Goal: Task Accomplishment & Management: Use online tool/utility

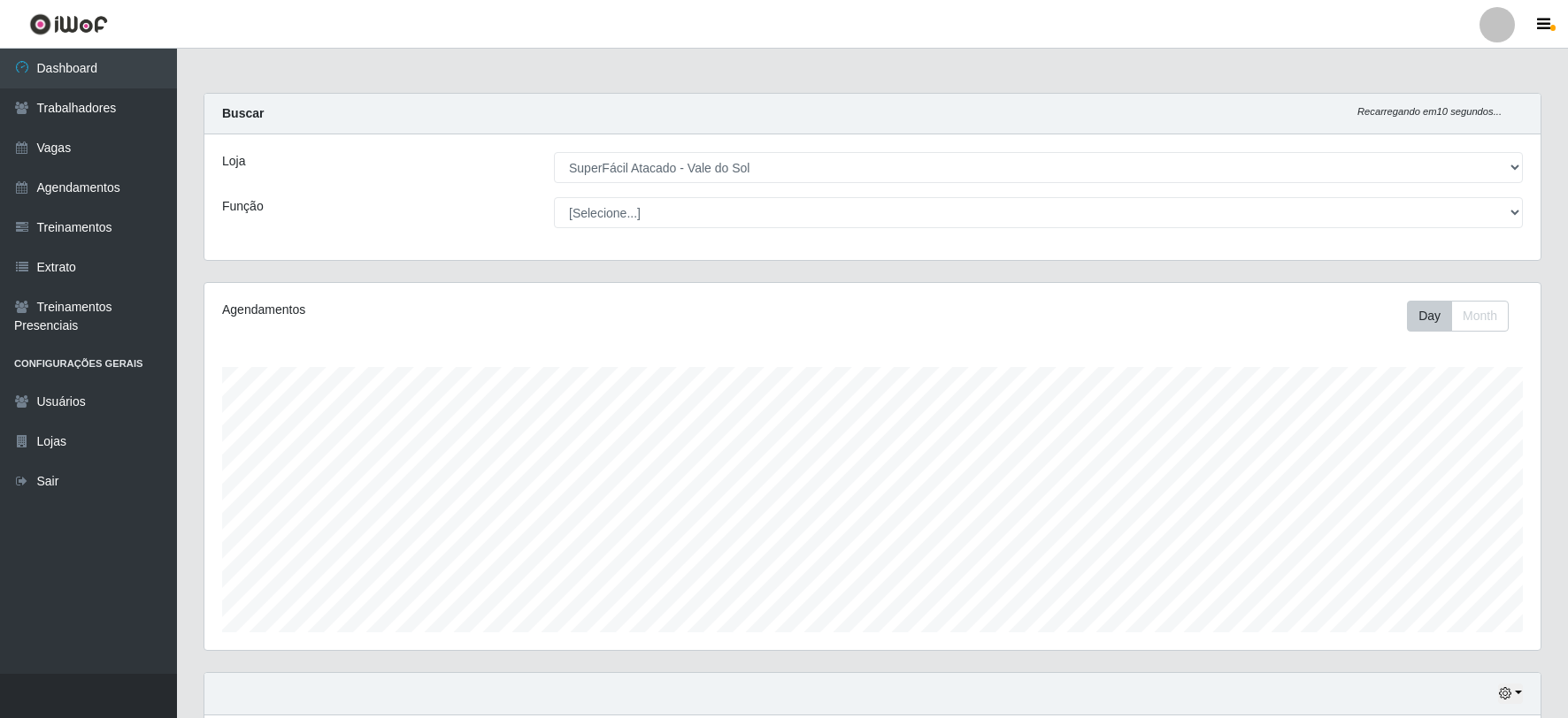
select select "502"
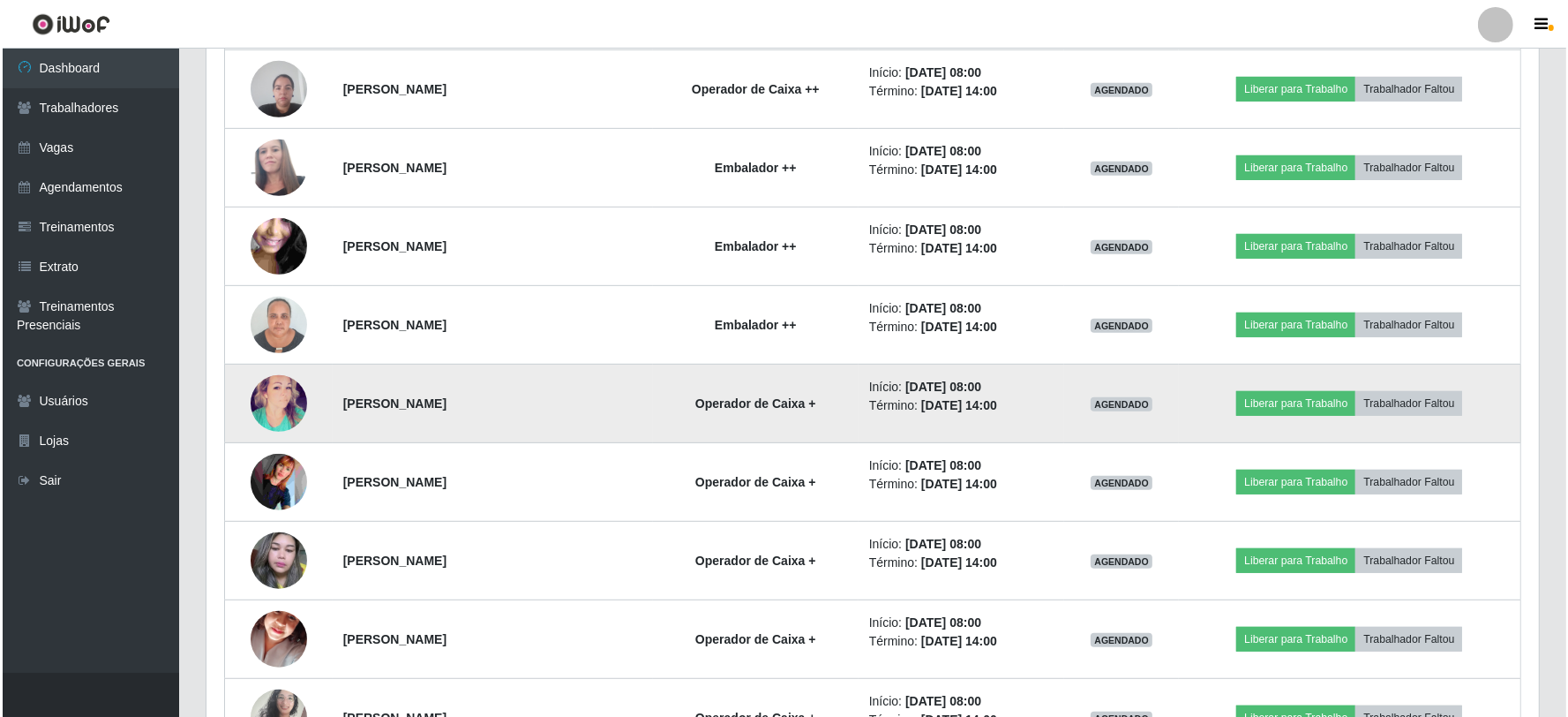
scroll to position [883, 0]
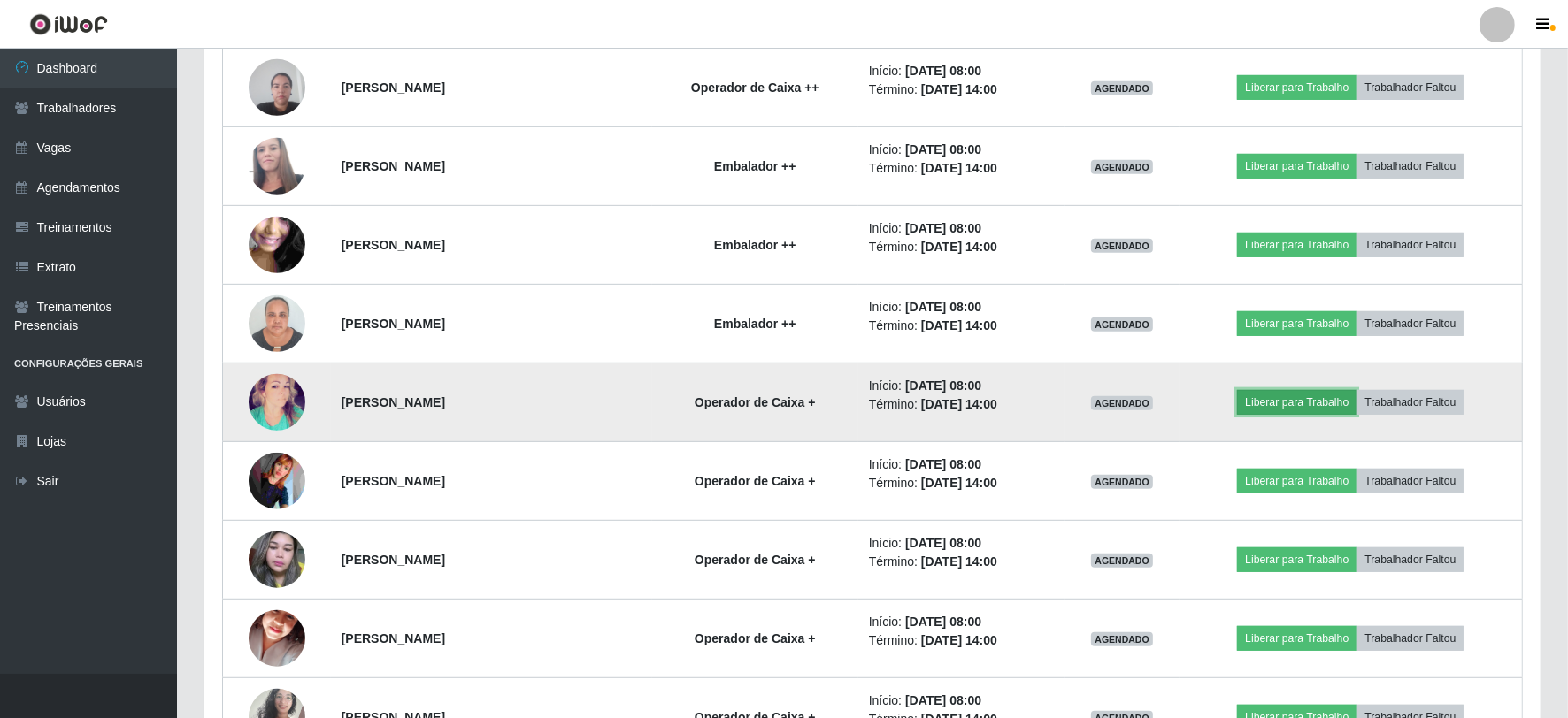
click at [1314, 408] on button "Liberar para Trabalho" at bounding box center [1297, 402] width 119 height 24
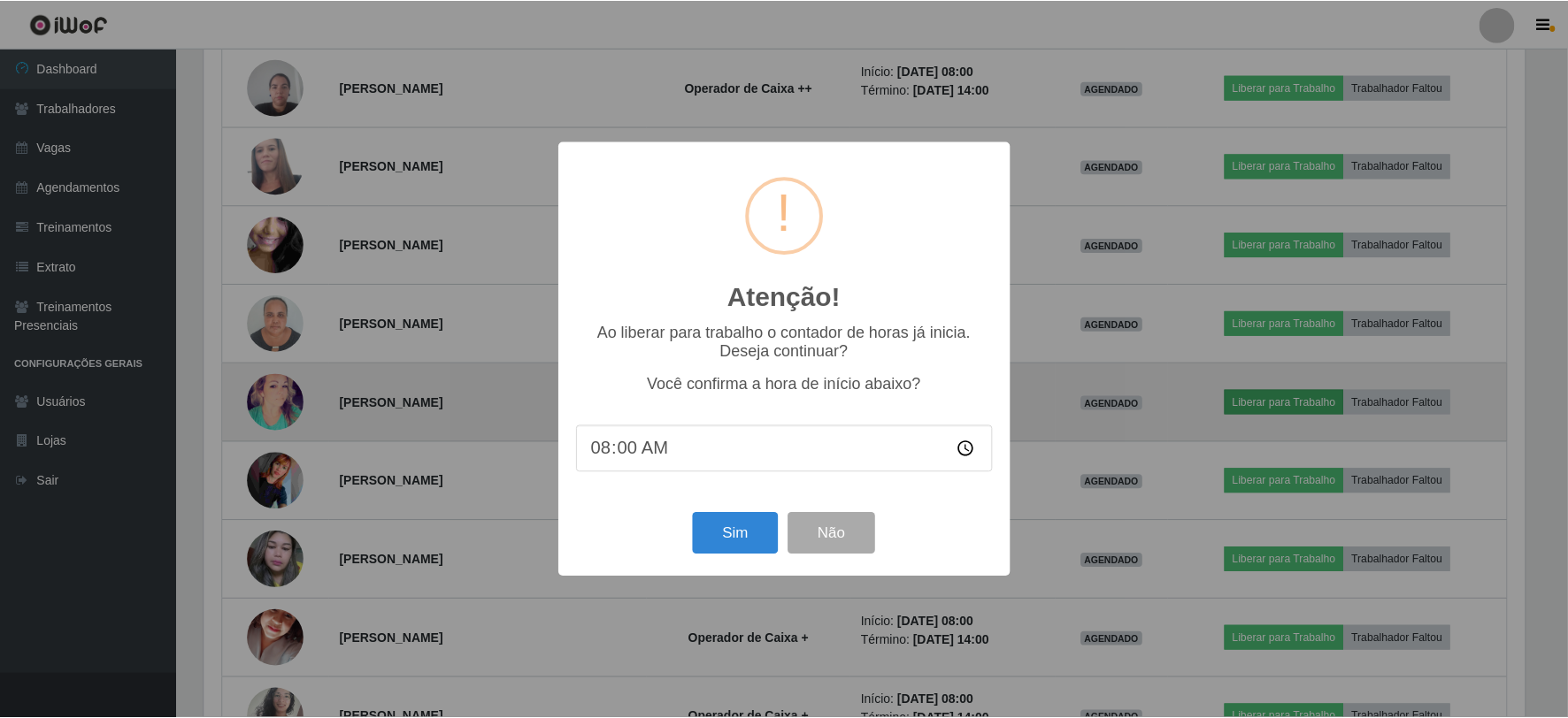
scroll to position [366, 1325]
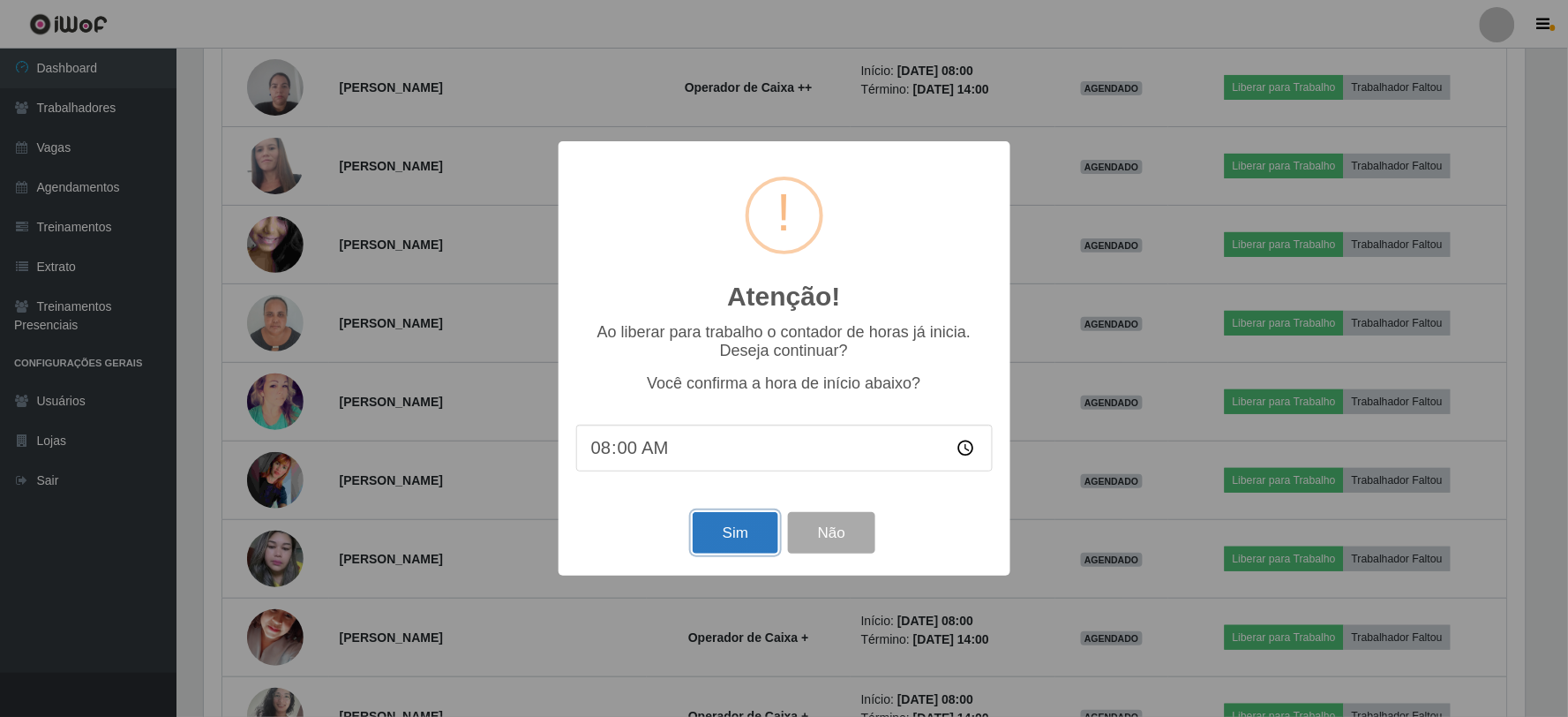
click at [743, 523] on button "Sim" at bounding box center [736, 533] width 86 height 42
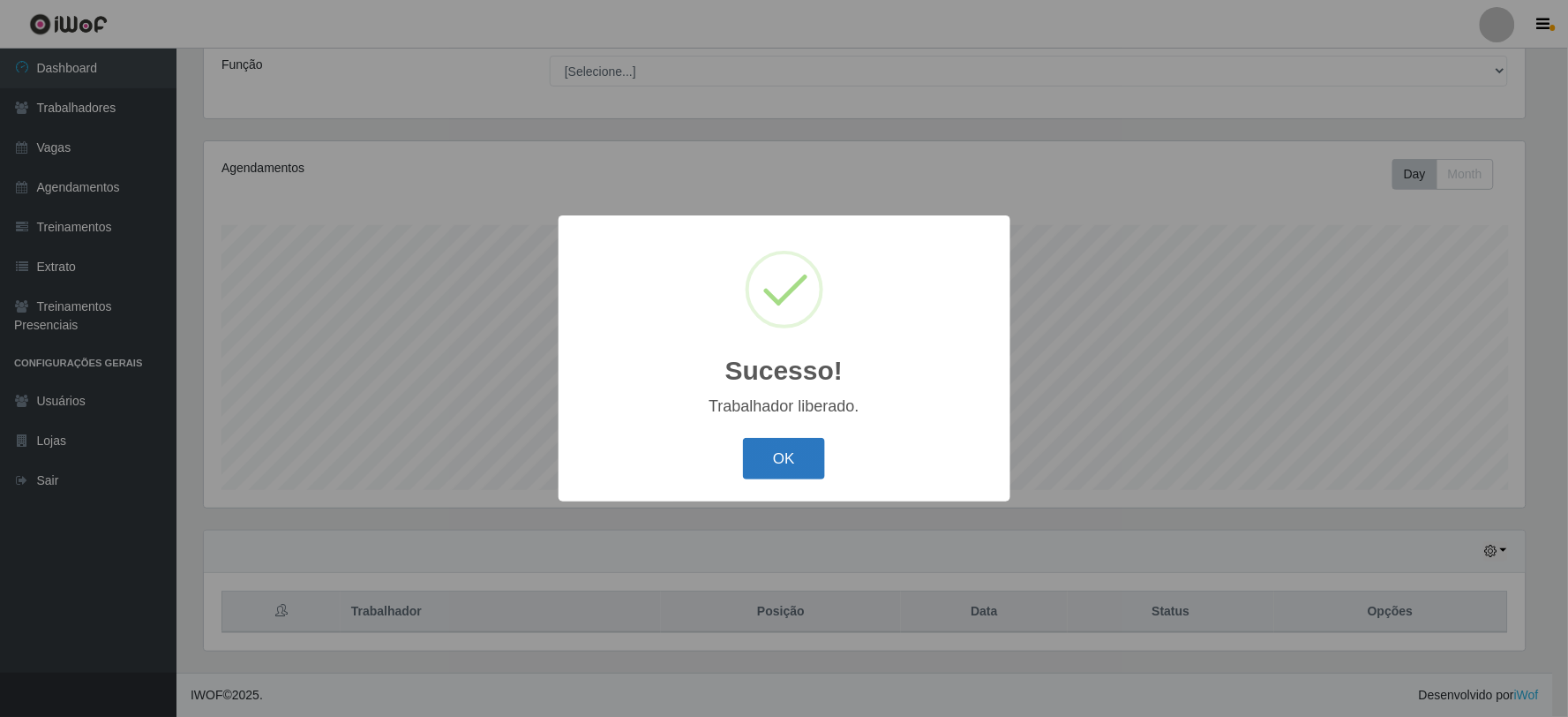
click at [771, 455] on button "OK" at bounding box center [784, 459] width 82 height 42
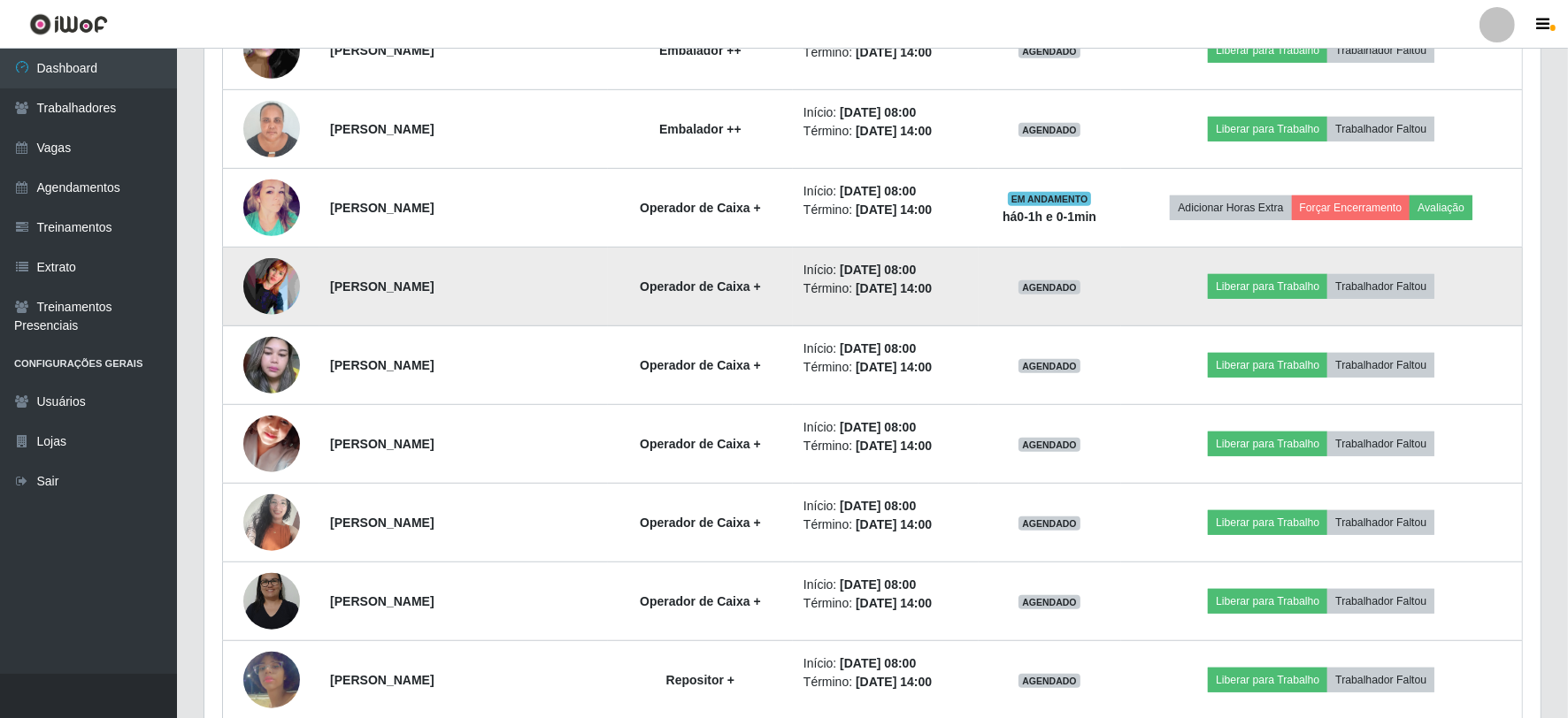
scroll to position [1124, 0]
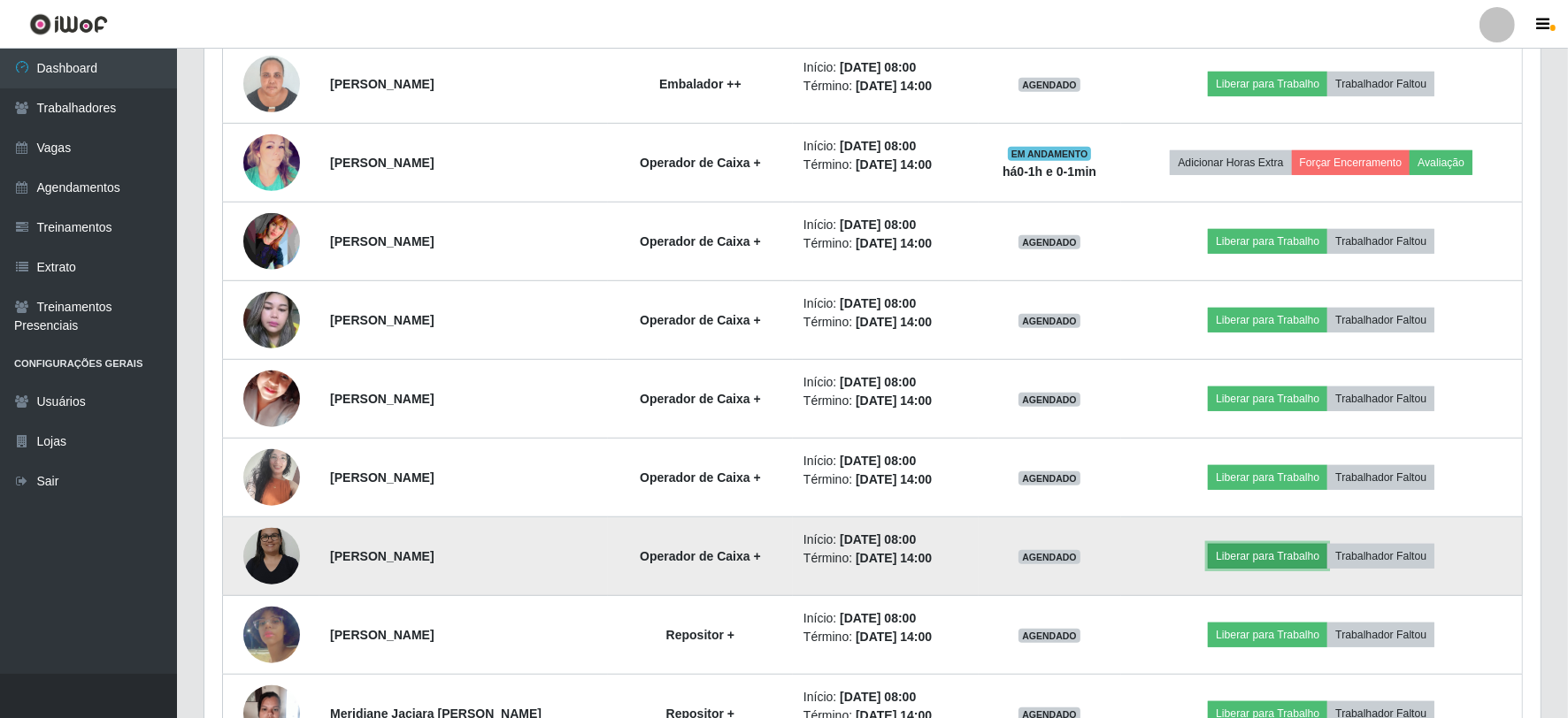
click at [1274, 548] on button "Liberar para Trabalho" at bounding box center [1268, 555] width 119 height 24
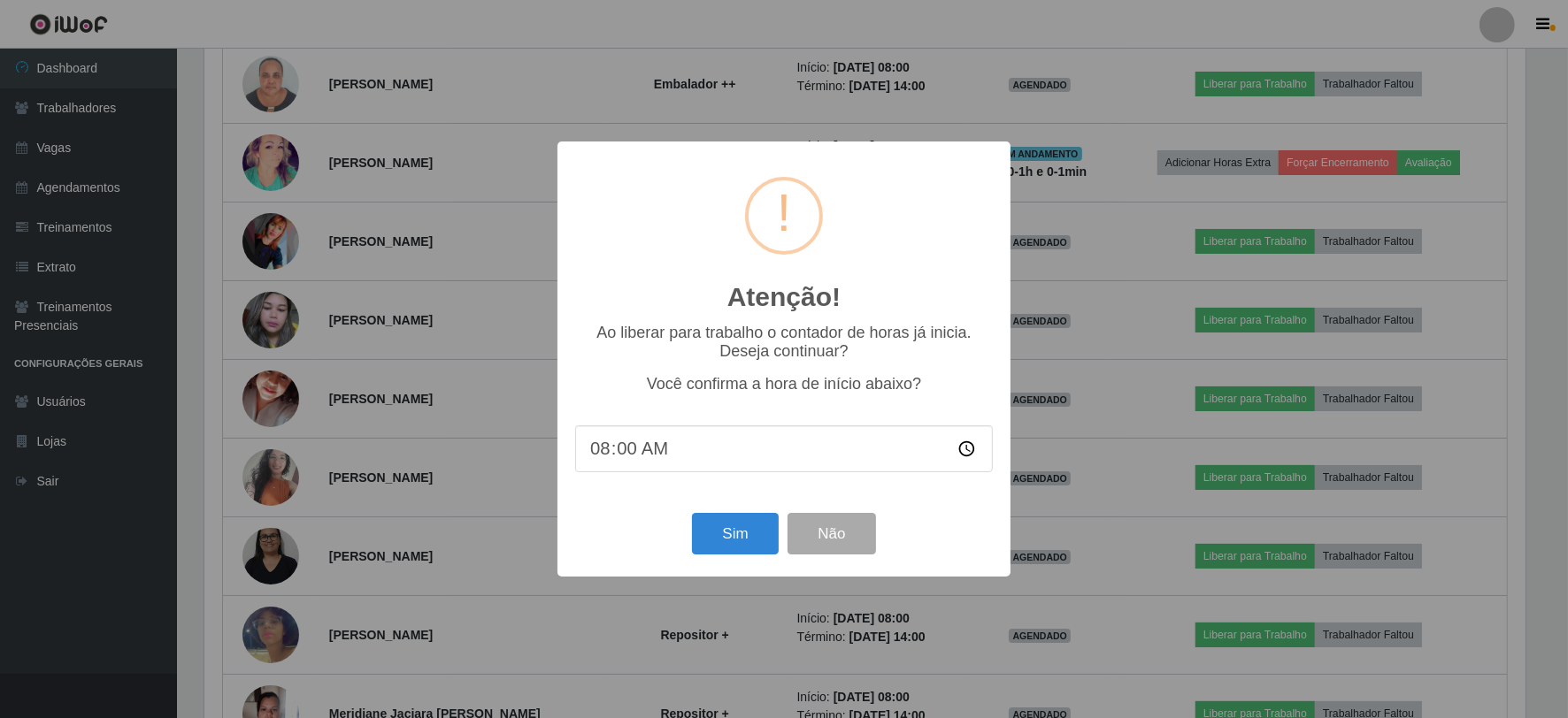
scroll to position [366, 1325]
click at [736, 519] on button "Sim" at bounding box center [737, 534] width 86 height 42
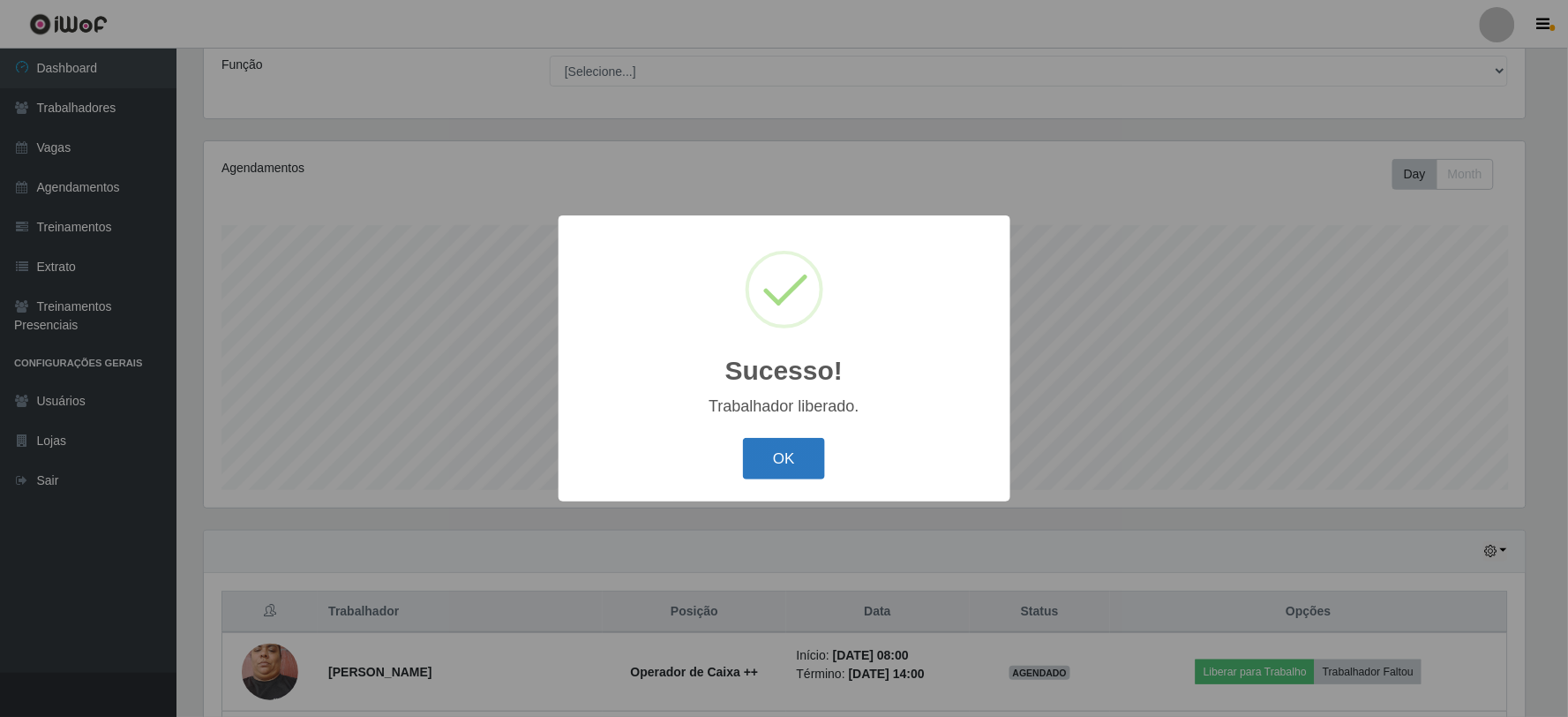
click at [775, 451] on button "OK" at bounding box center [784, 459] width 82 height 42
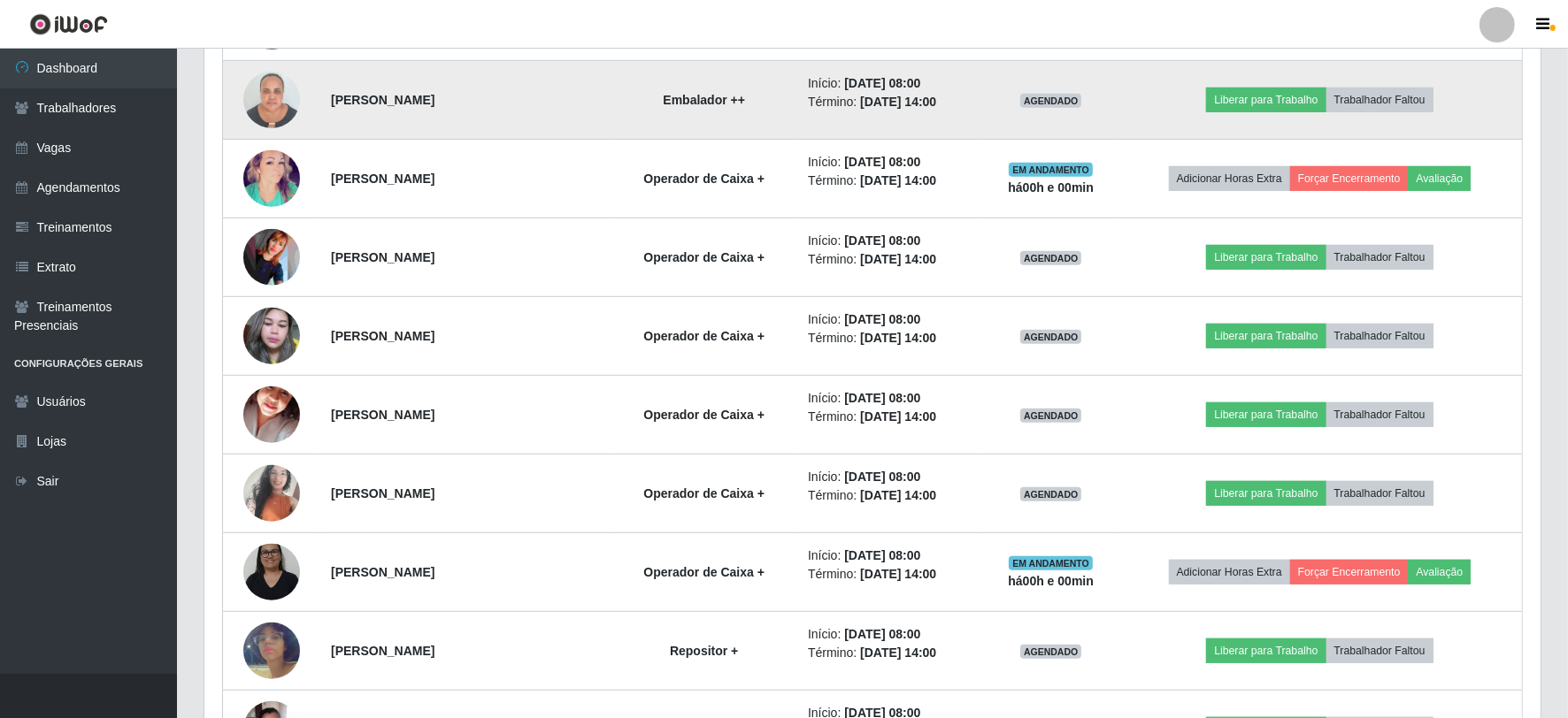
scroll to position [1222, 0]
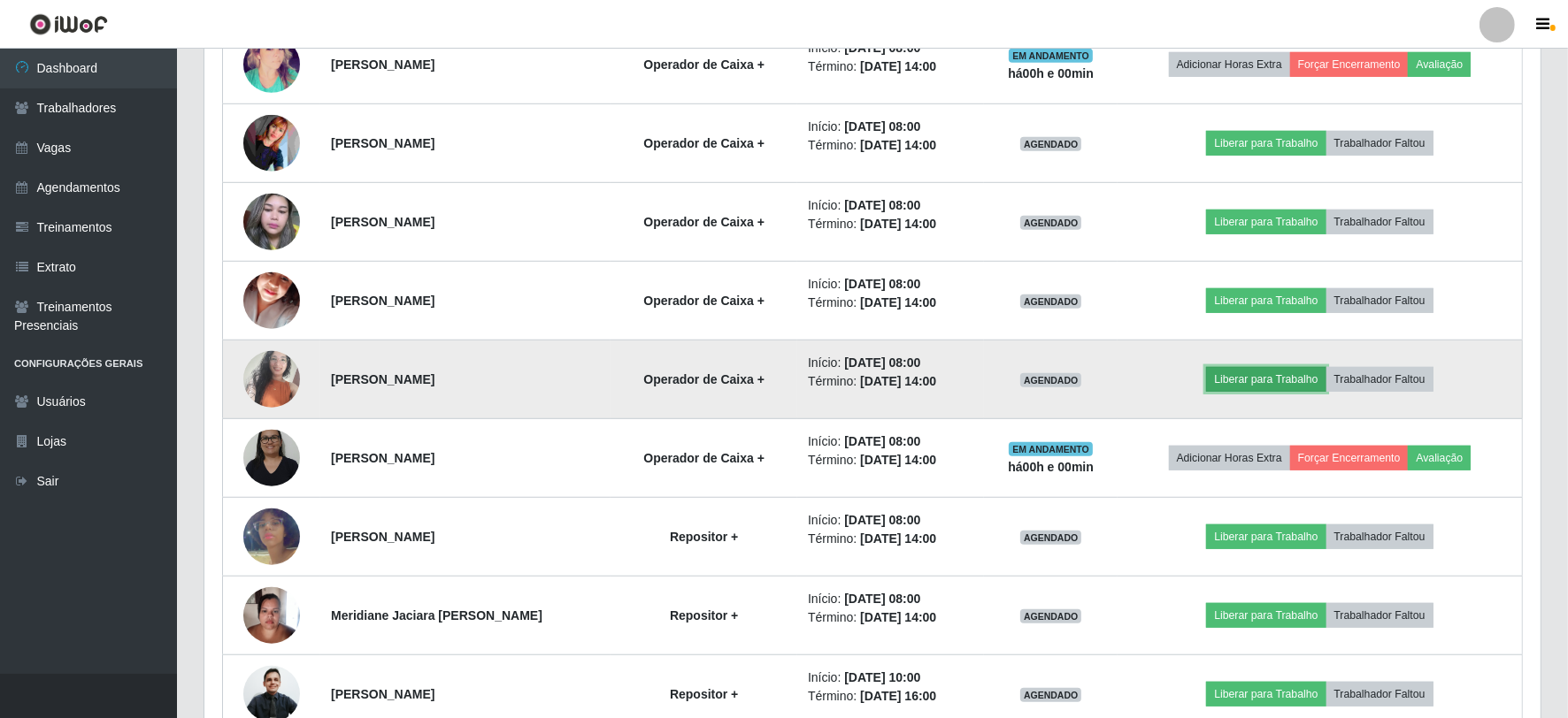
click at [1295, 369] on button "Liberar para Trabalho" at bounding box center [1266, 379] width 119 height 24
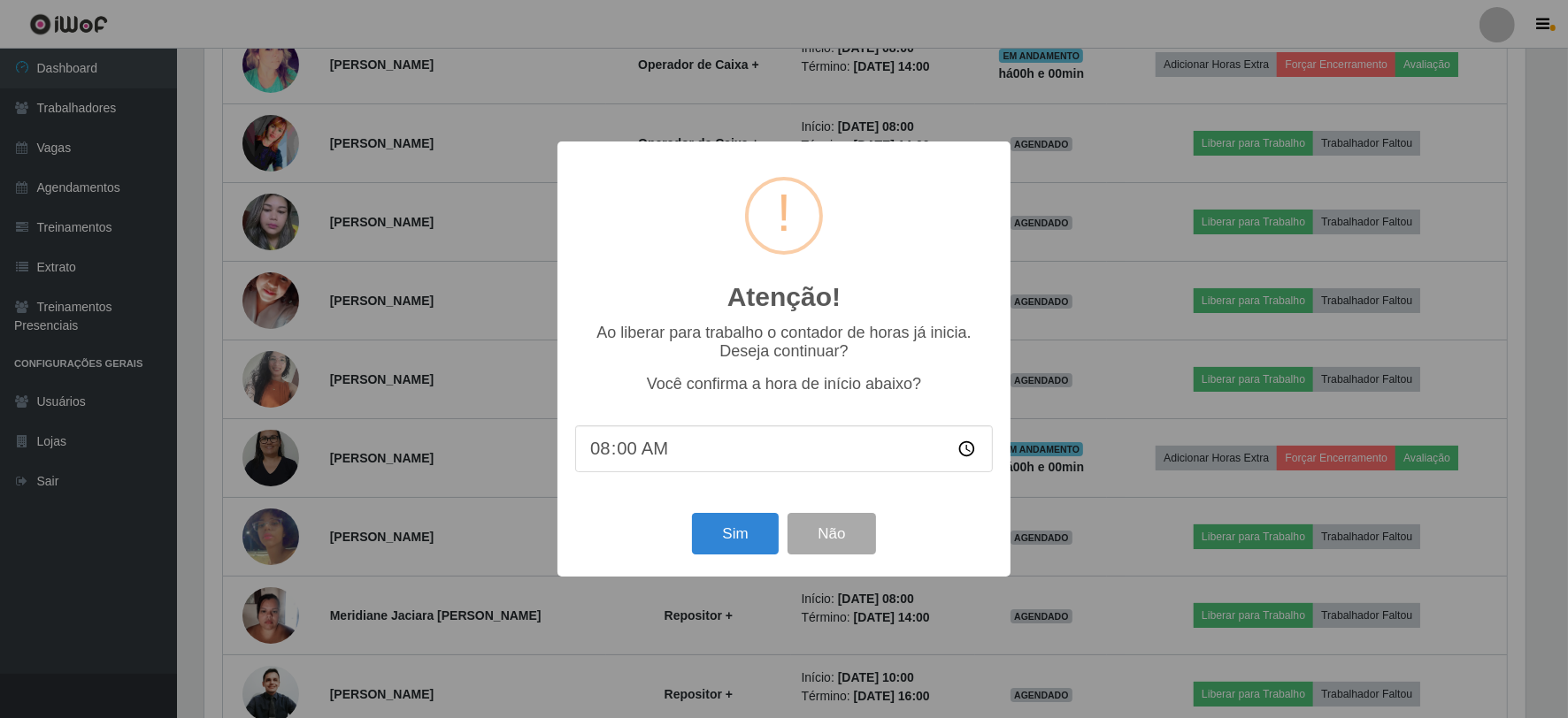
scroll to position [366, 1325]
click at [741, 534] on button "Sim" at bounding box center [737, 534] width 86 height 42
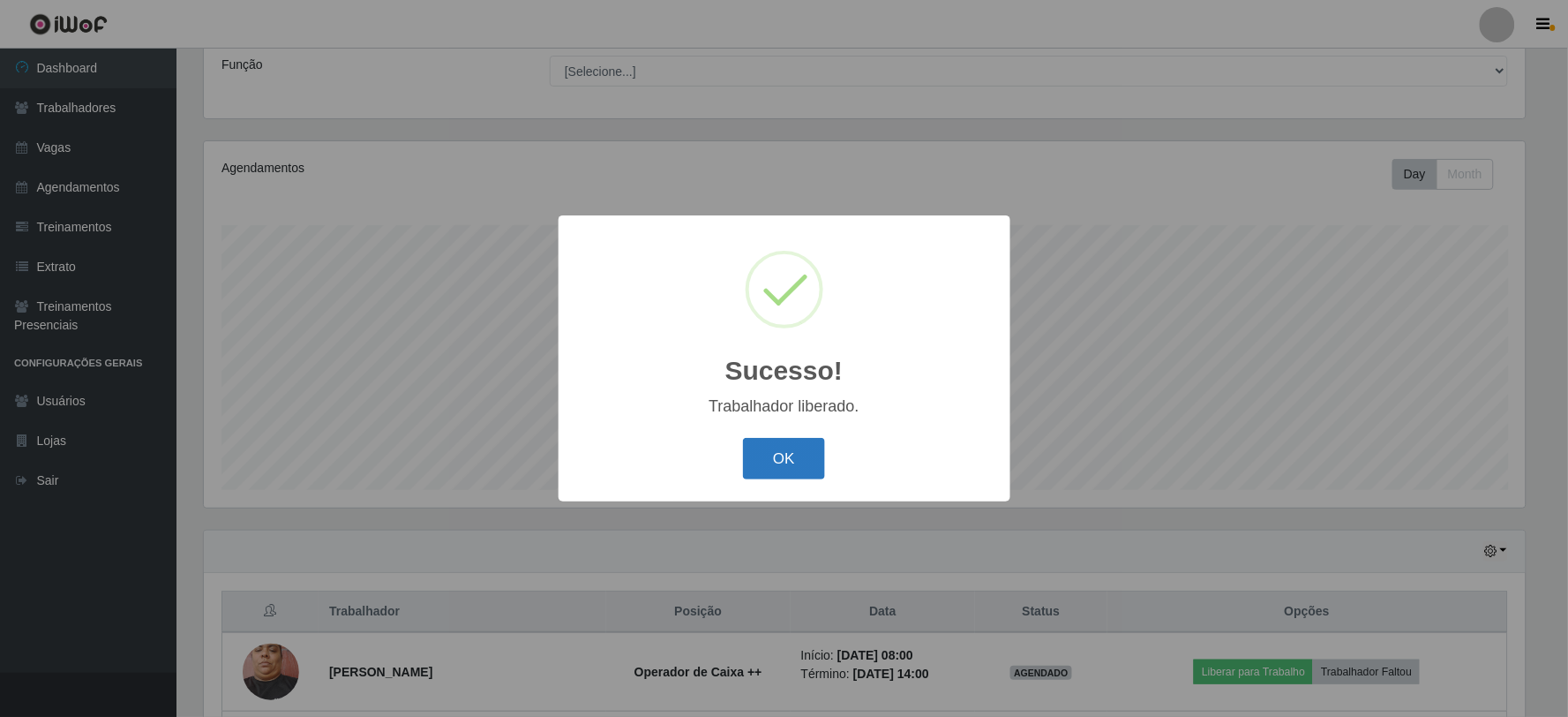
click at [779, 470] on button "OK" at bounding box center [784, 459] width 82 height 42
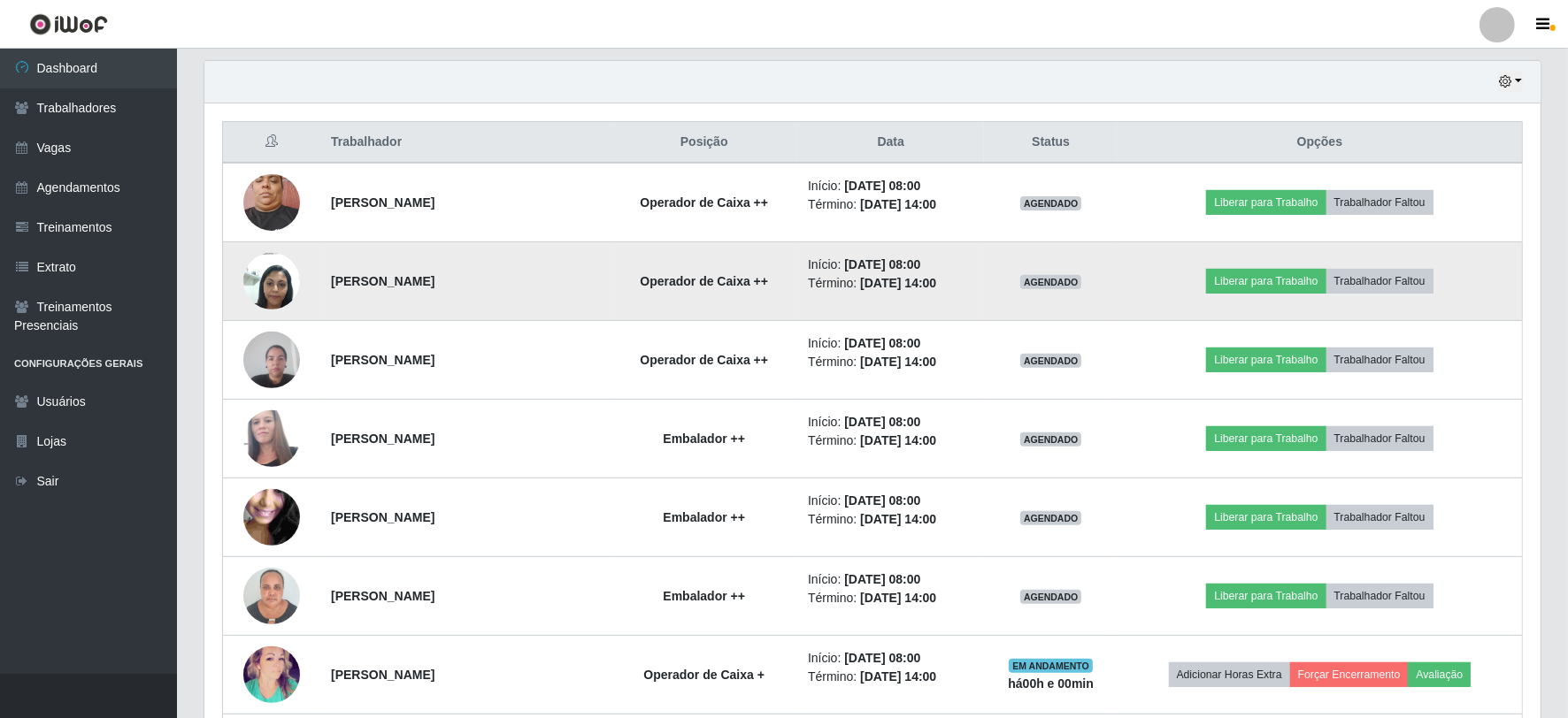
scroll to position [632, 0]
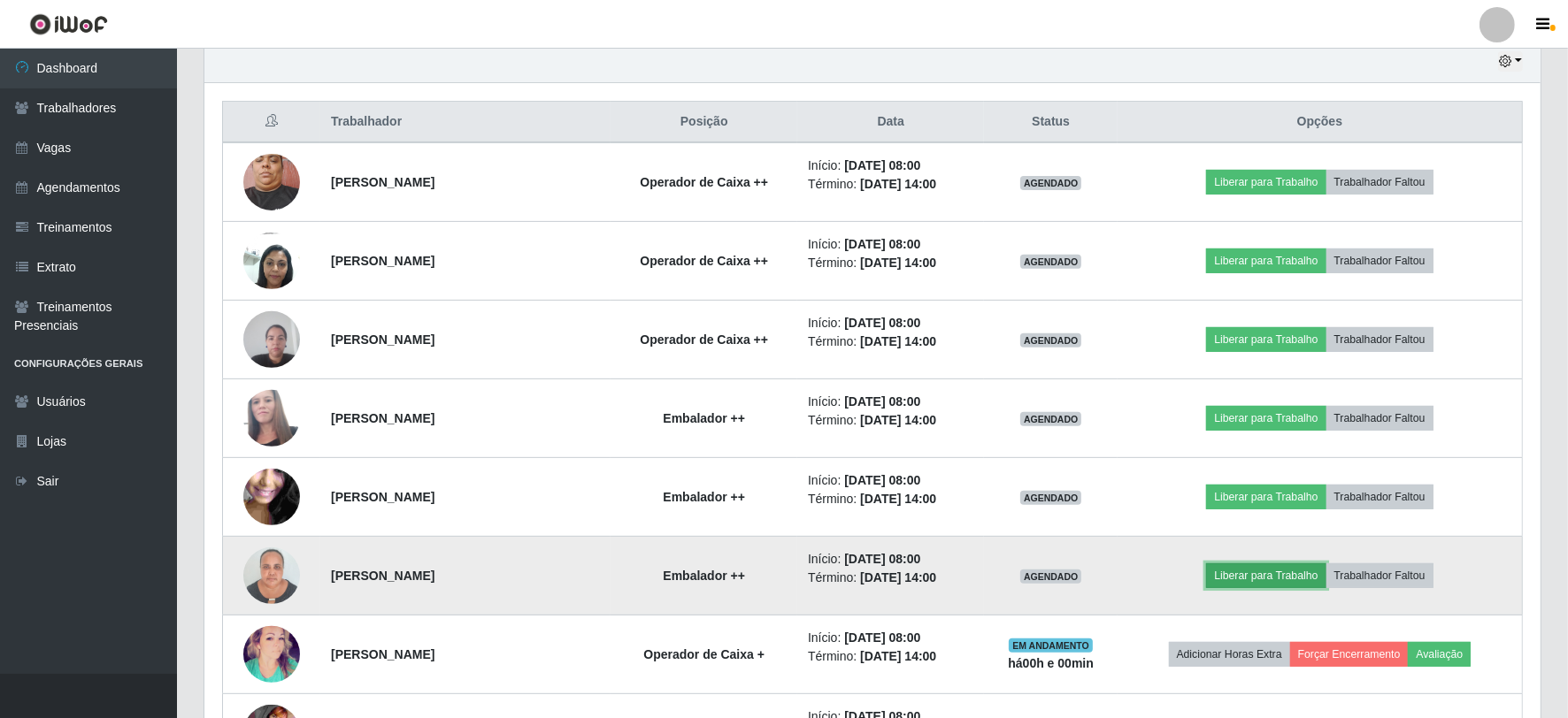
click at [1279, 571] on button "Liberar para Trabalho" at bounding box center [1266, 575] width 119 height 24
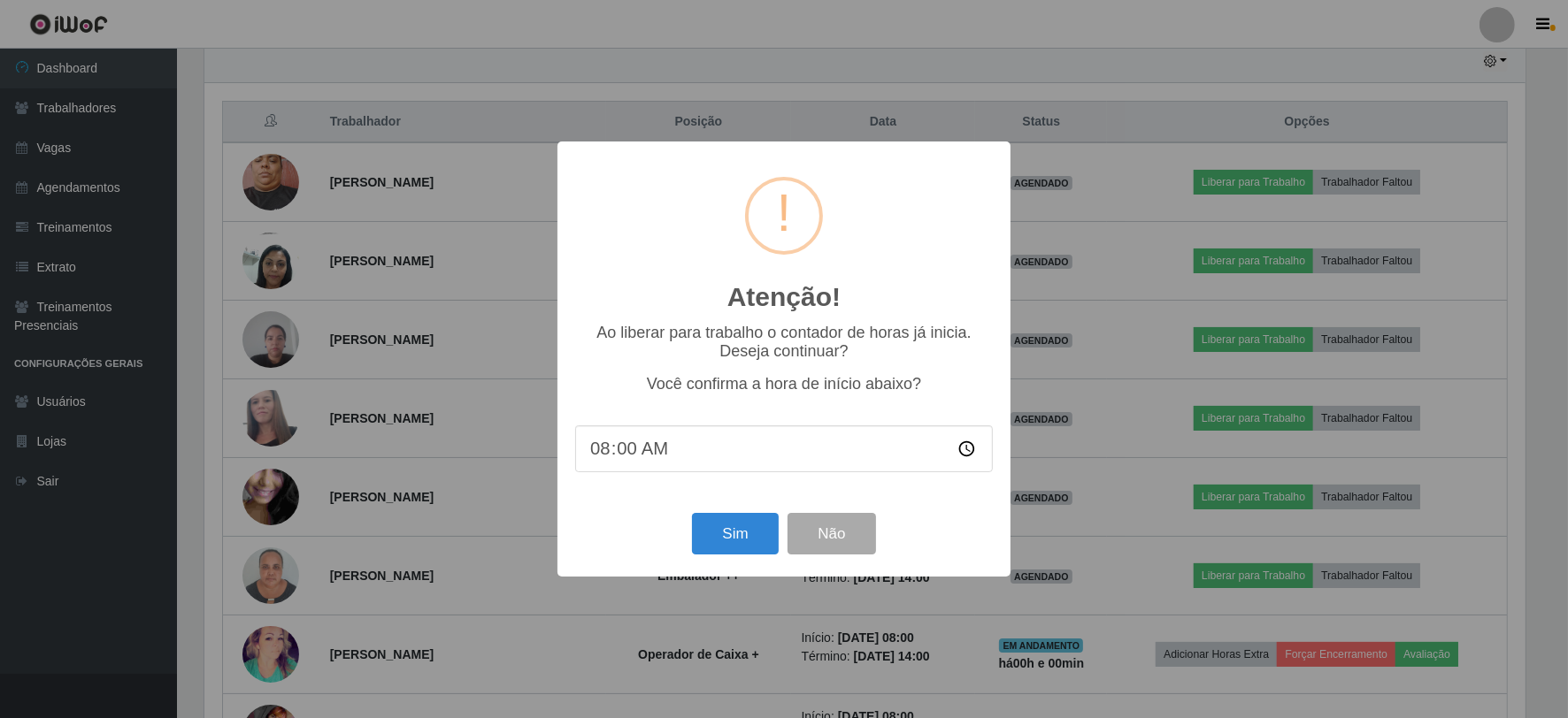
scroll to position [366, 1325]
click at [745, 532] on button "Sim" at bounding box center [737, 534] width 86 height 42
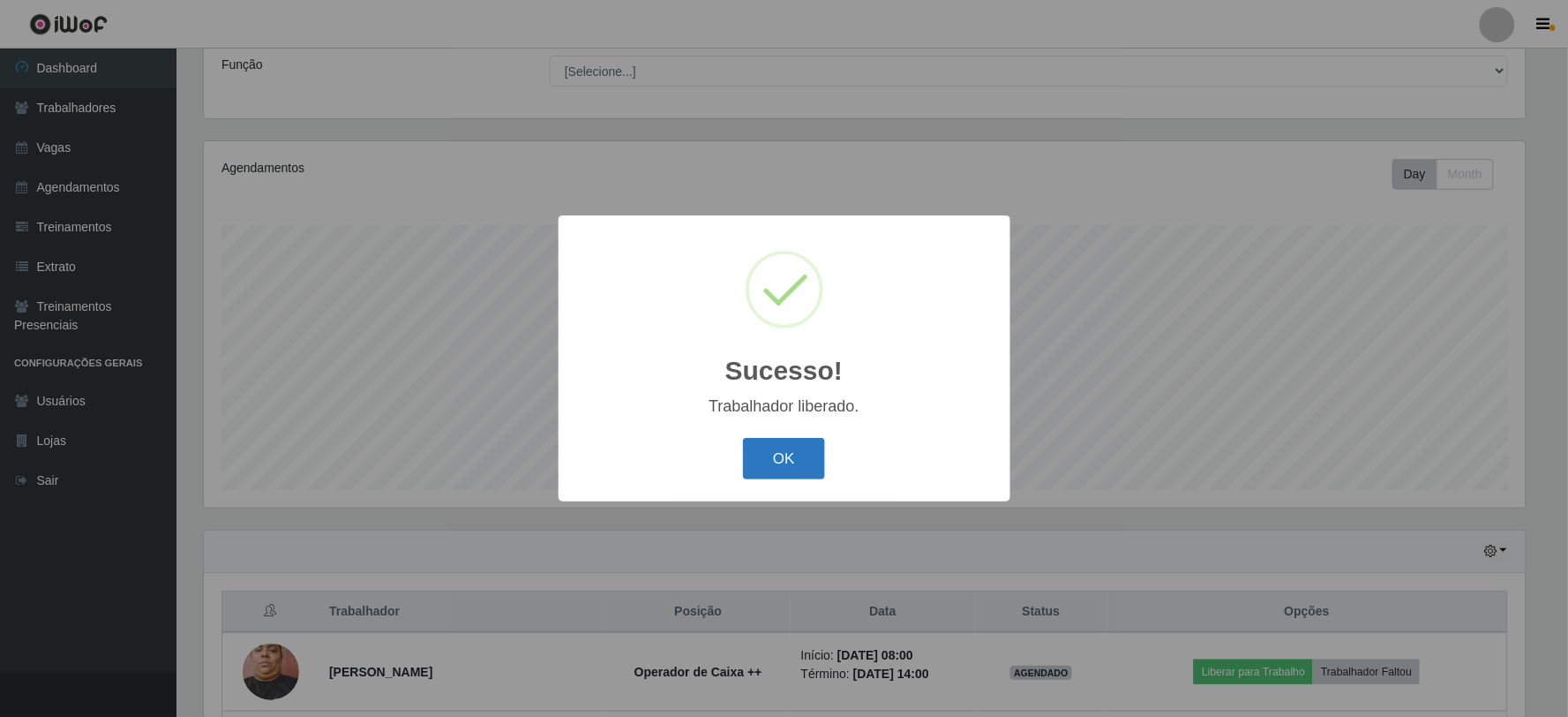
click at [795, 463] on button "OK" at bounding box center [784, 459] width 82 height 42
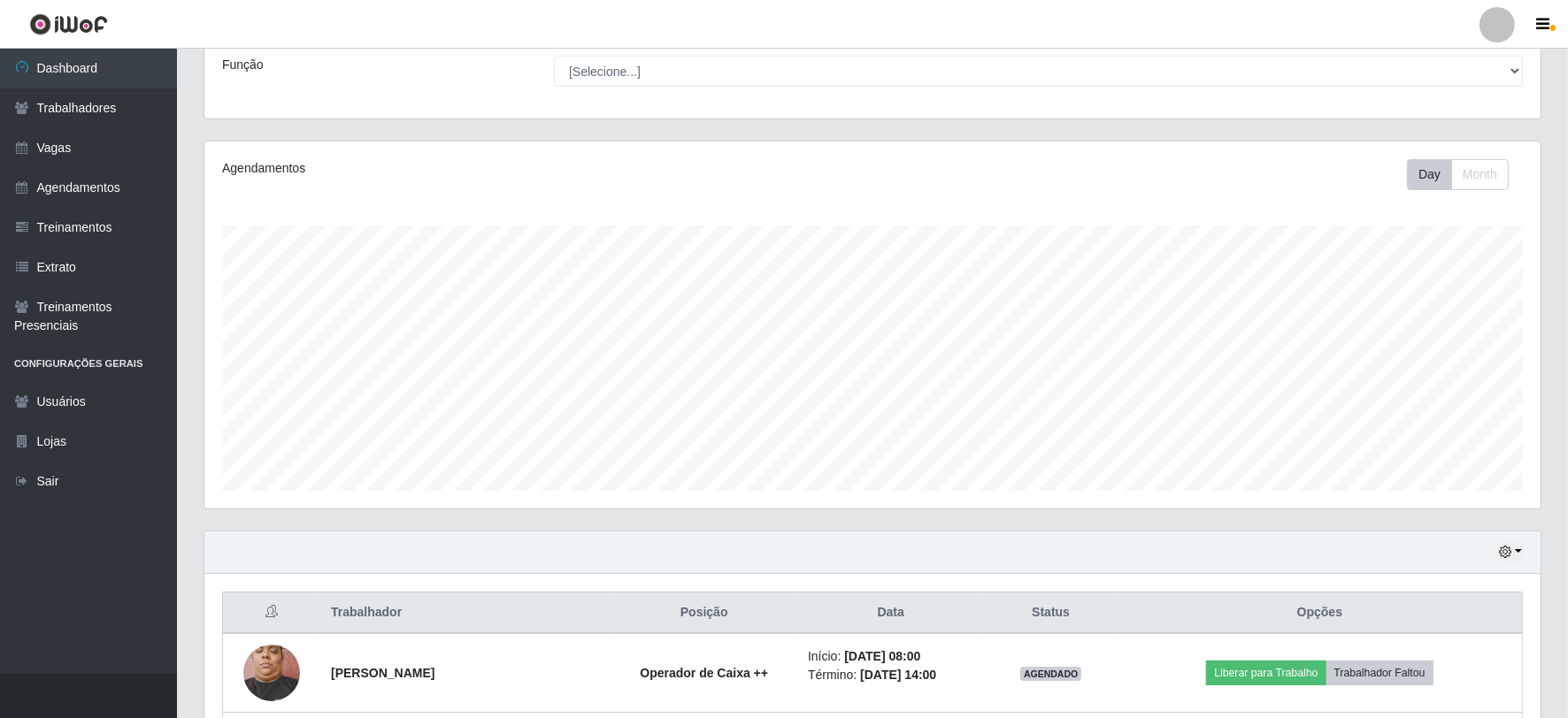
scroll to position [0, 0]
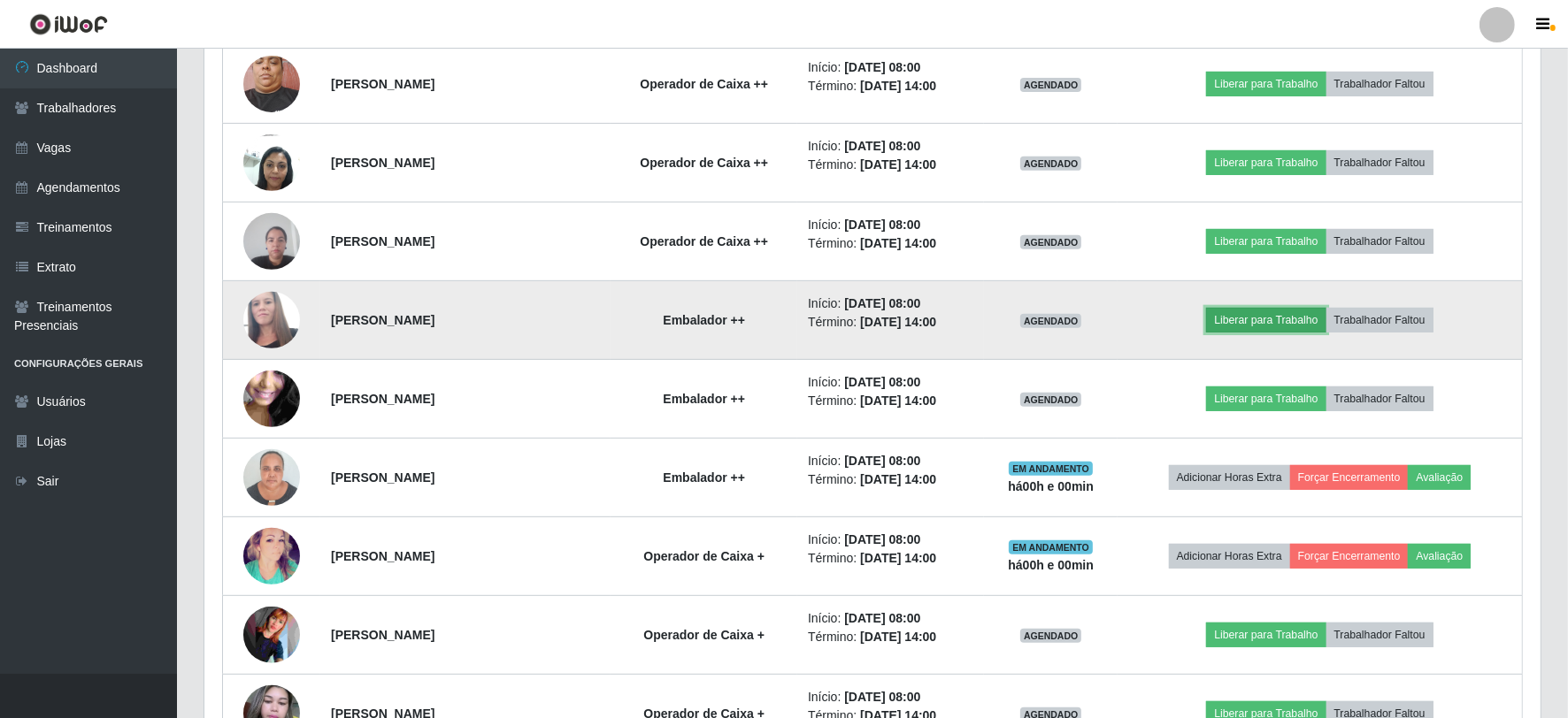
click at [1285, 325] on button "Liberar para Trabalho" at bounding box center [1266, 319] width 119 height 24
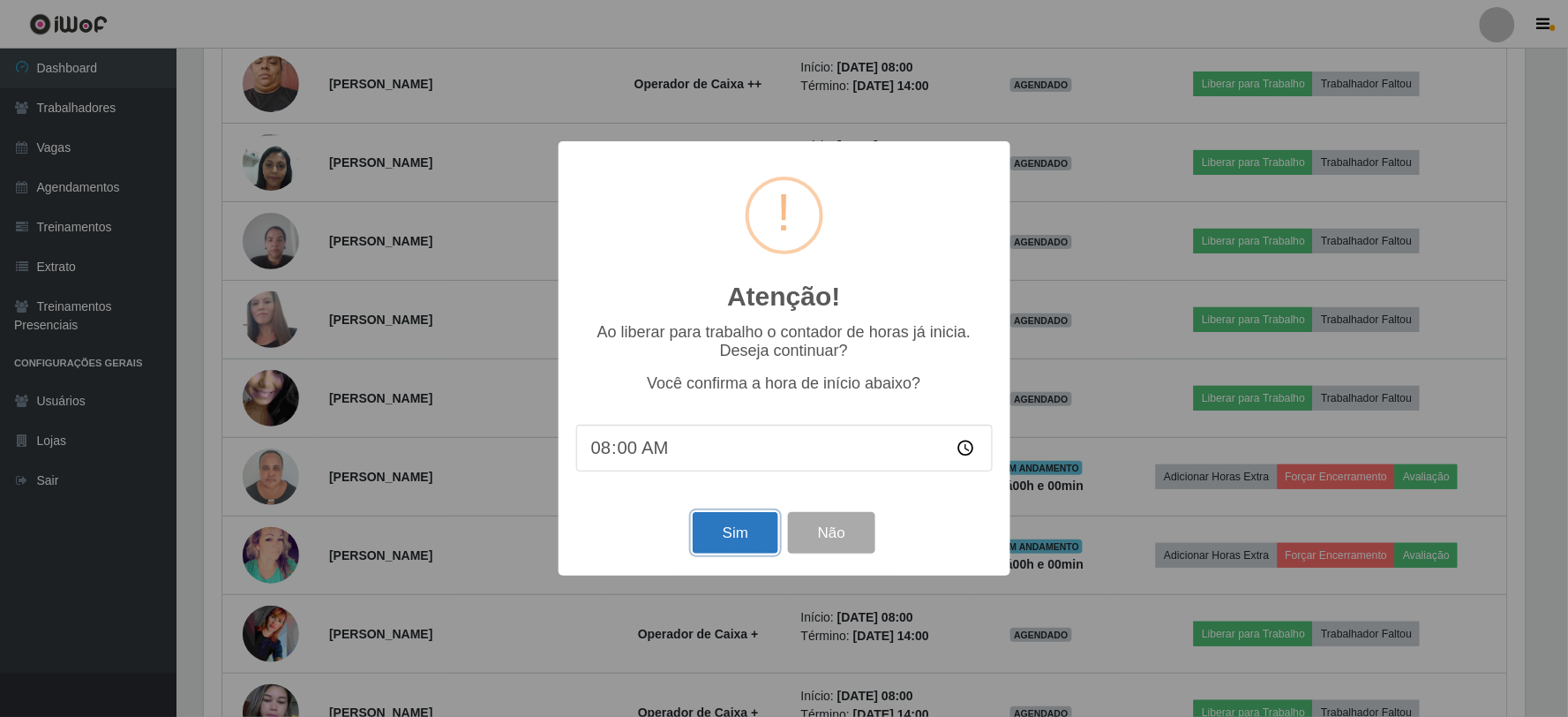
click at [724, 535] on button "Sim" at bounding box center [736, 533] width 86 height 42
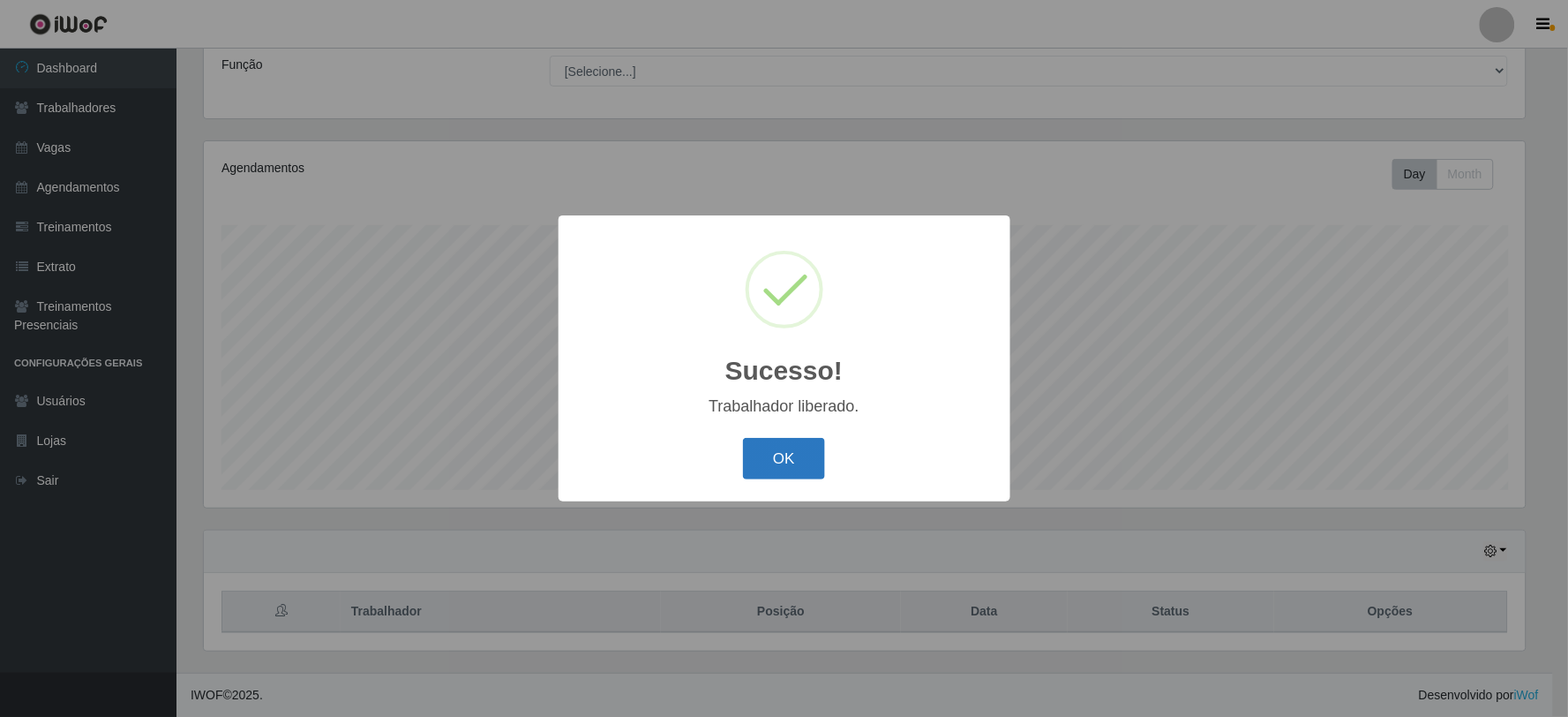
click at [793, 459] on button "OK" at bounding box center [784, 459] width 82 height 42
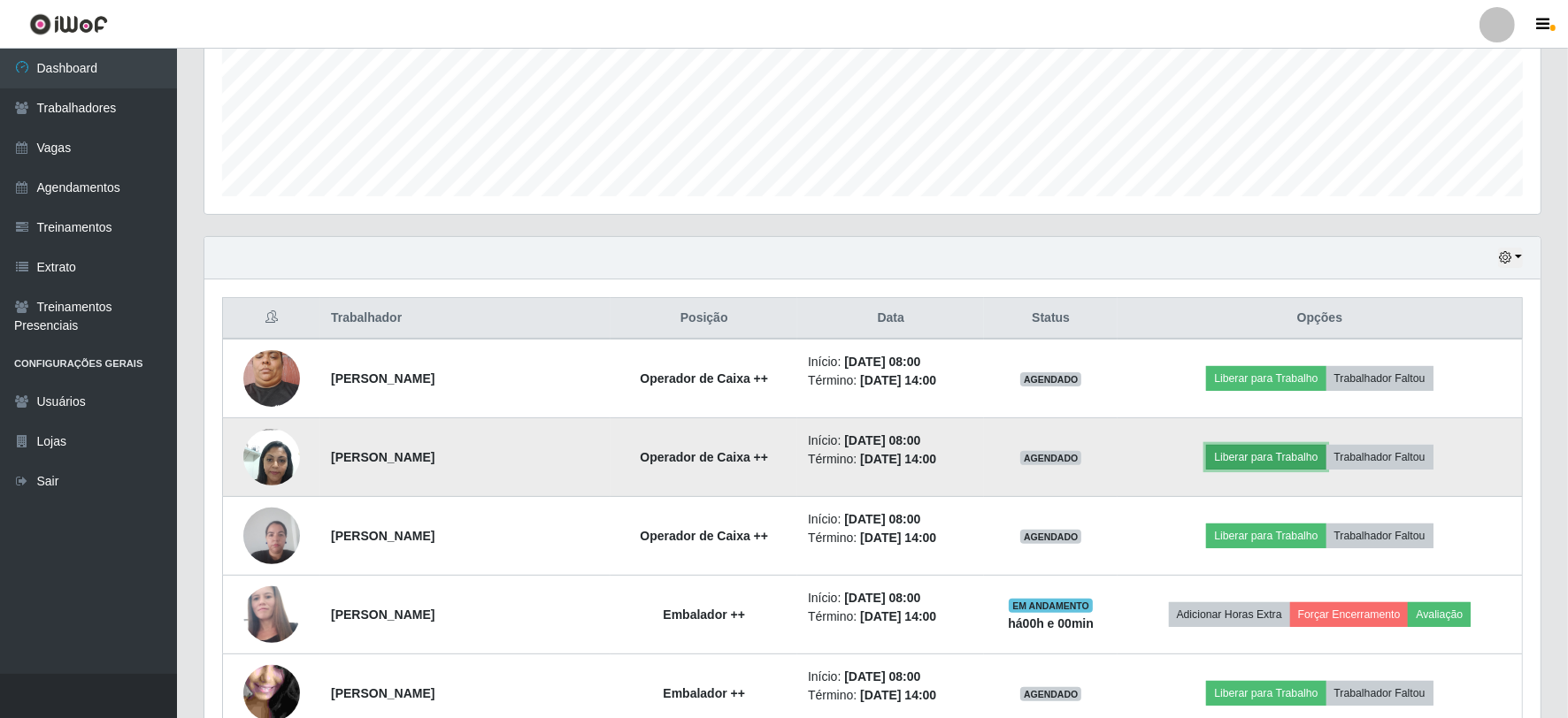
click at [1245, 458] on button "Liberar para Trabalho" at bounding box center [1266, 457] width 119 height 24
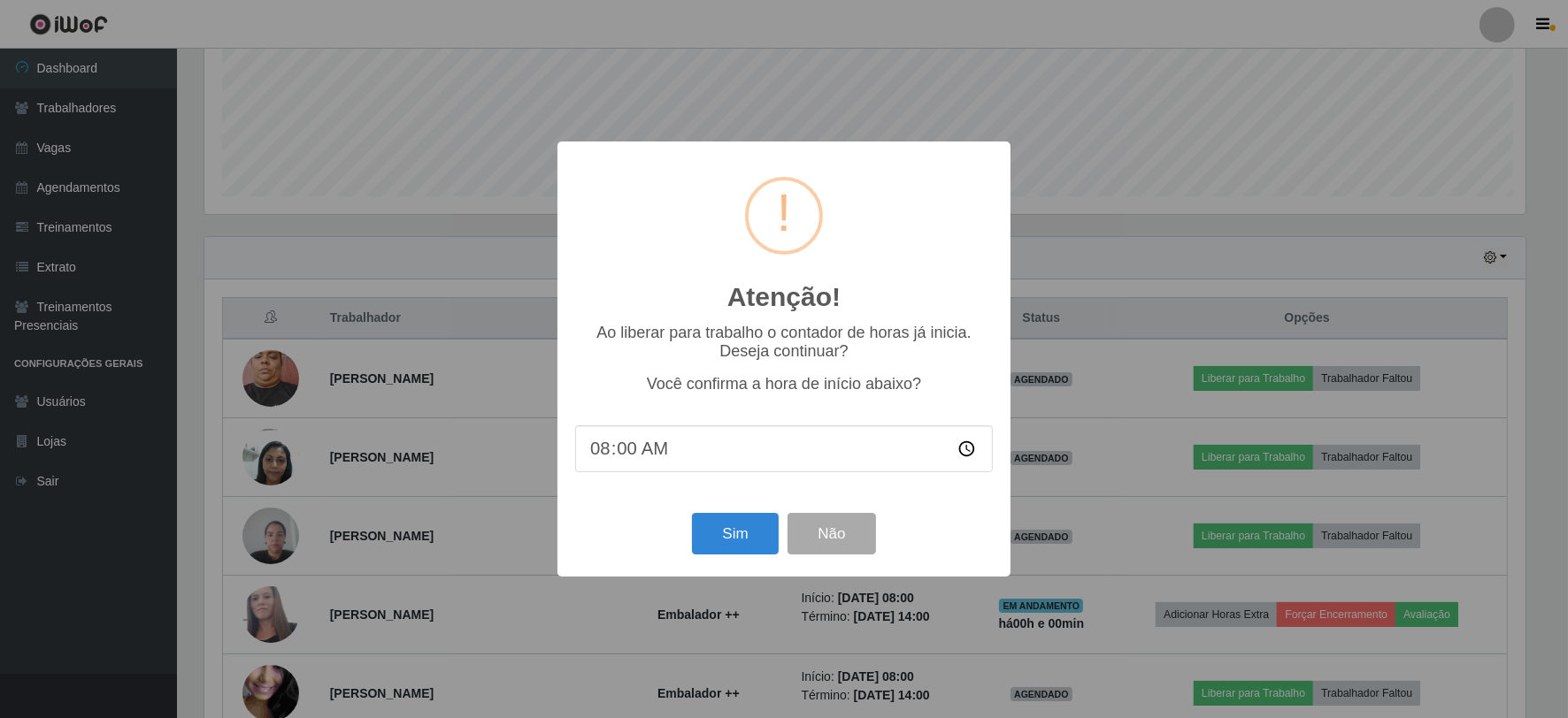
scroll to position [366, 1325]
click at [737, 539] on button "Sim" at bounding box center [737, 534] width 86 height 42
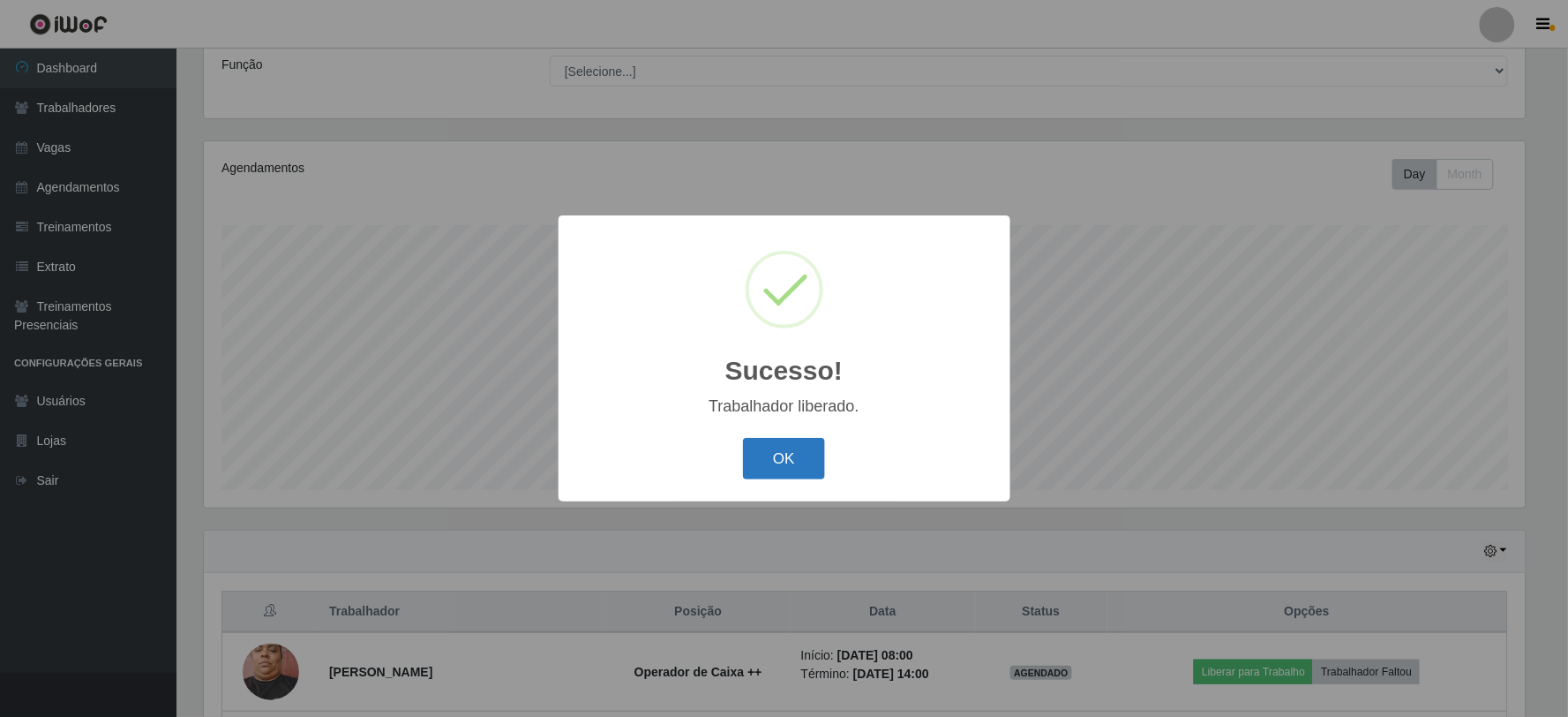
click at [789, 464] on button "OK" at bounding box center [784, 459] width 82 height 42
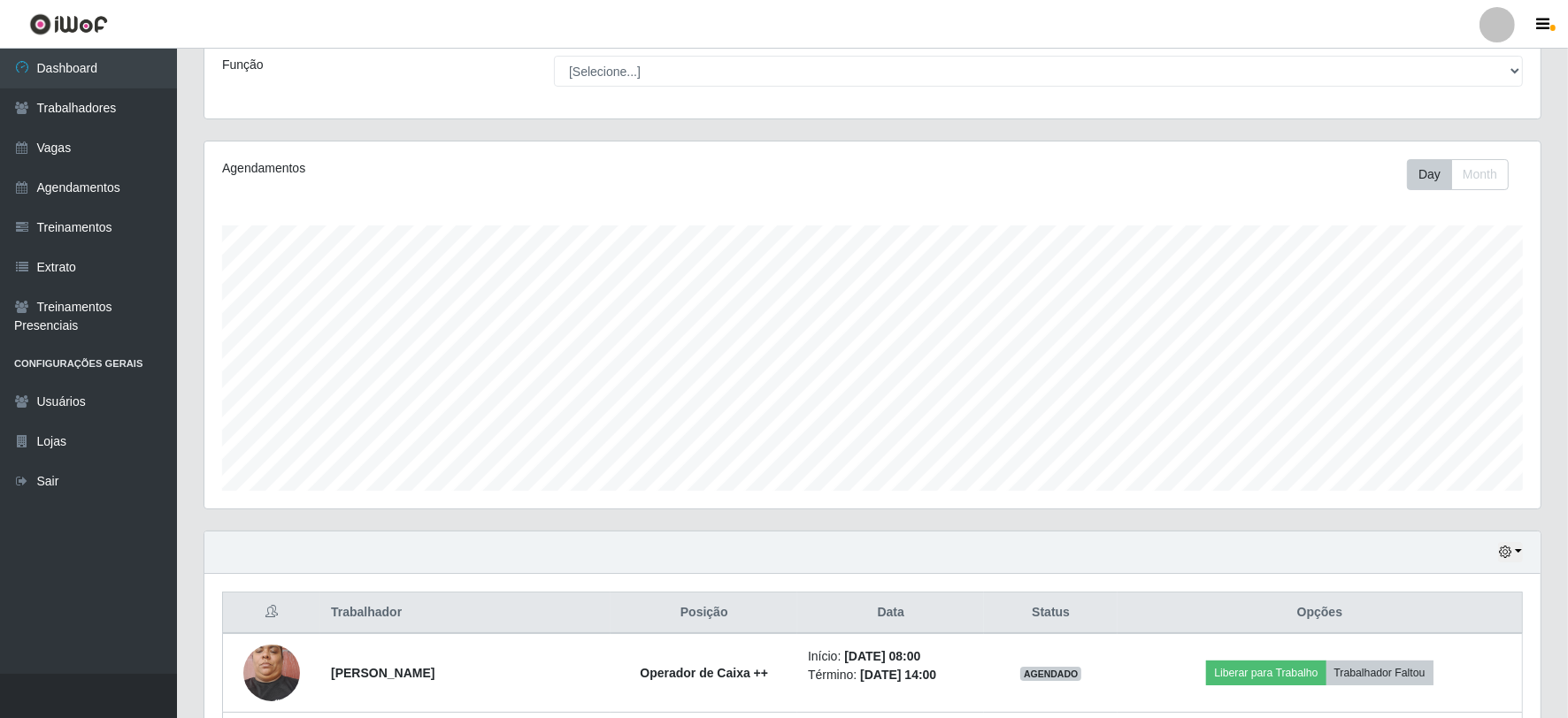
scroll to position [436, 0]
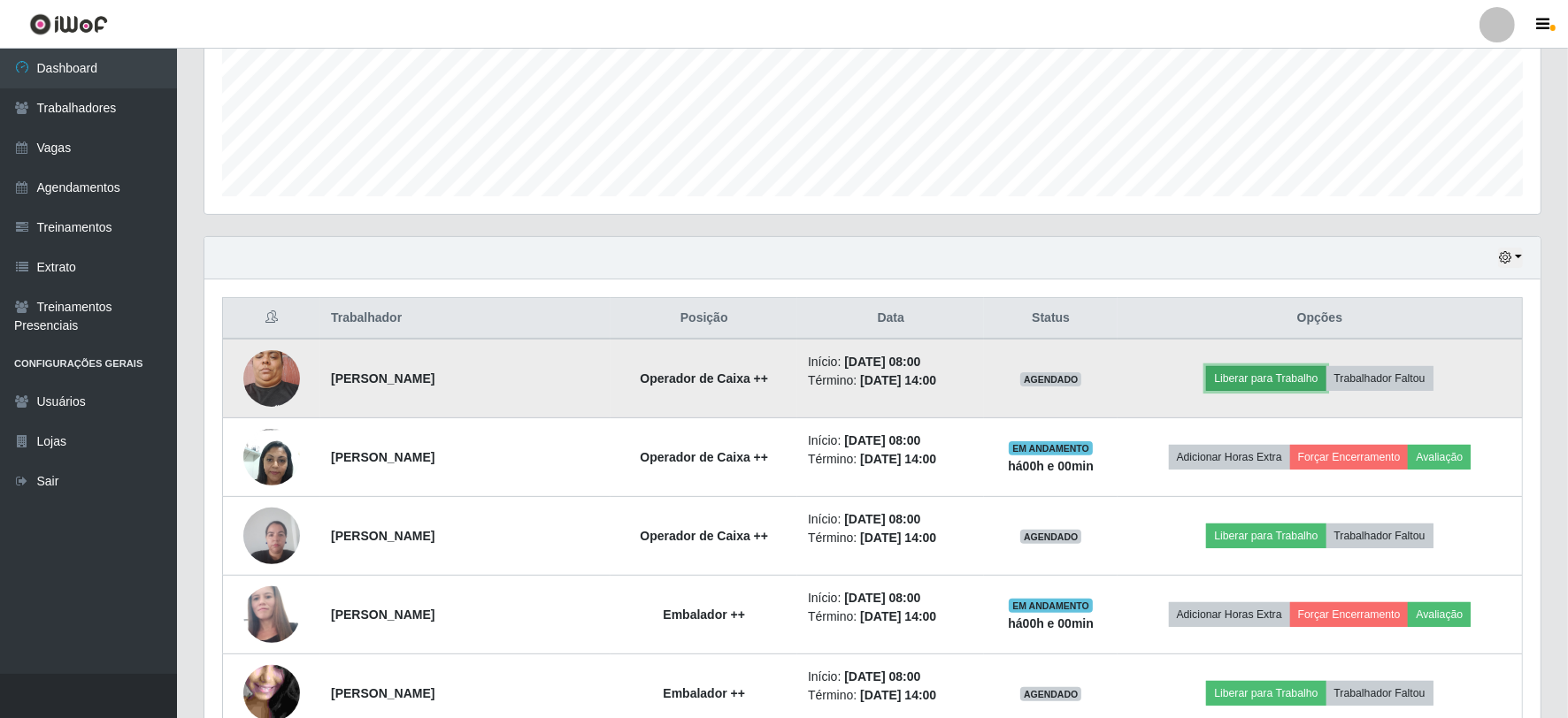
click at [1263, 376] on button "Liberar para Trabalho" at bounding box center [1266, 378] width 119 height 24
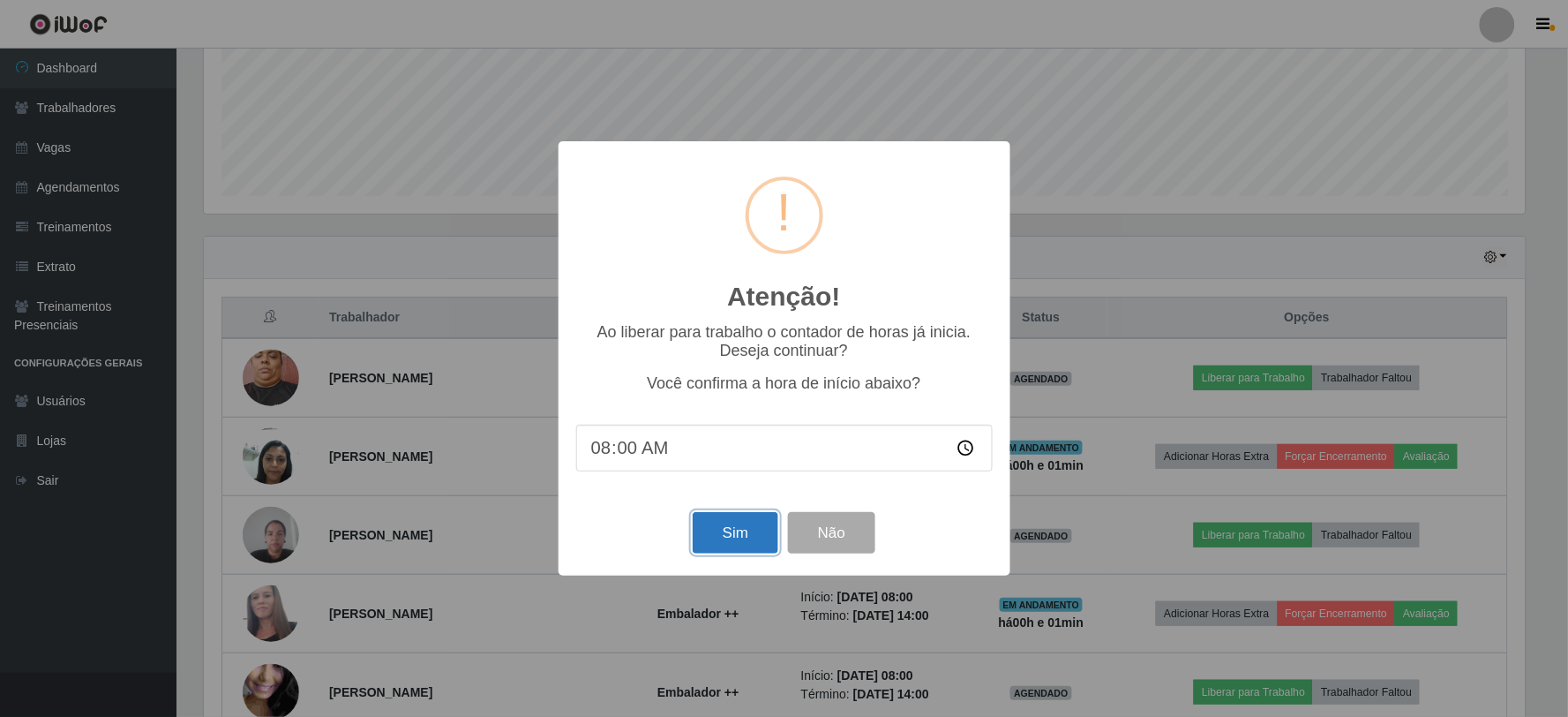
click at [733, 535] on button "Sim" at bounding box center [736, 533] width 86 height 42
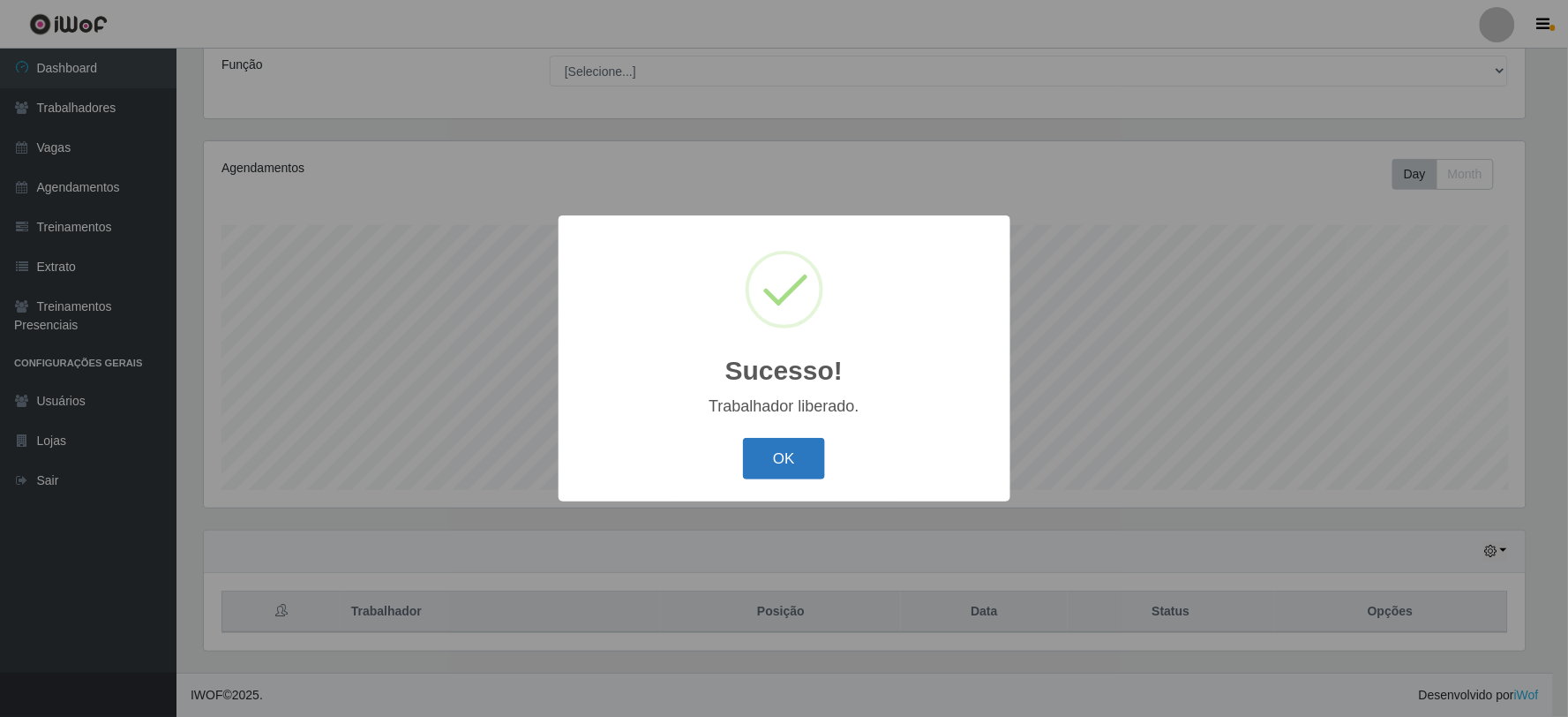
click at [761, 451] on button "OK" at bounding box center [784, 459] width 82 height 42
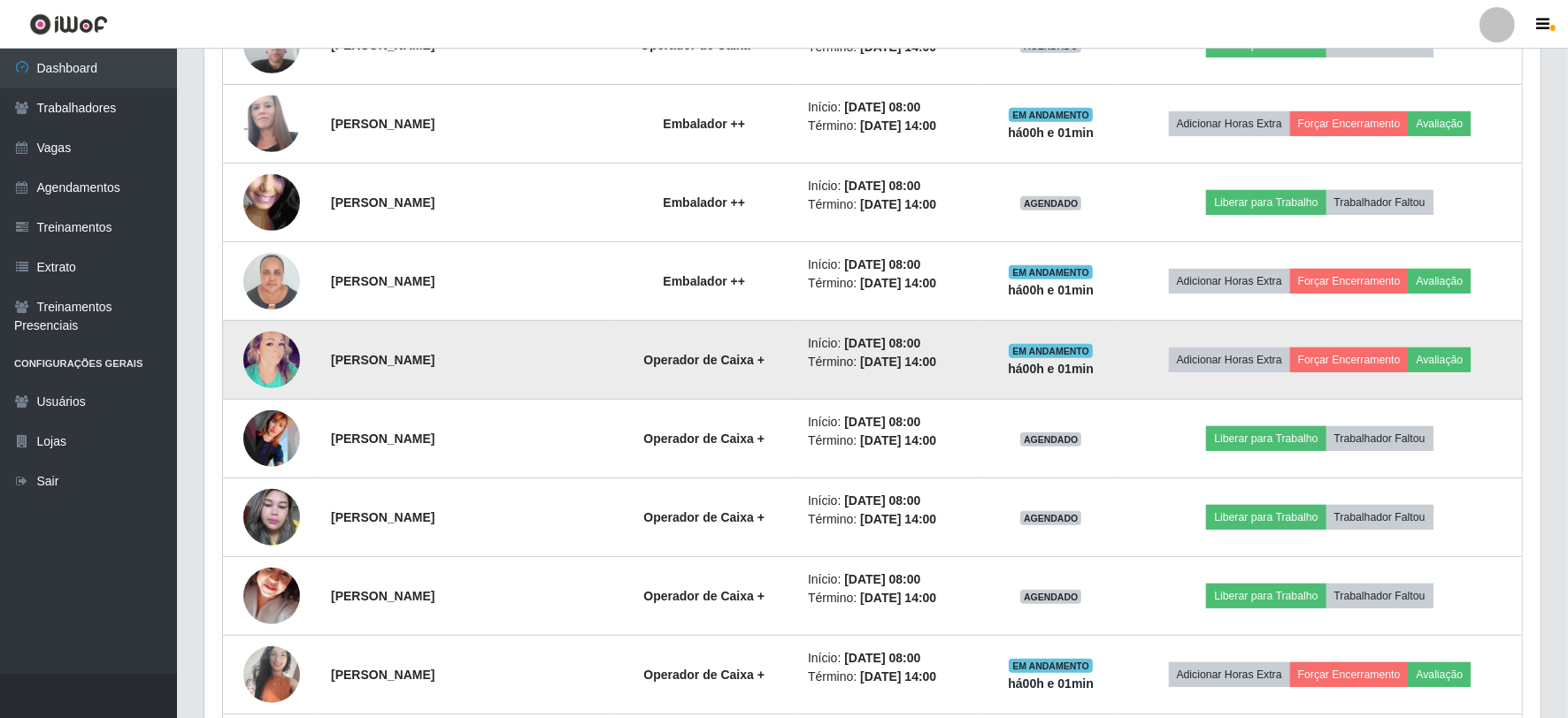
scroll to position [1025, 0]
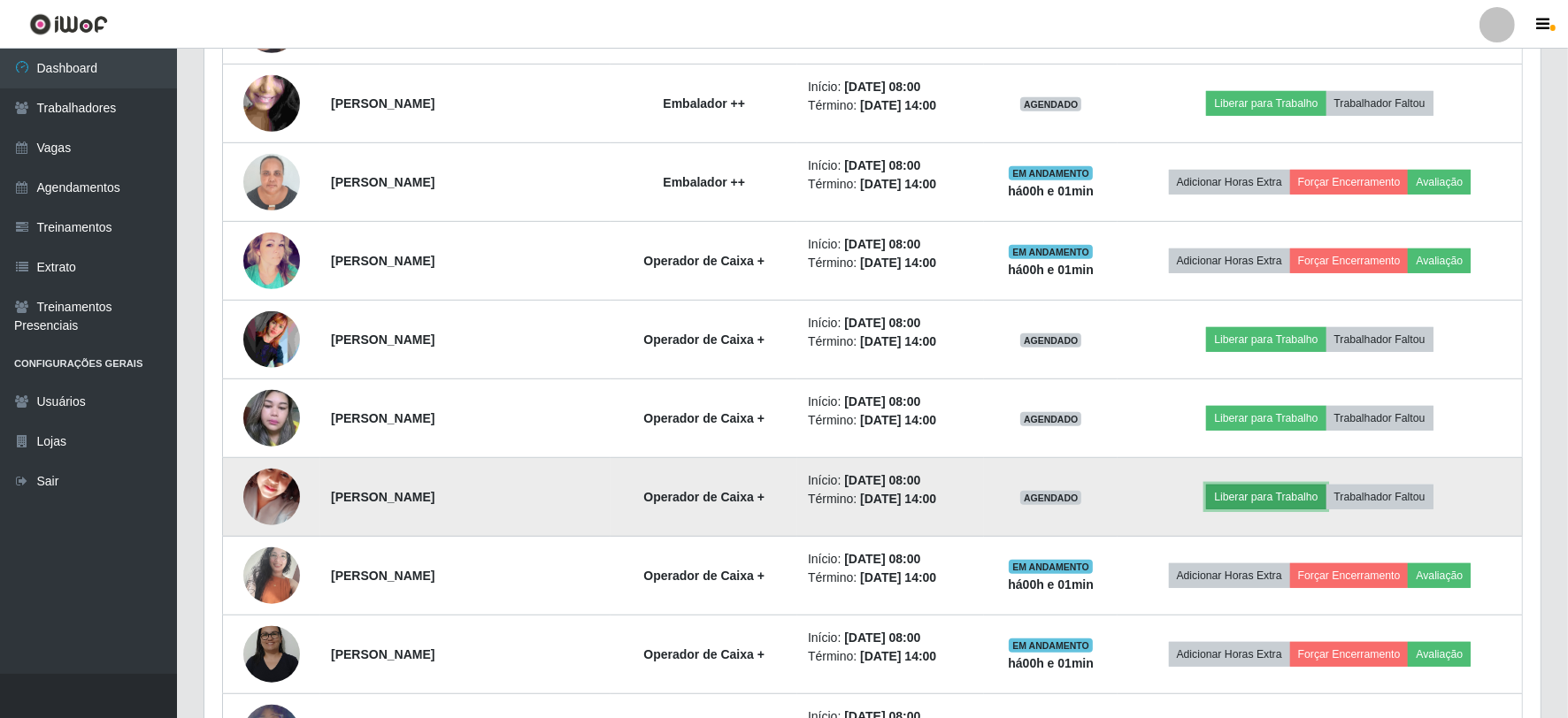
click at [1269, 491] on button "Liberar para Trabalho" at bounding box center [1266, 496] width 119 height 24
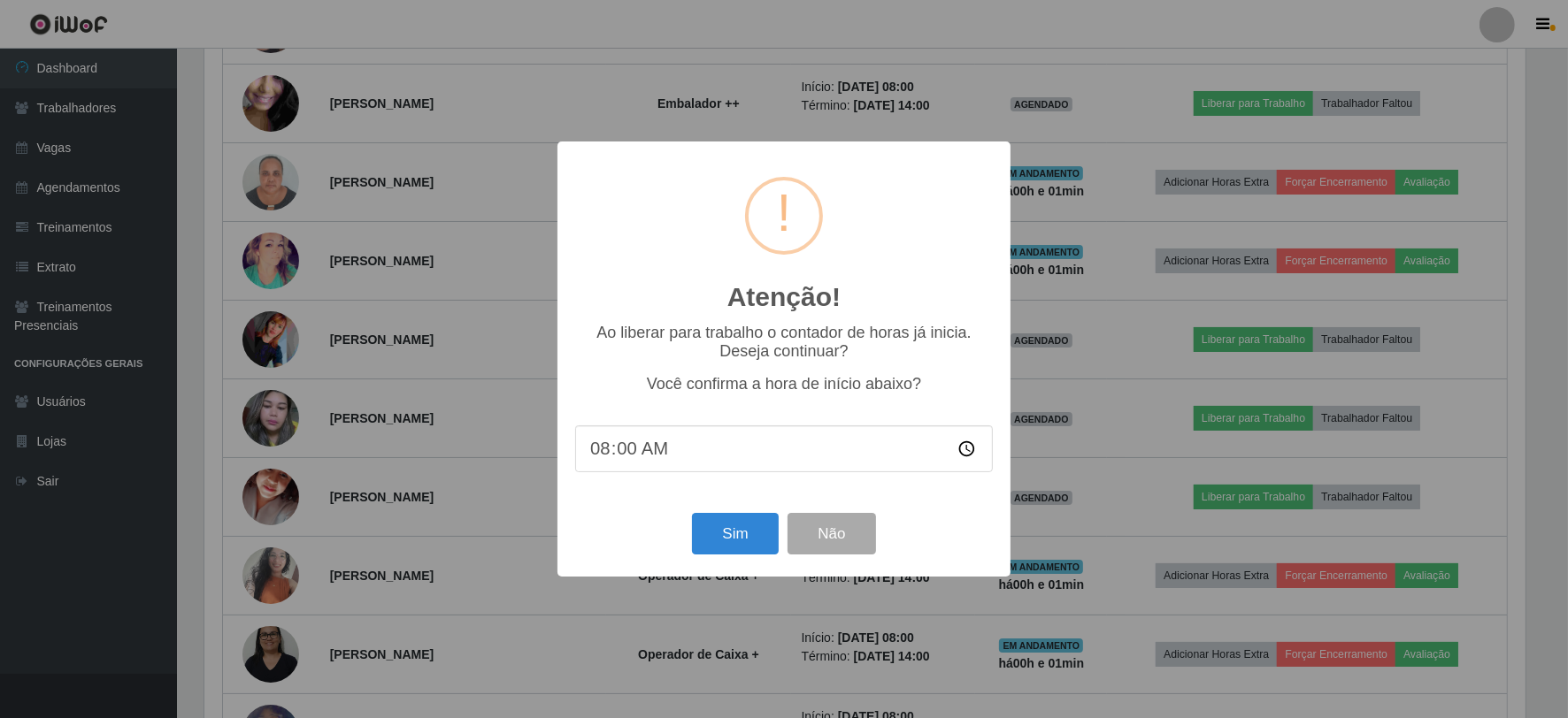
scroll to position [366, 1325]
click at [737, 527] on button "Sim" at bounding box center [737, 534] width 86 height 42
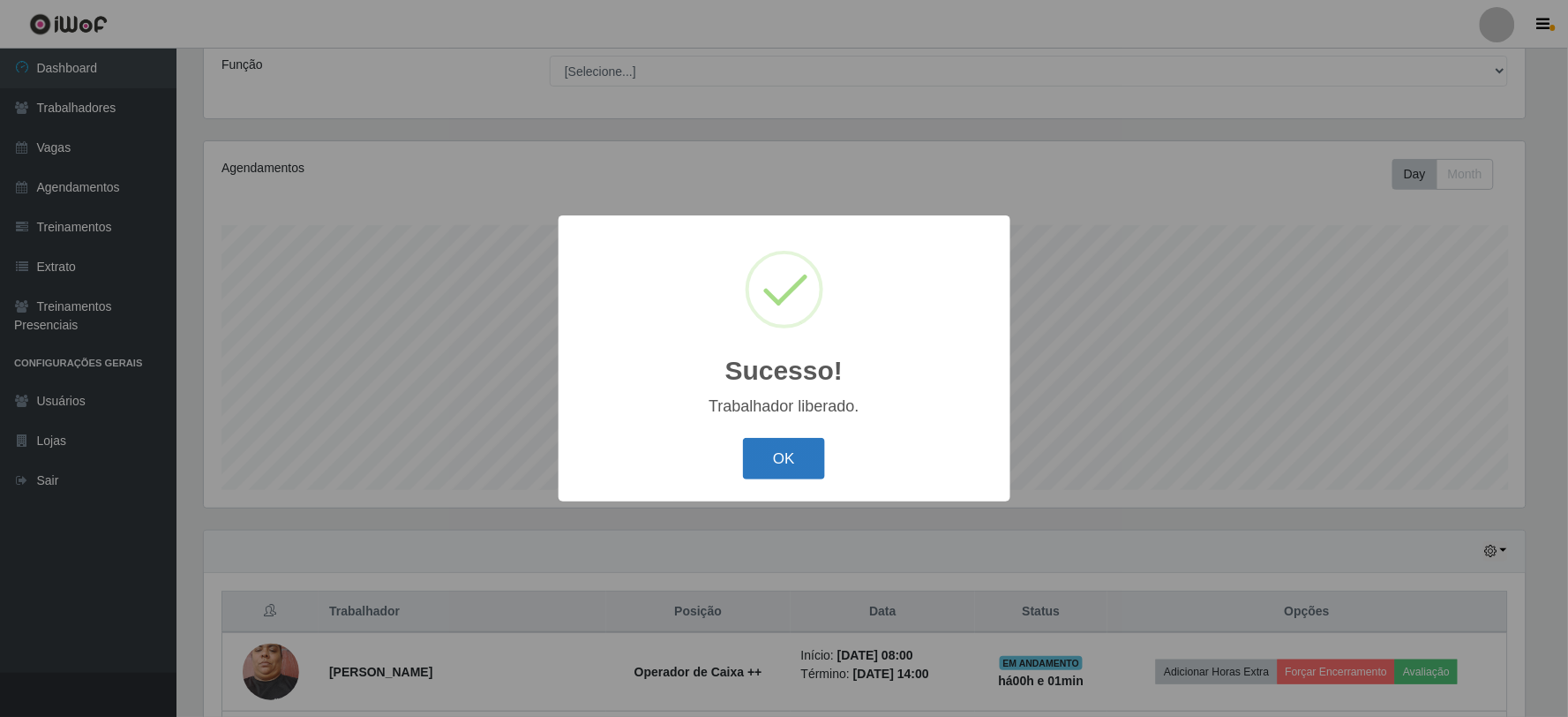
click at [793, 461] on button "OK" at bounding box center [784, 459] width 82 height 42
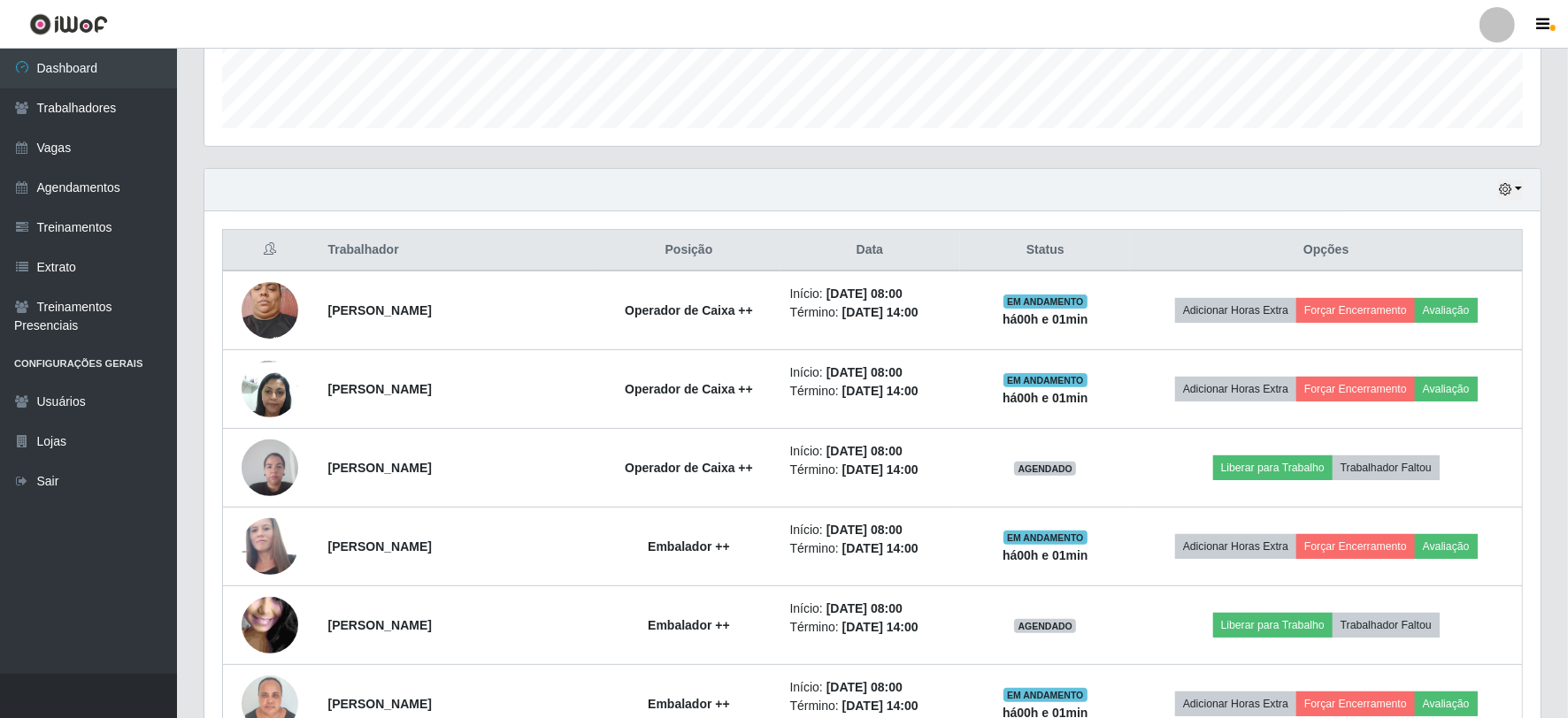
scroll to position [534, 0]
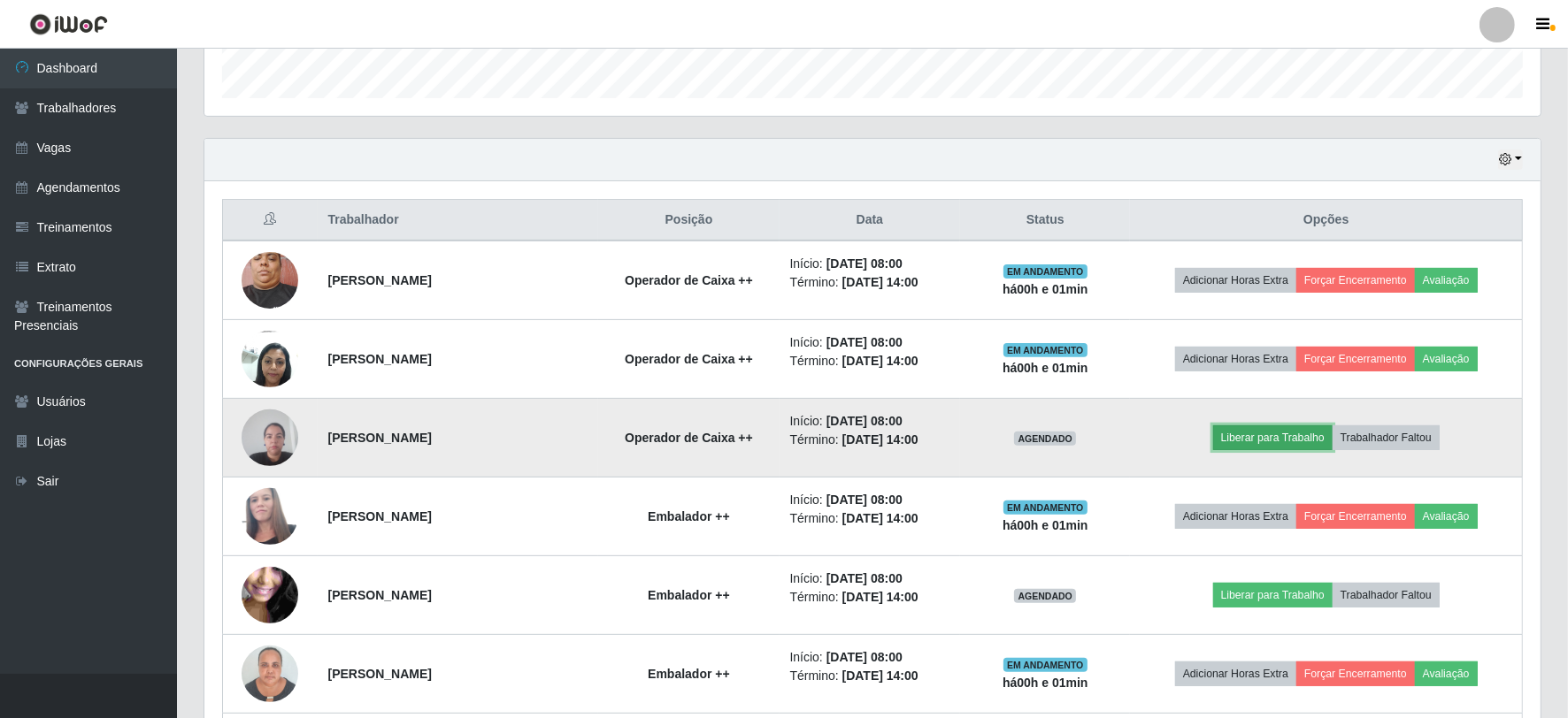
click at [1278, 435] on button "Liberar para Trabalho" at bounding box center [1273, 437] width 119 height 24
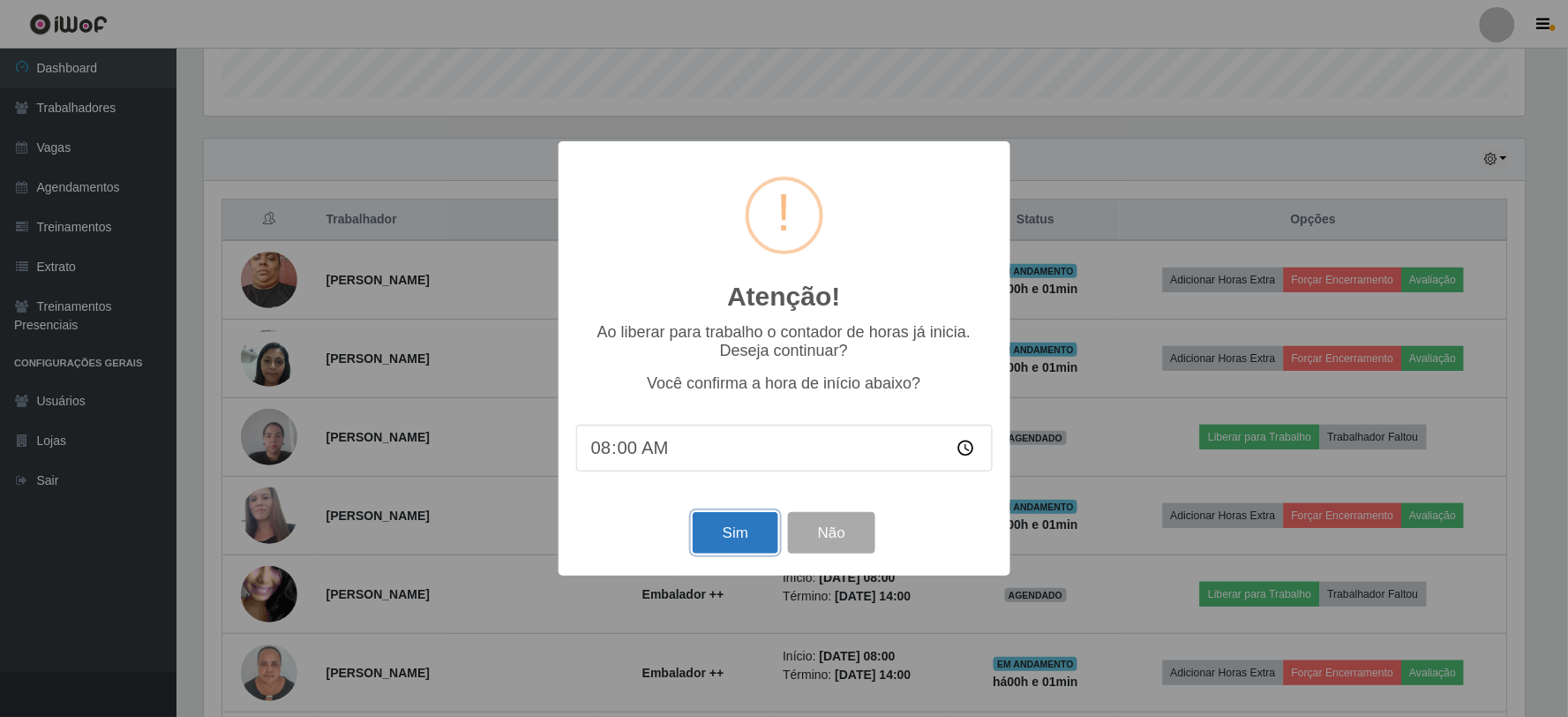
click at [731, 526] on button "Sim" at bounding box center [736, 533] width 86 height 42
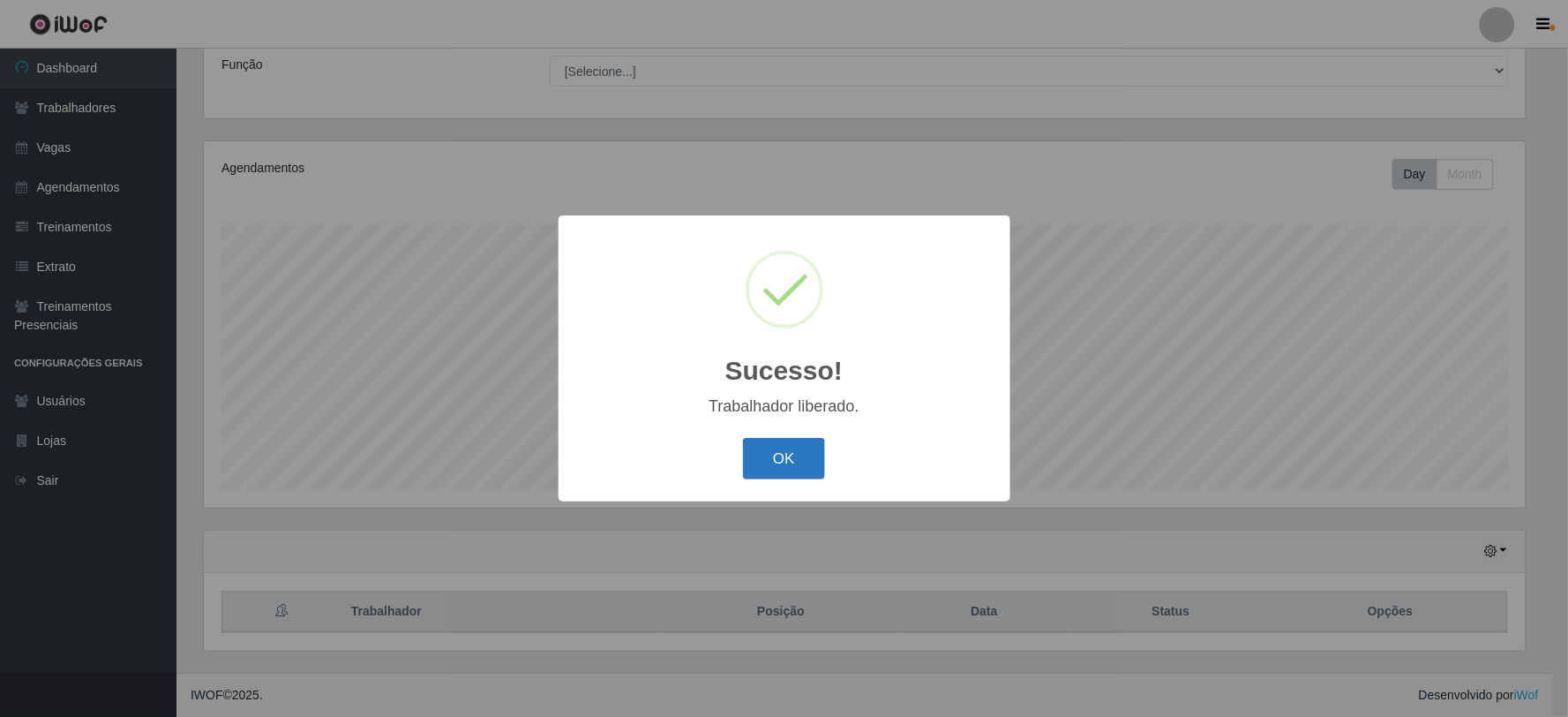
click at [773, 461] on button "OK" at bounding box center [784, 459] width 82 height 42
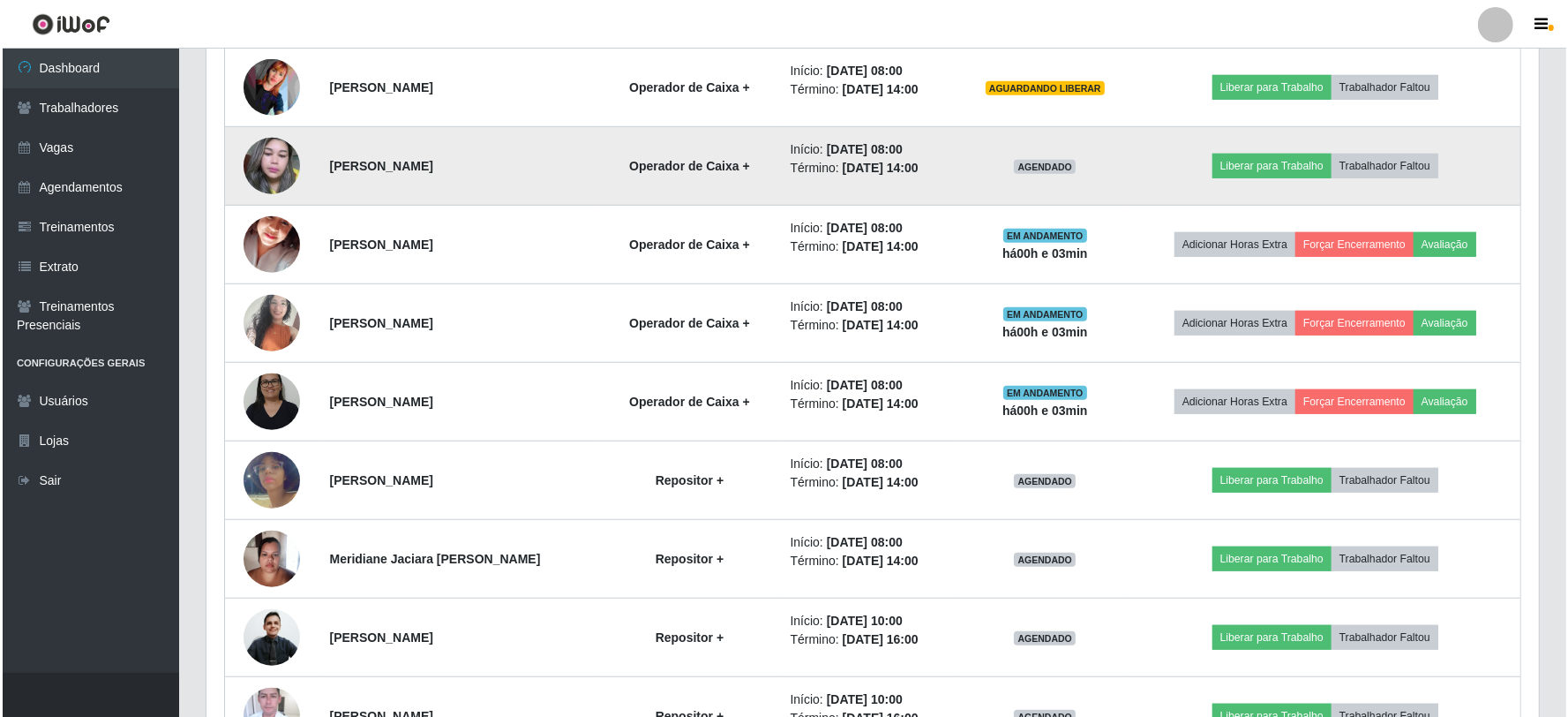
scroll to position [1325, 0]
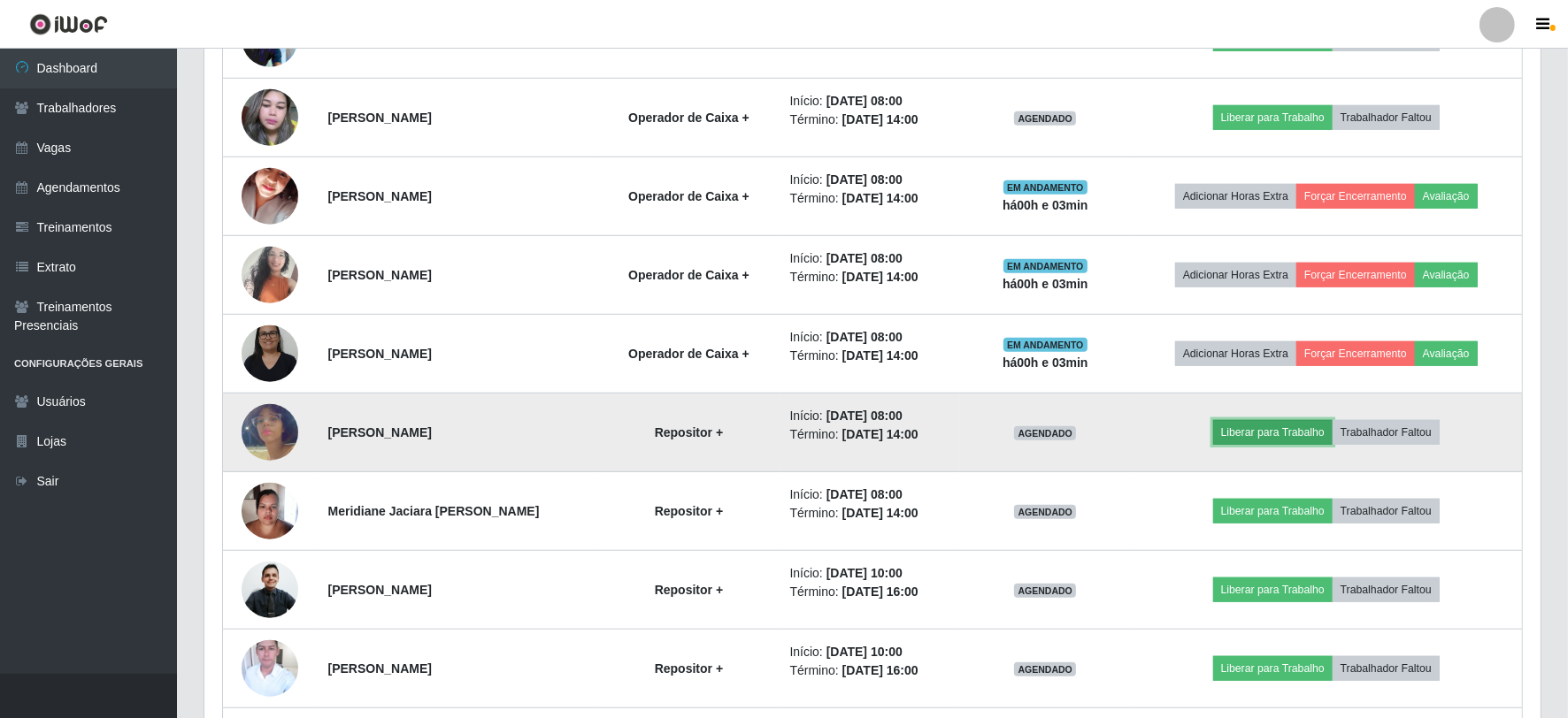
click at [1287, 434] on button "Liberar para Trabalho" at bounding box center [1273, 431] width 119 height 24
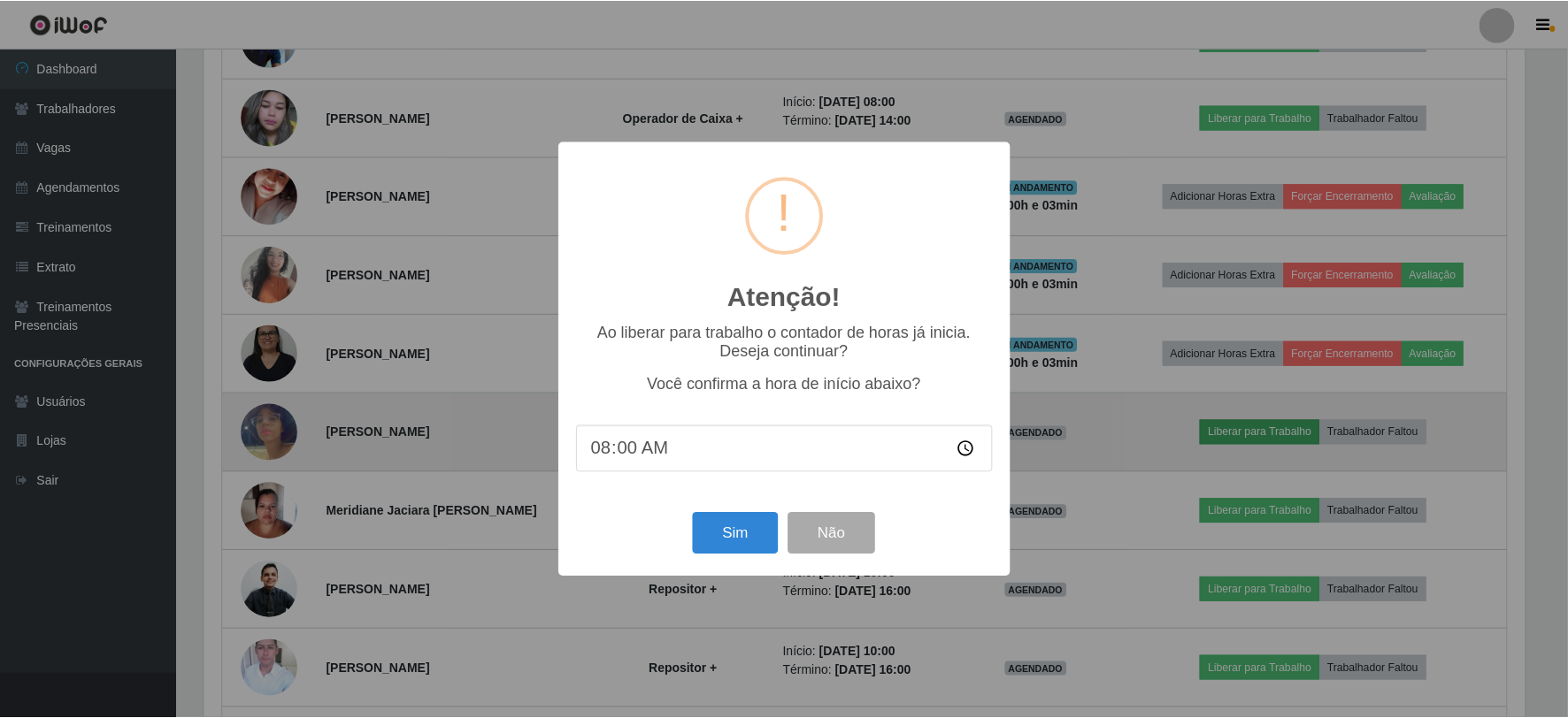
scroll to position [366, 1325]
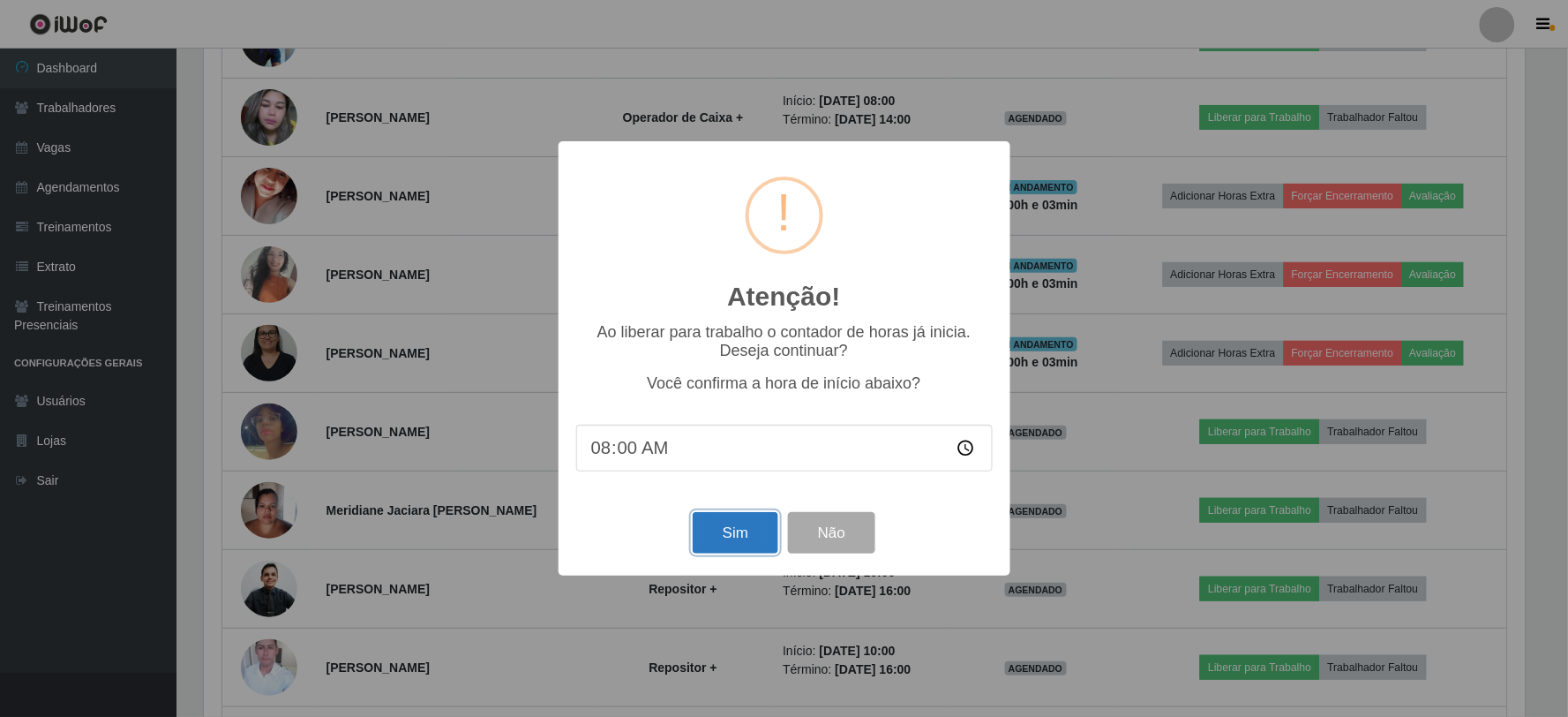
click at [719, 528] on button "Sim" at bounding box center [736, 533] width 86 height 42
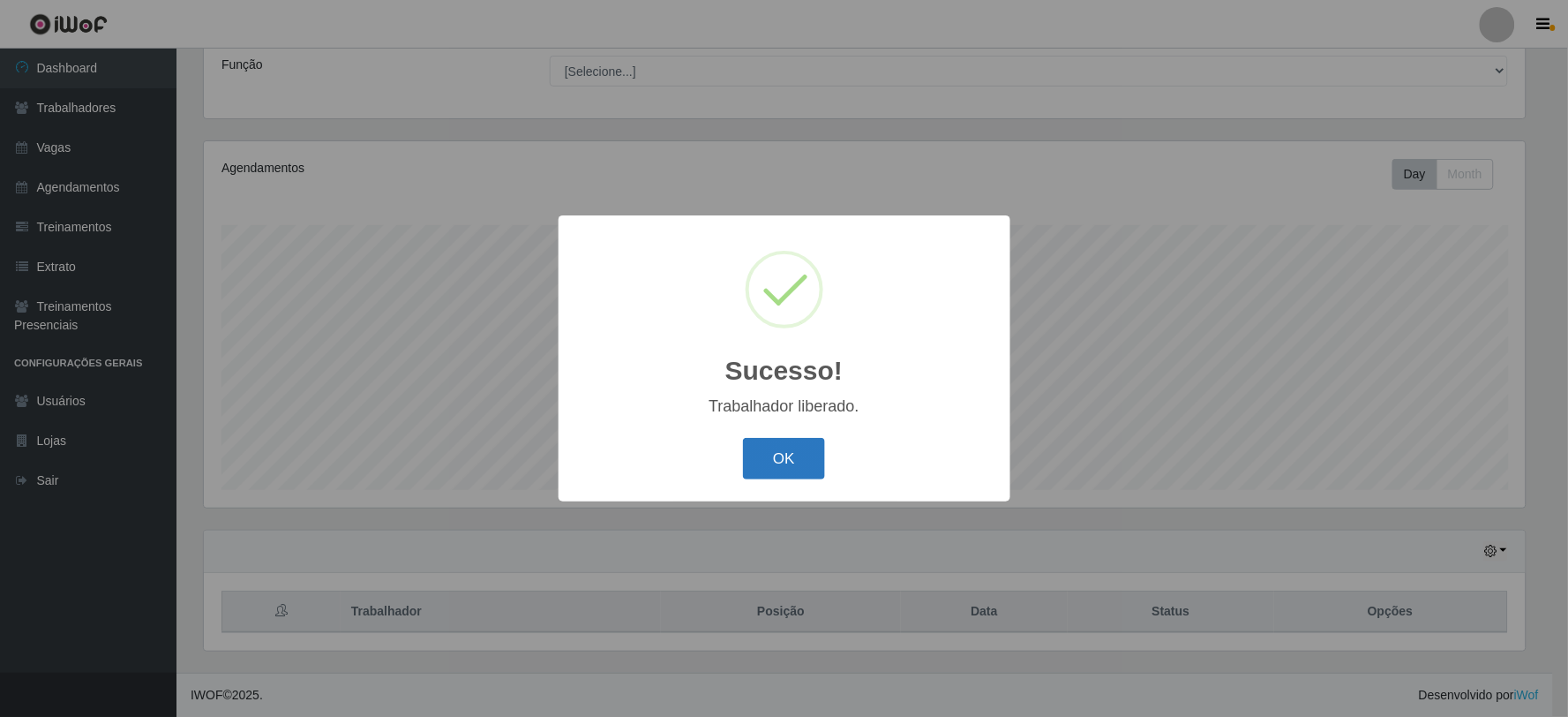
click at [810, 452] on button "OK" at bounding box center [784, 459] width 82 height 42
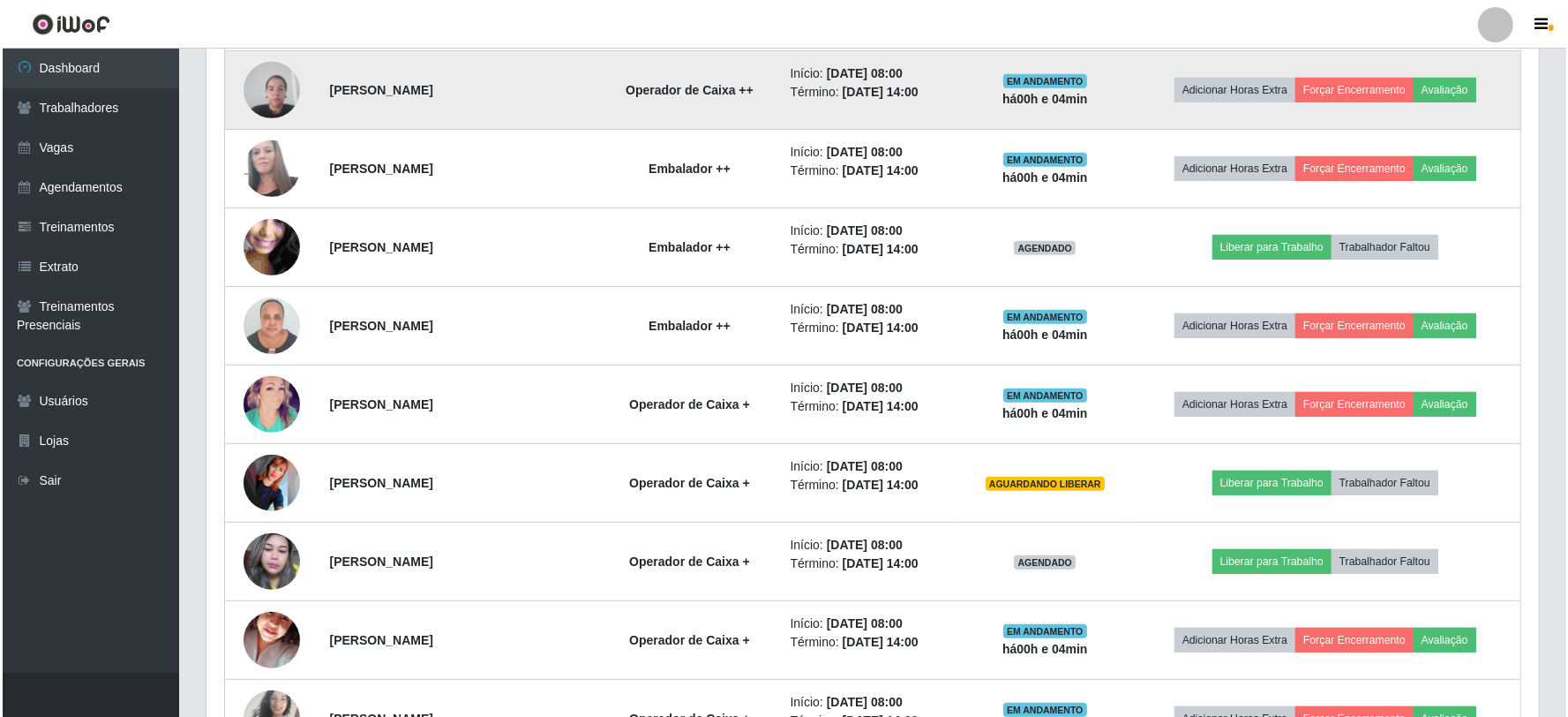
scroll to position [926, 0]
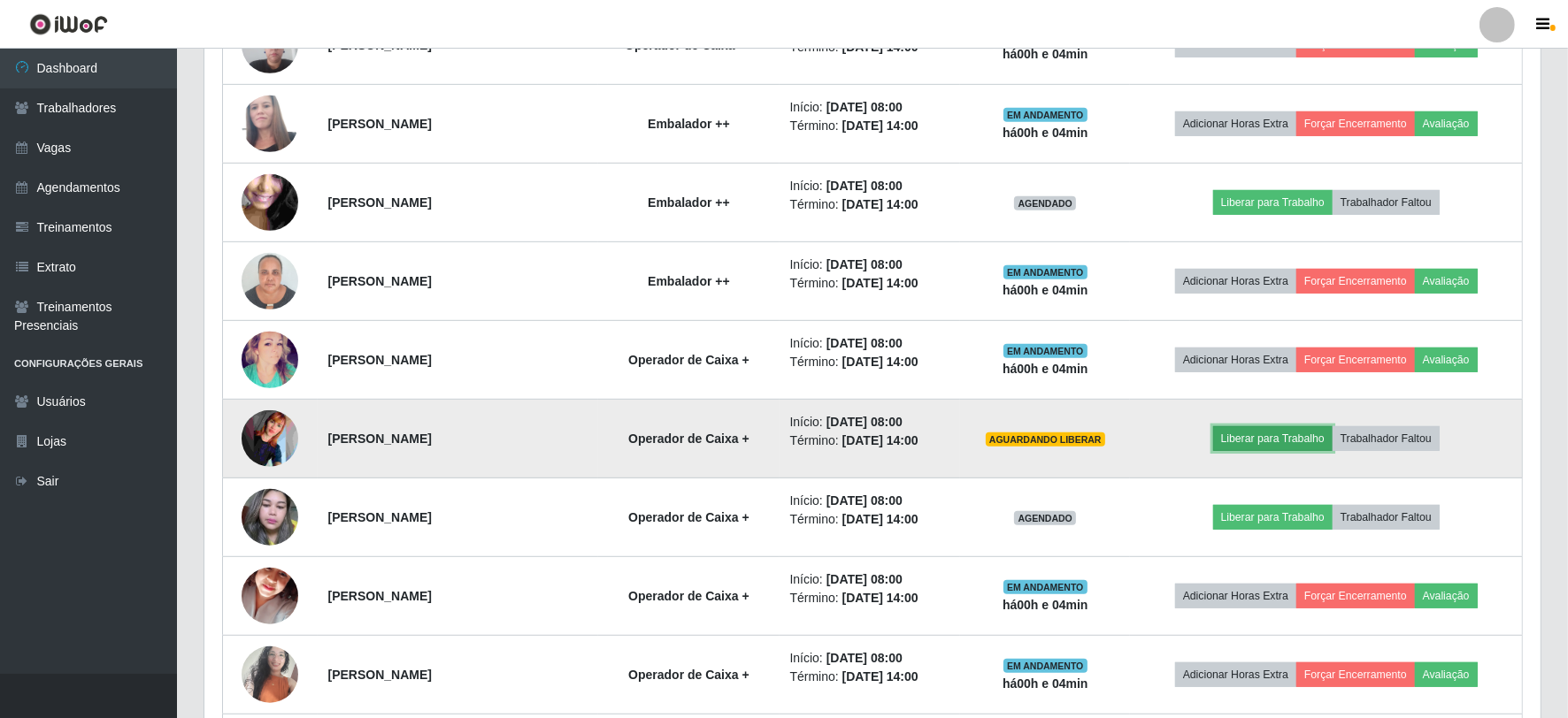
click at [1284, 440] on button "Liberar para Trabalho" at bounding box center [1273, 438] width 119 height 24
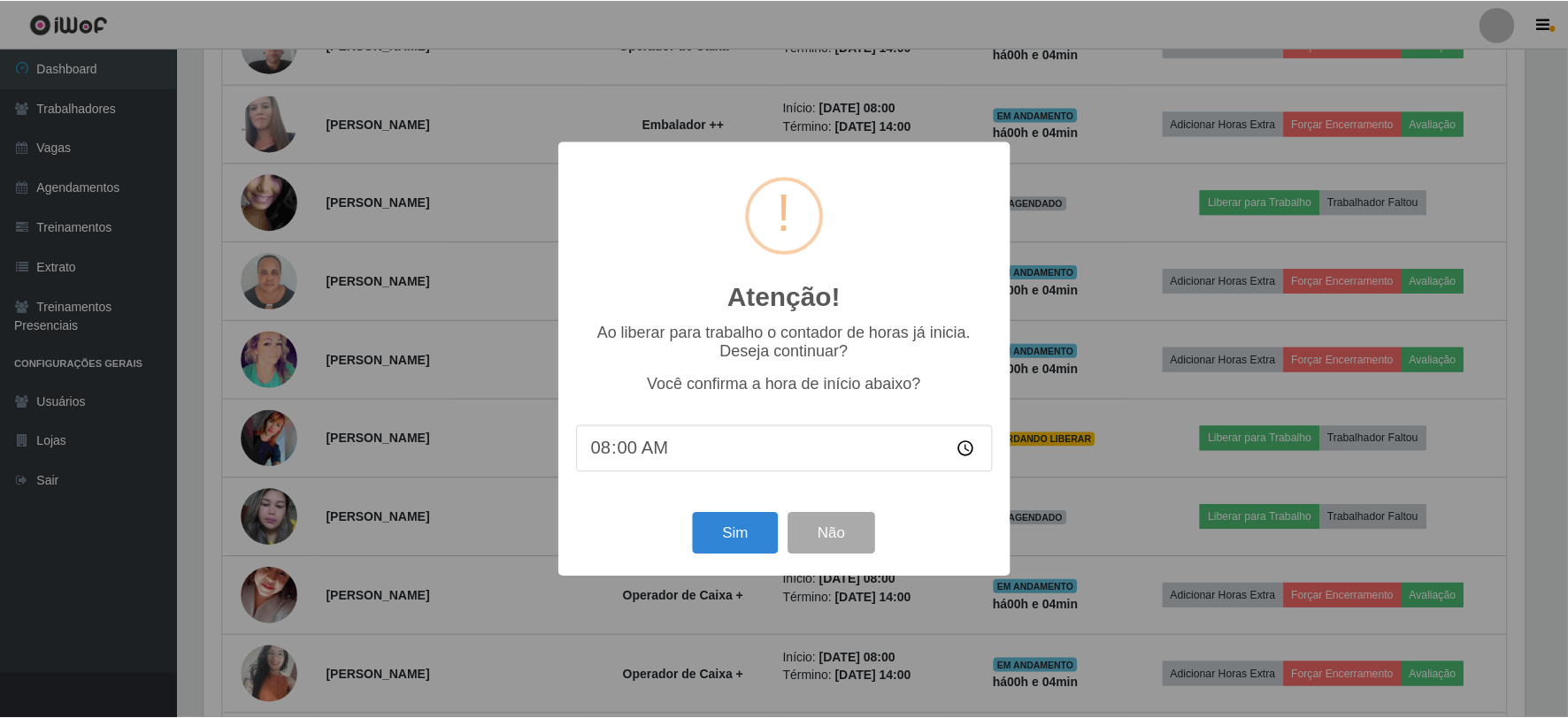
scroll to position [366, 1325]
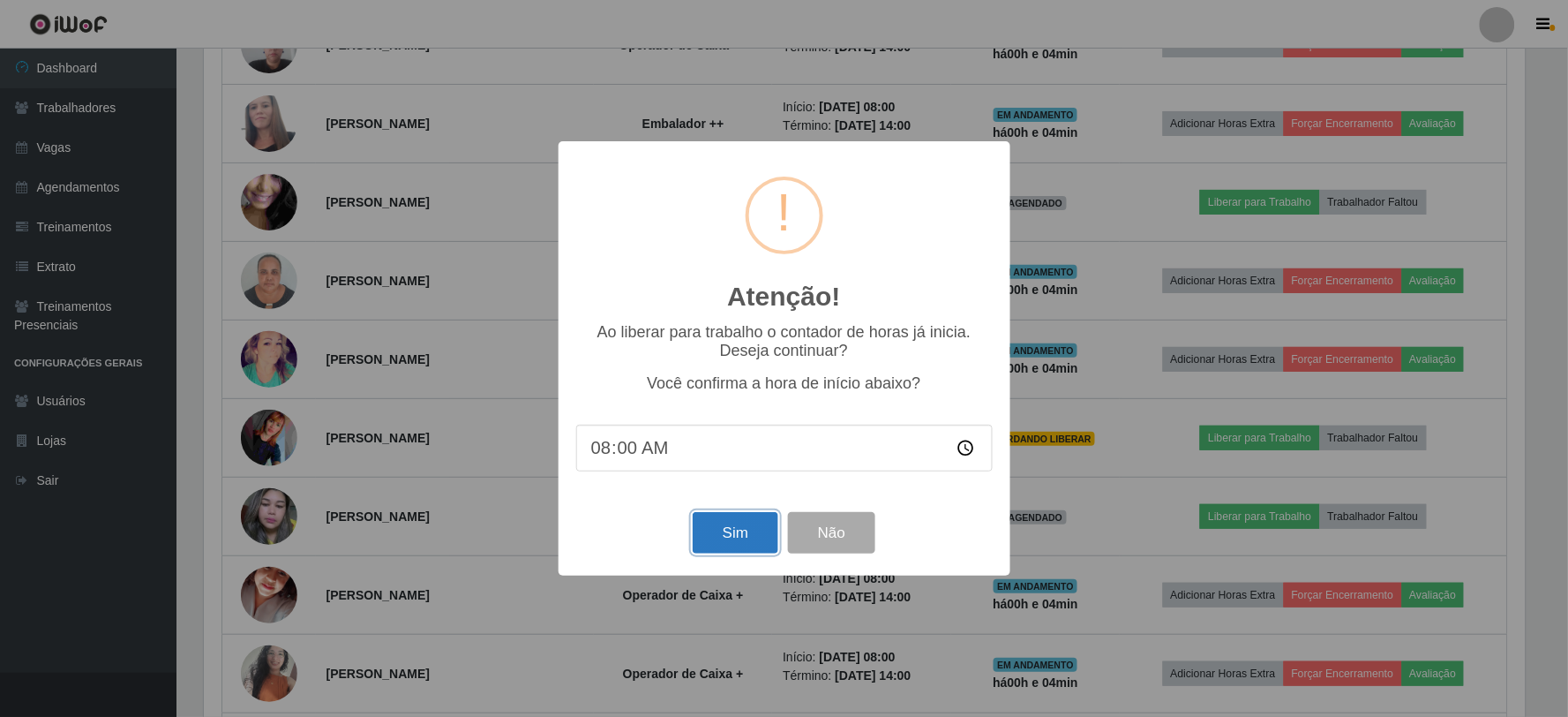
click at [719, 541] on button "Sim" at bounding box center [736, 533] width 86 height 42
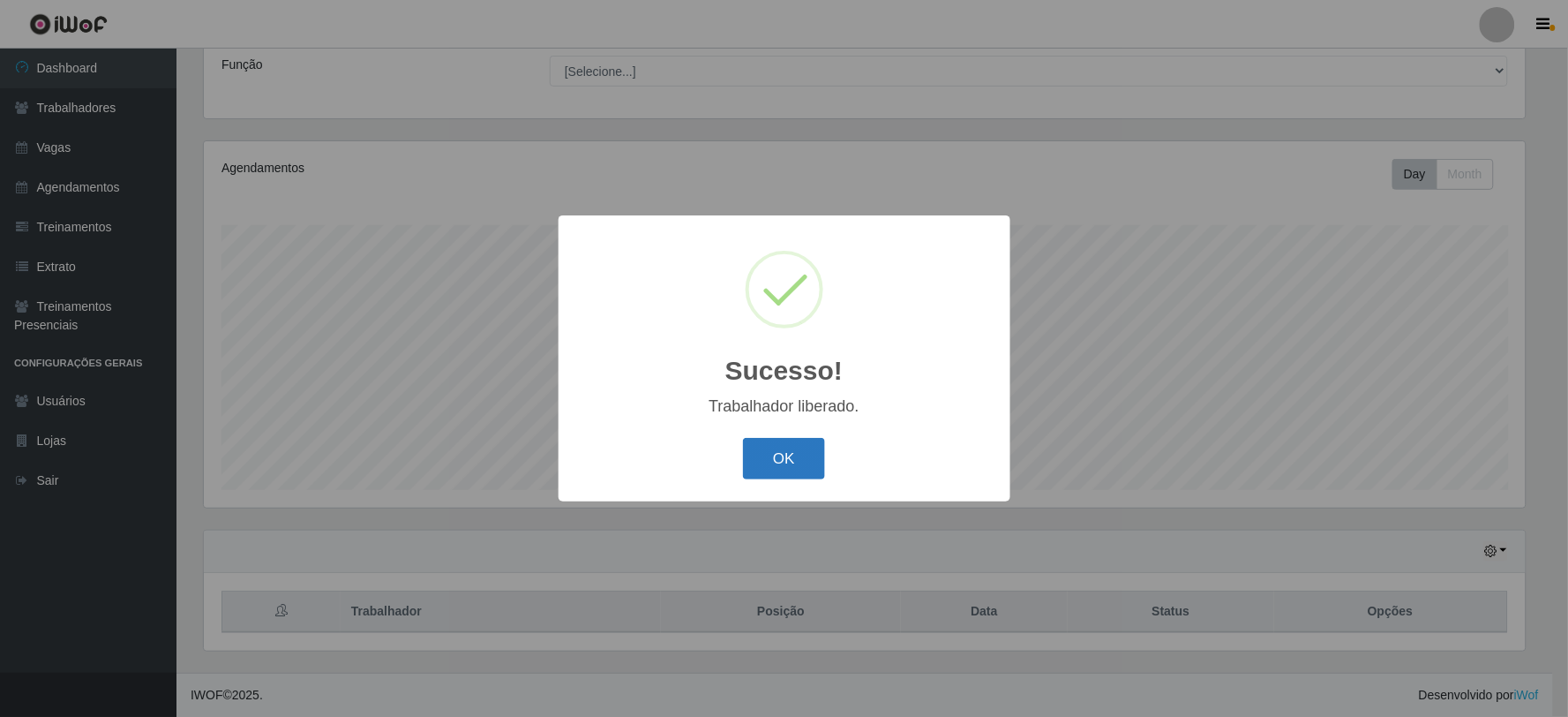
click at [764, 453] on button "OK" at bounding box center [784, 459] width 82 height 42
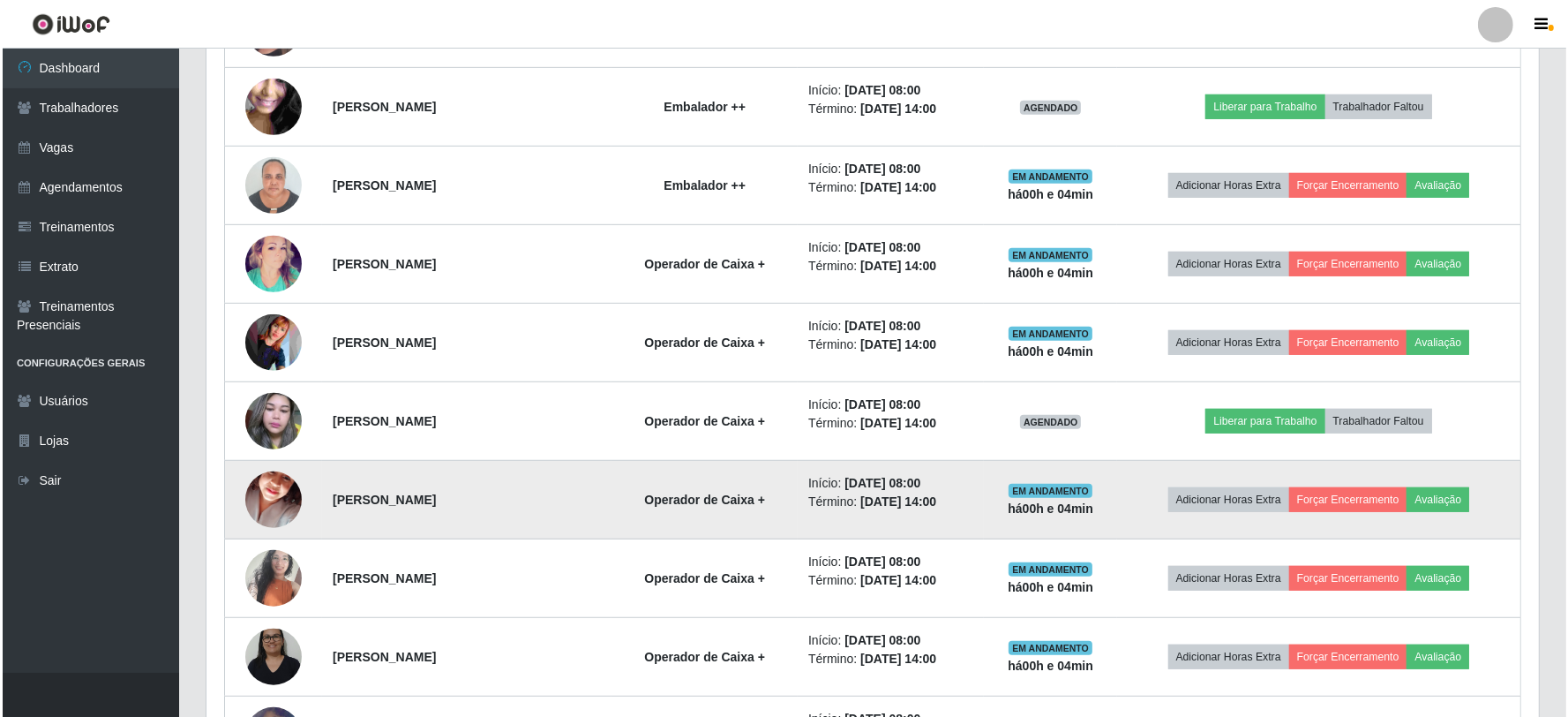
scroll to position [1024, 0]
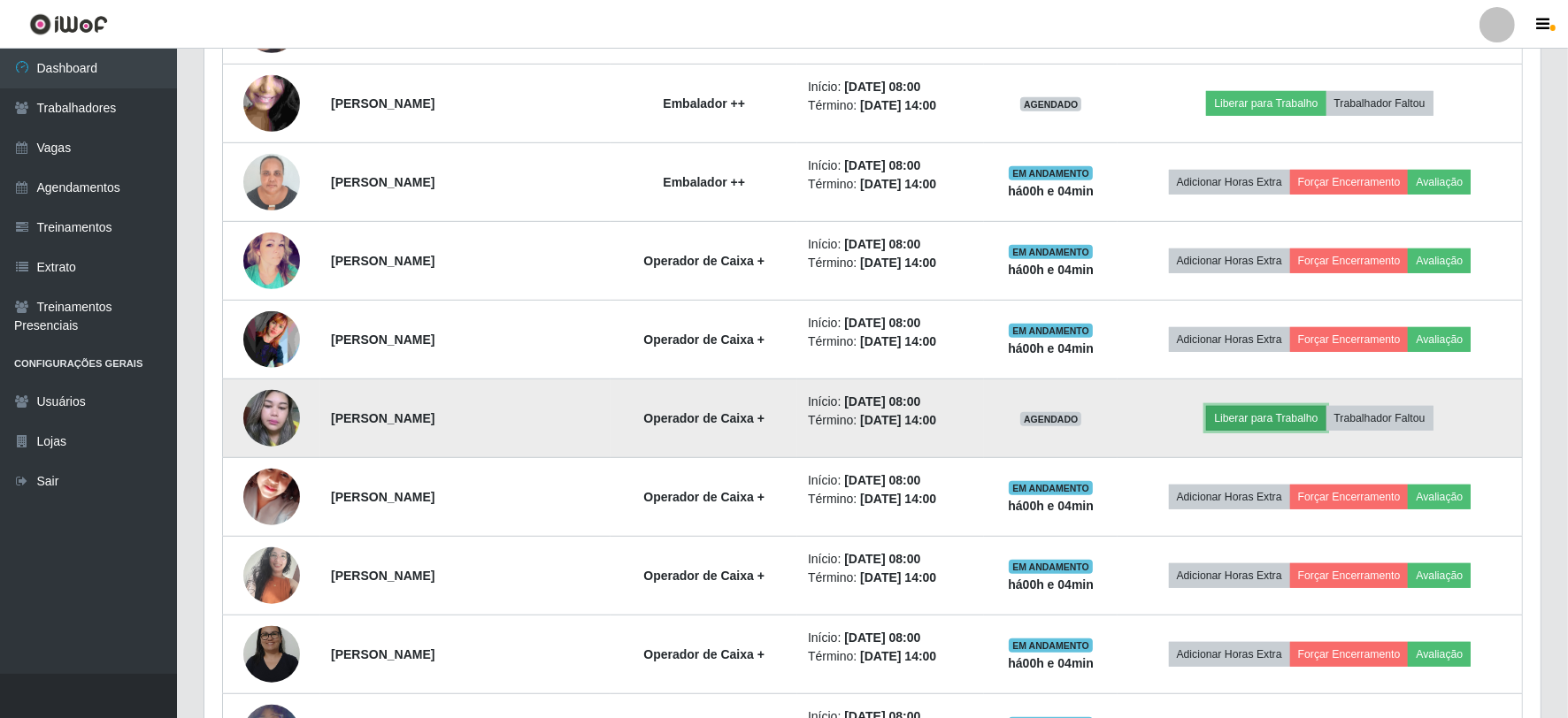
click at [1256, 419] on button "Liberar para Trabalho" at bounding box center [1266, 418] width 119 height 24
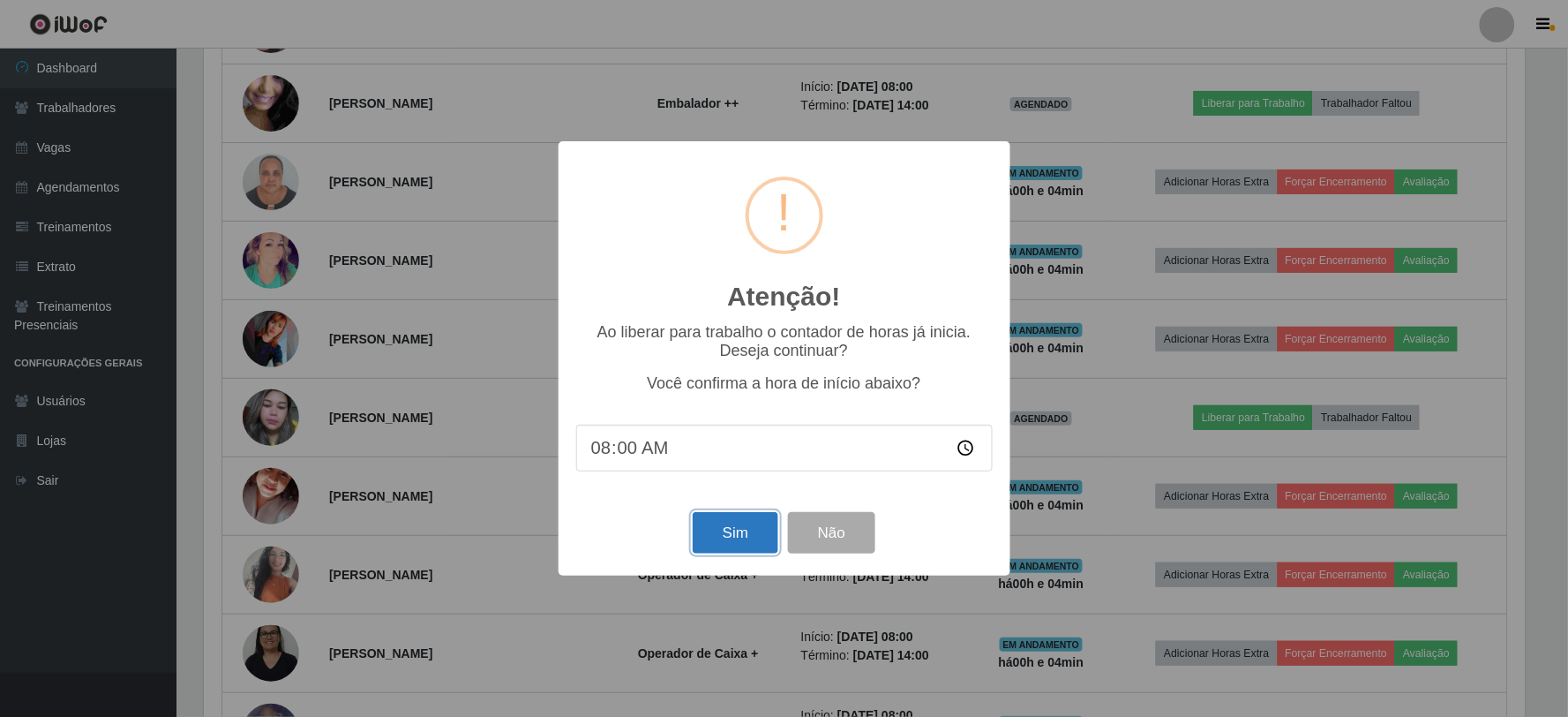
click at [716, 530] on button "Sim" at bounding box center [736, 533] width 86 height 42
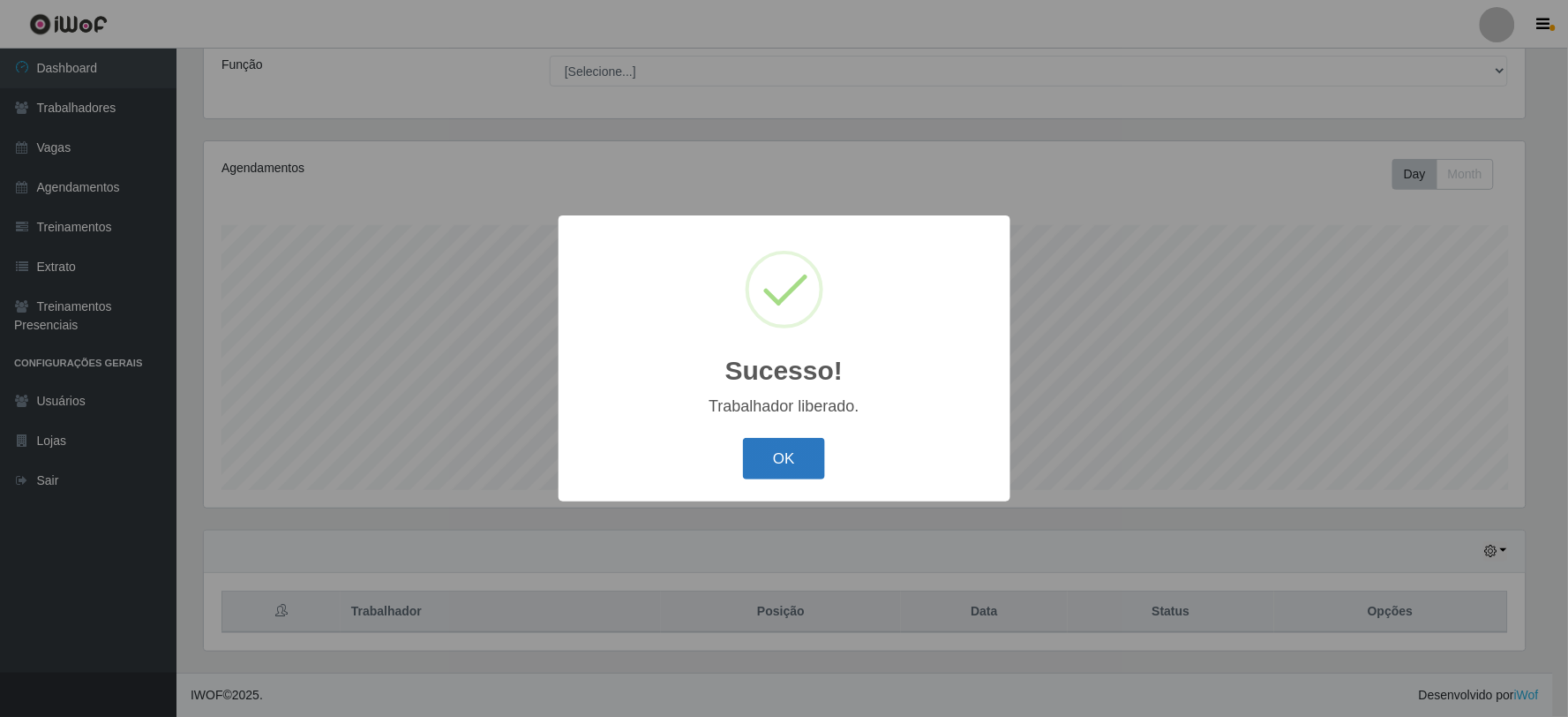
click at [799, 445] on button "OK" at bounding box center [784, 459] width 82 height 42
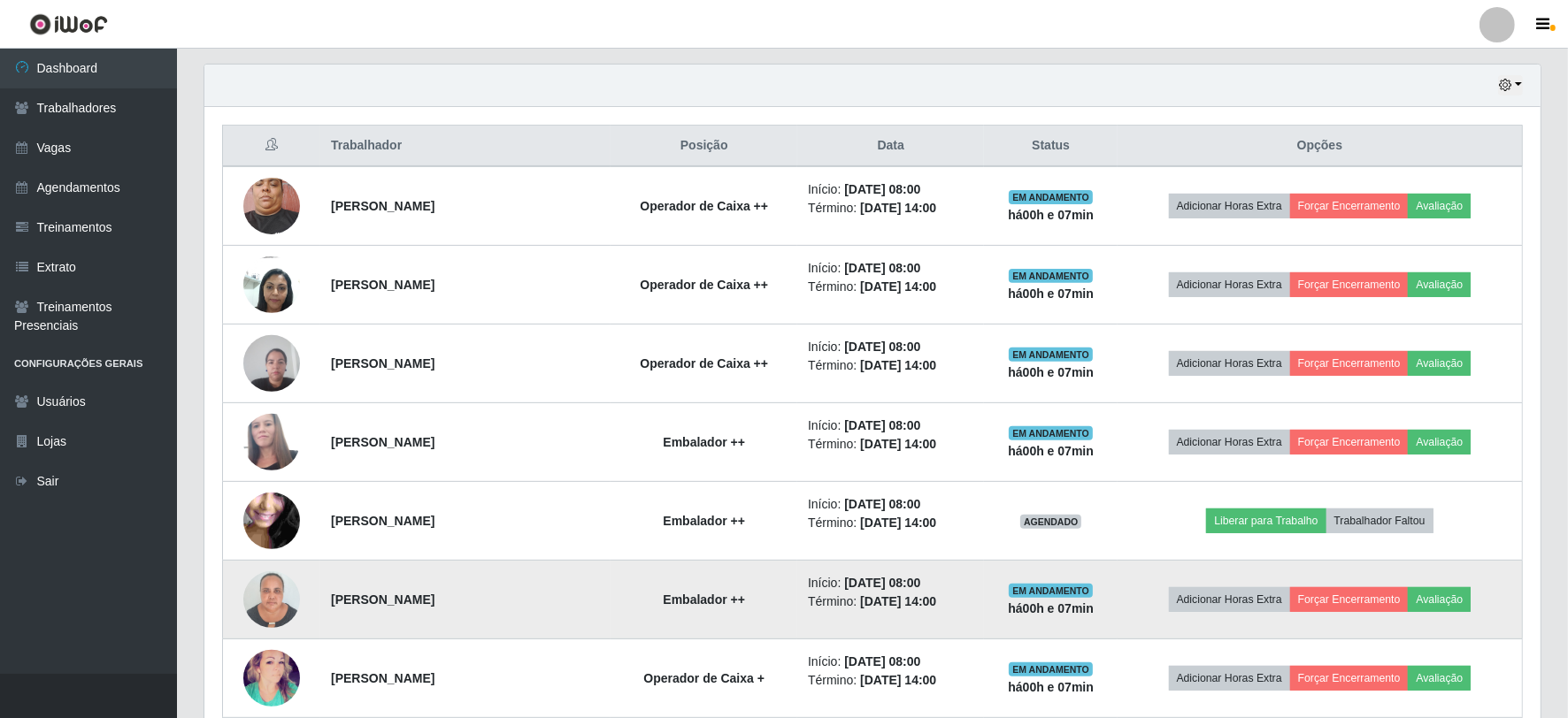
scroll to position [828, 0]
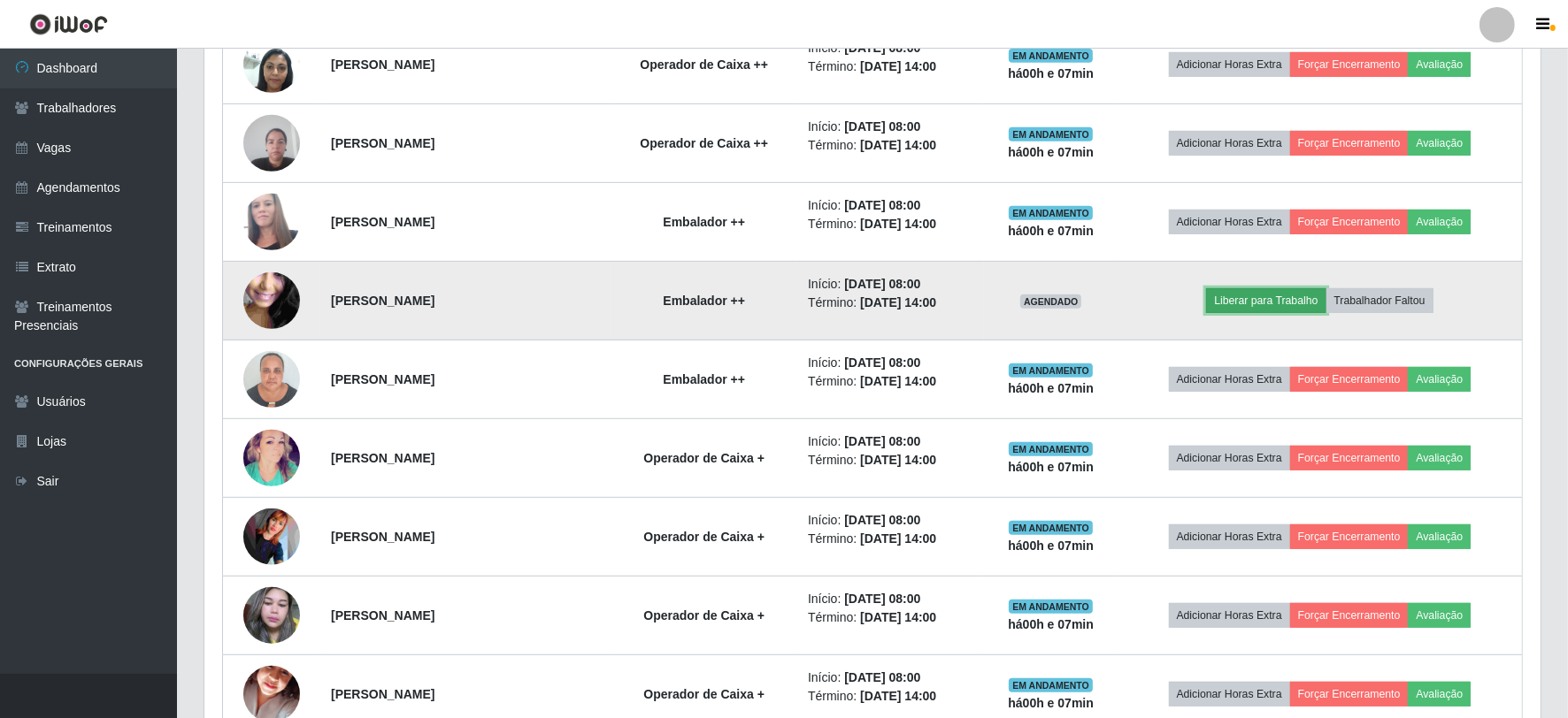
click at [1279, 302] on button "Liberar para Trabalho" at bounding box center [1266, 300] width 119 height 24
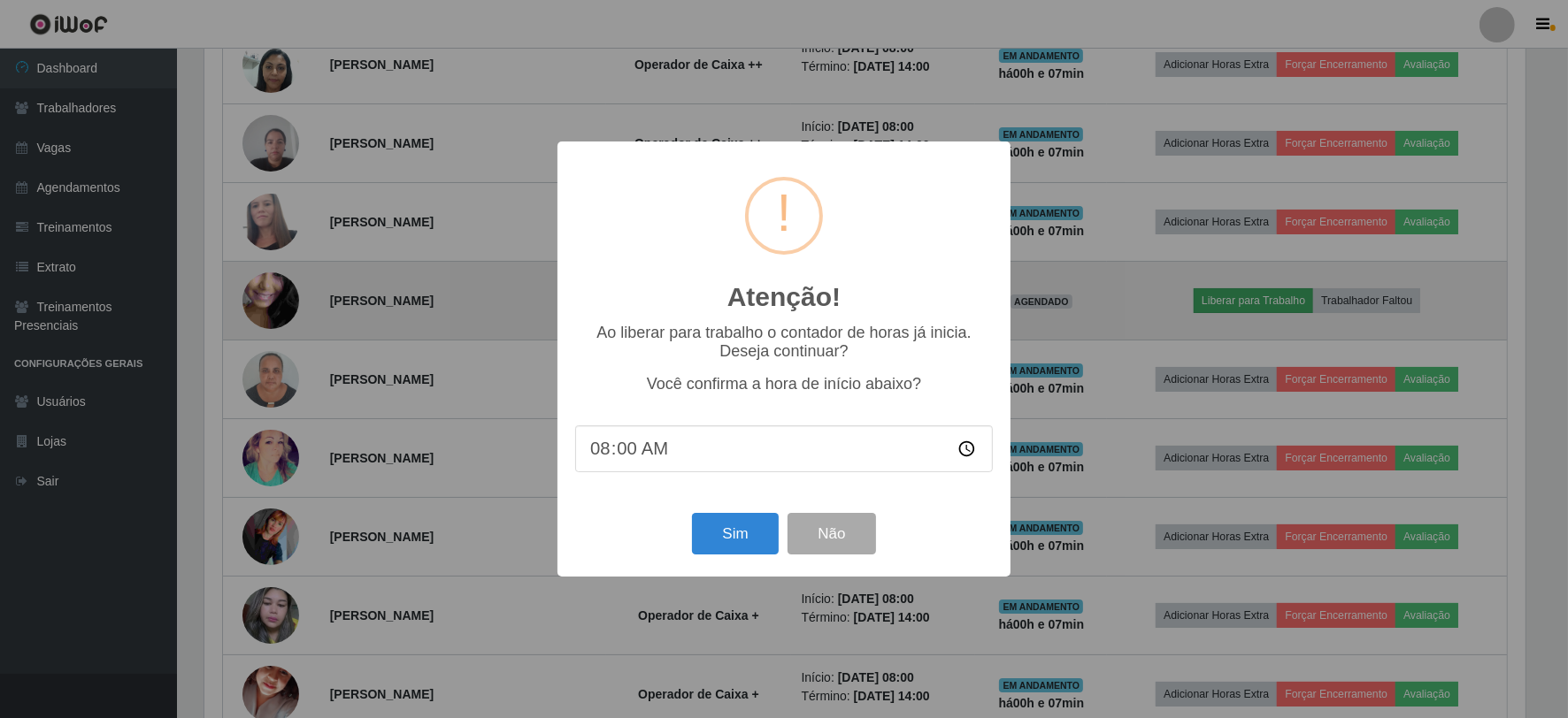
scroll to position [366, 1325]
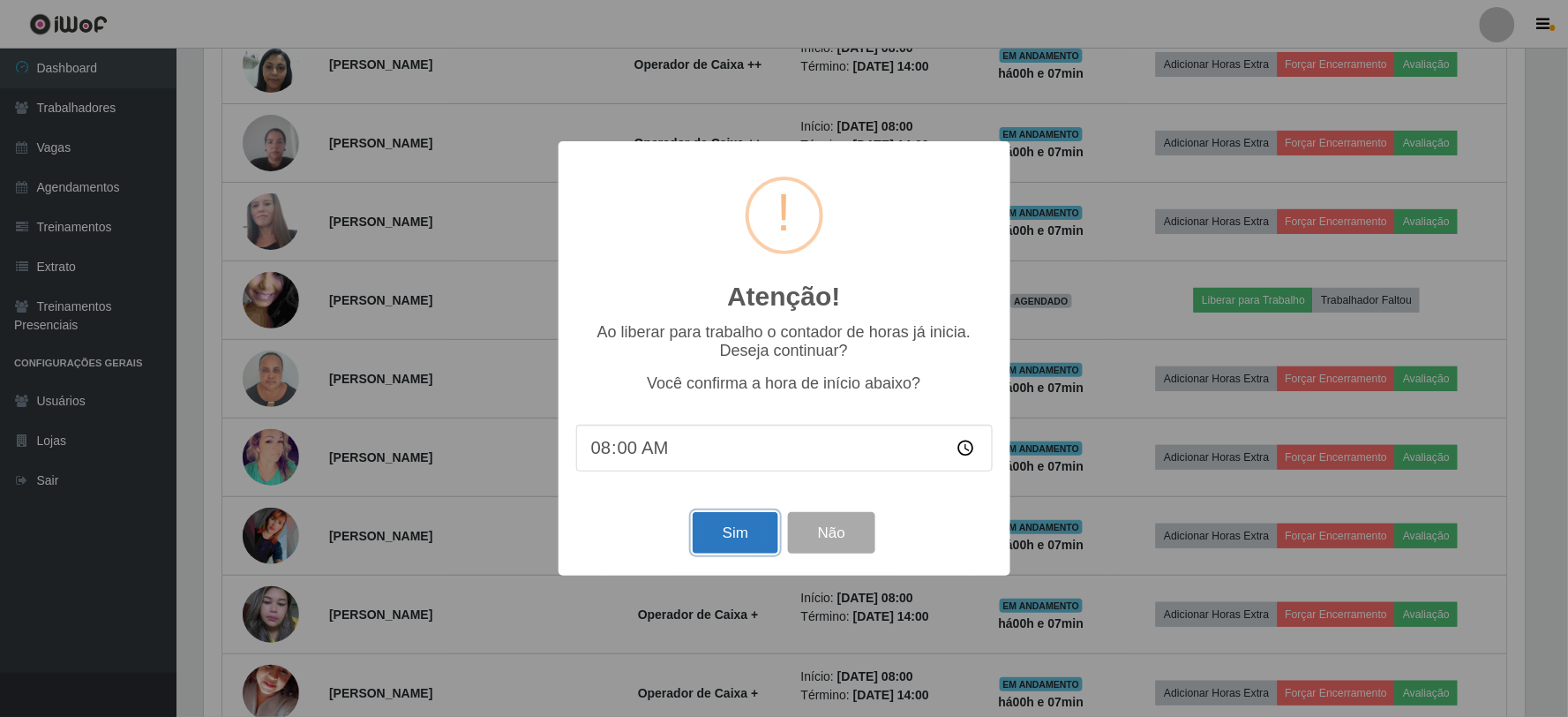
click at [748, 527] on button "Sim" at bounding box center [736, 533] width 86 height 42
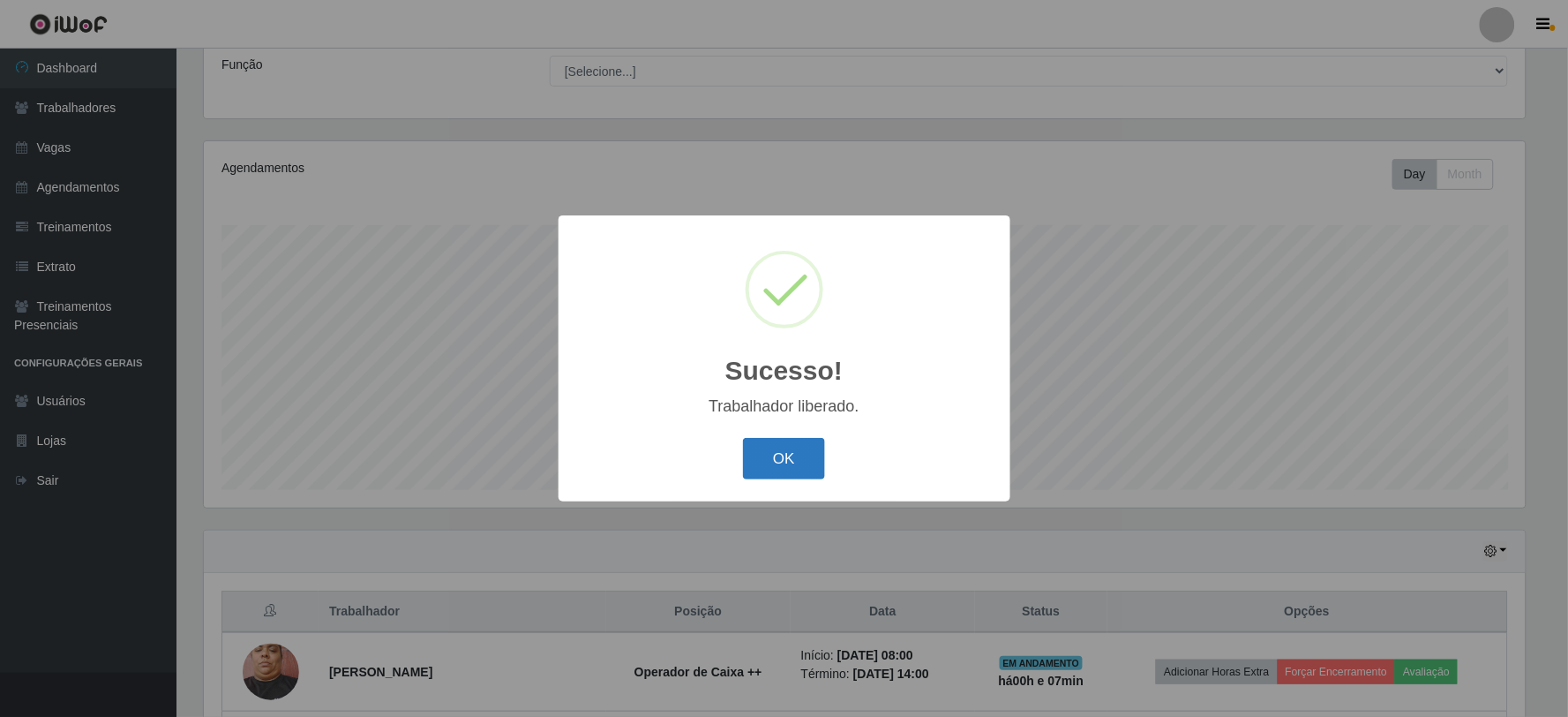
click at [789, 461] on button "OK" at bounding box center [784, 459] width 82 height 42
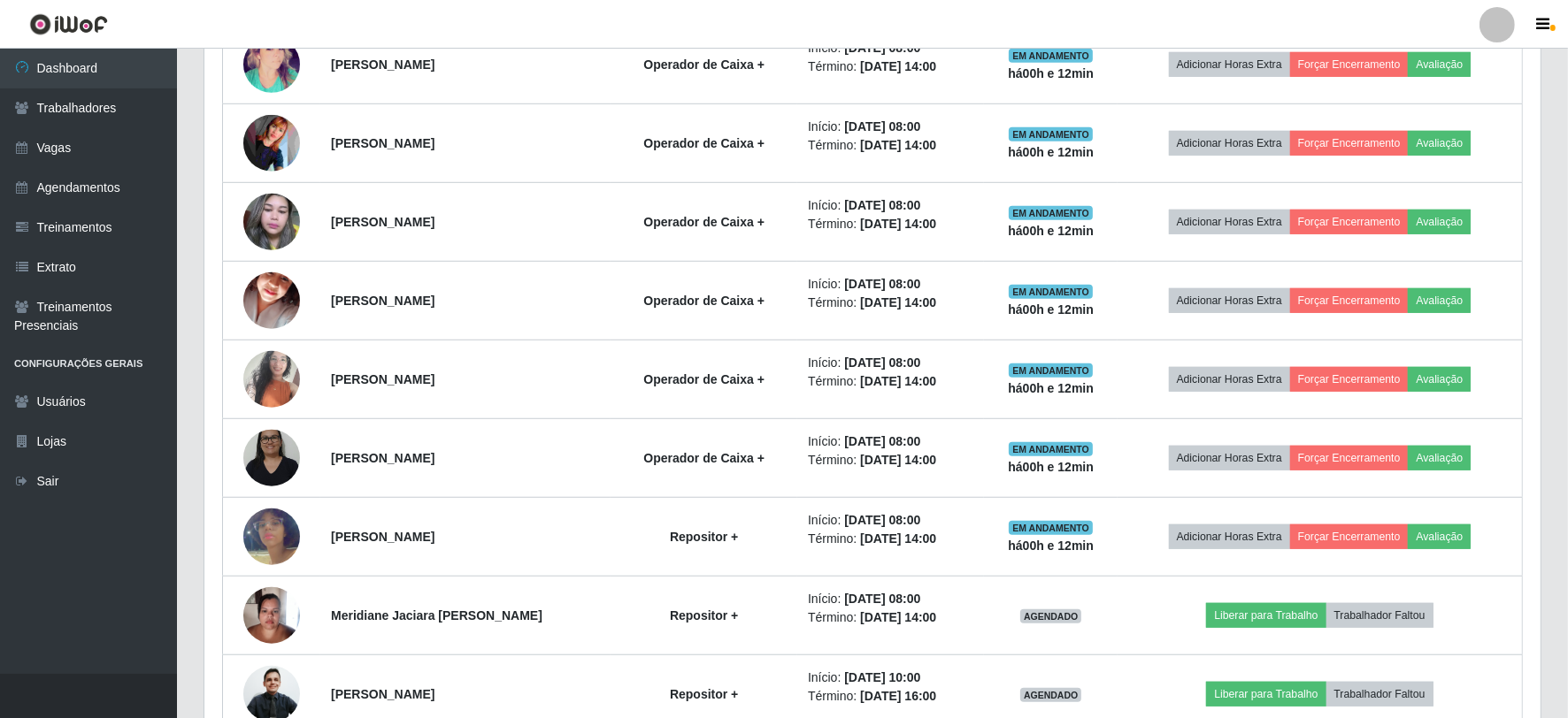
scroll to position [1320, 0]
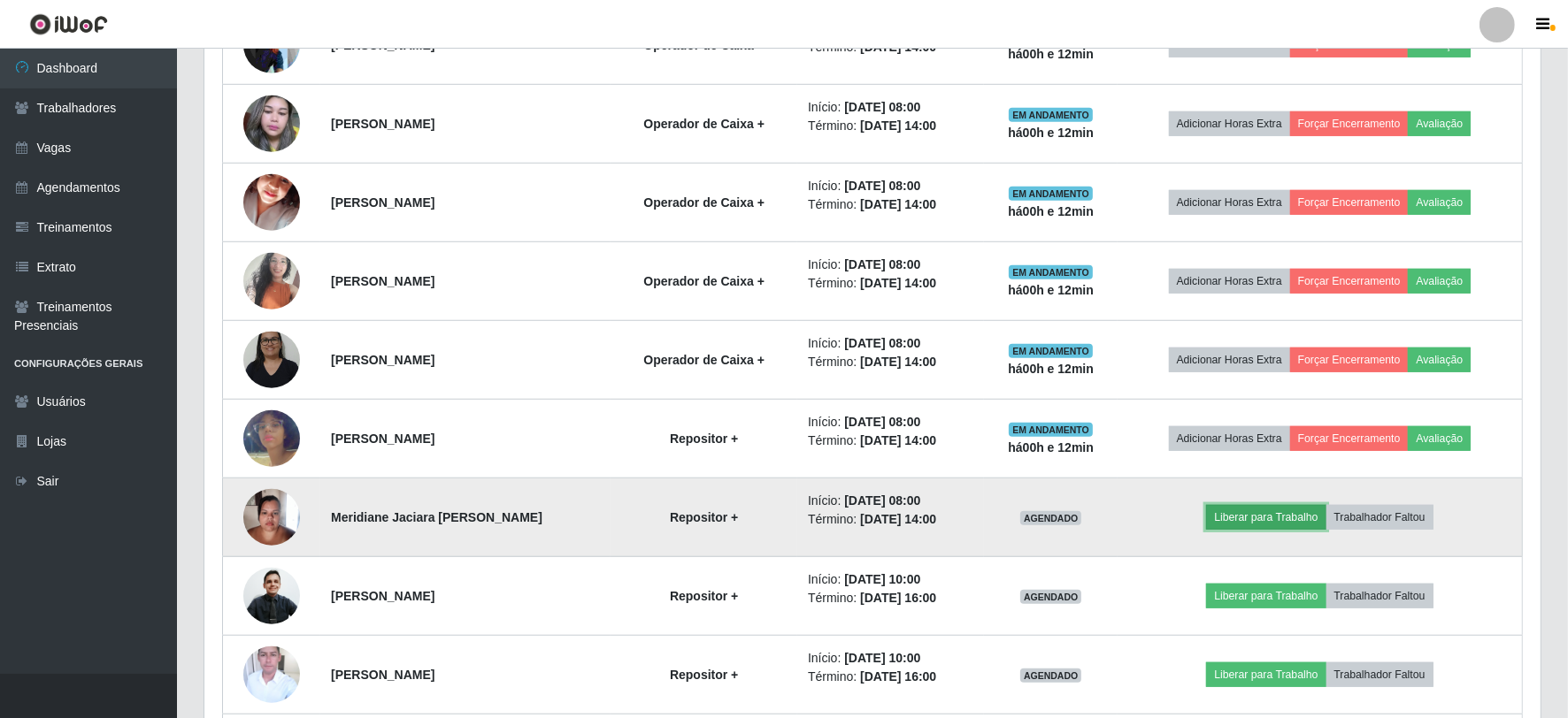
click at [1293, 514] on button "Liberar para Trabalho" at bounding box center [1266, 516] width 119 height 24
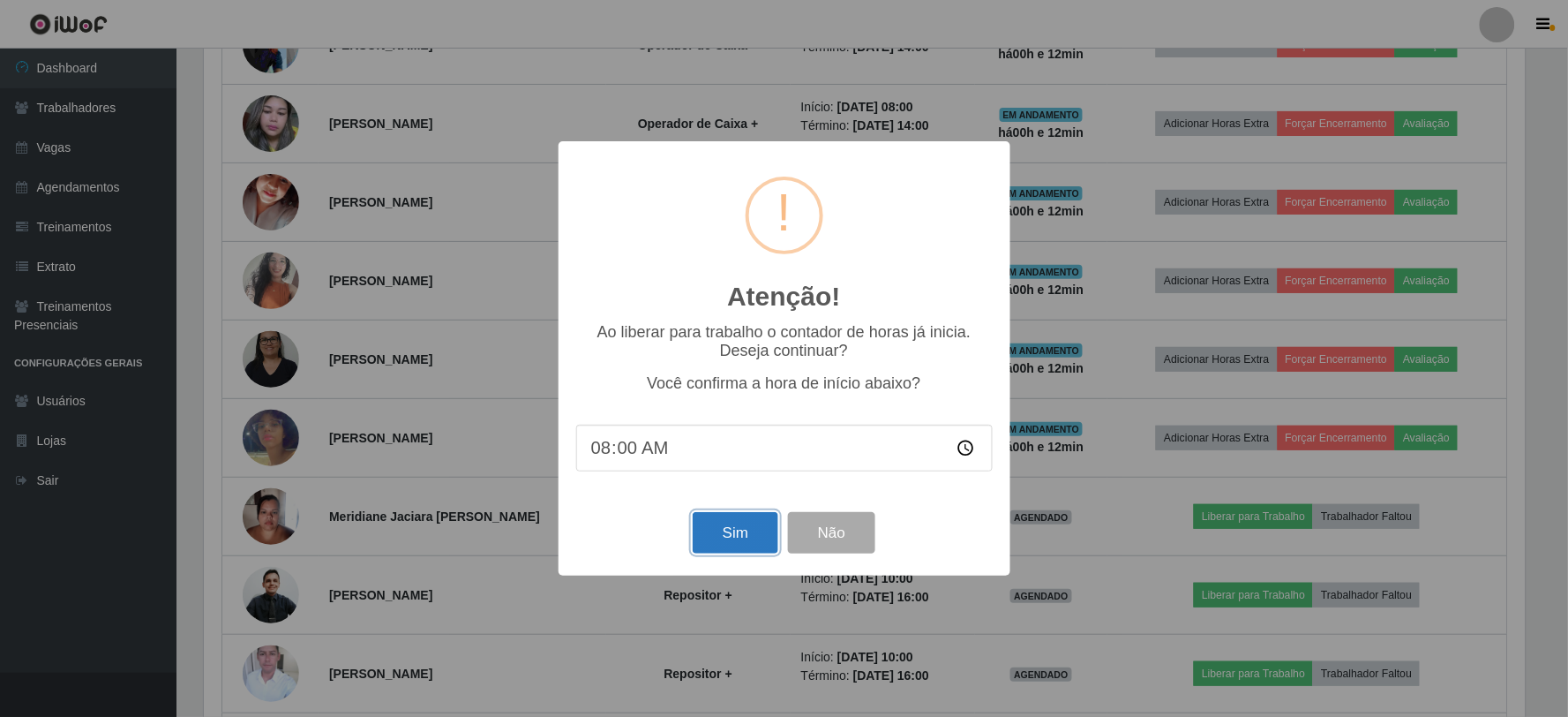
click at [747, 528] on button "Sim" at bounding box center [736, 533] width 86 height 42
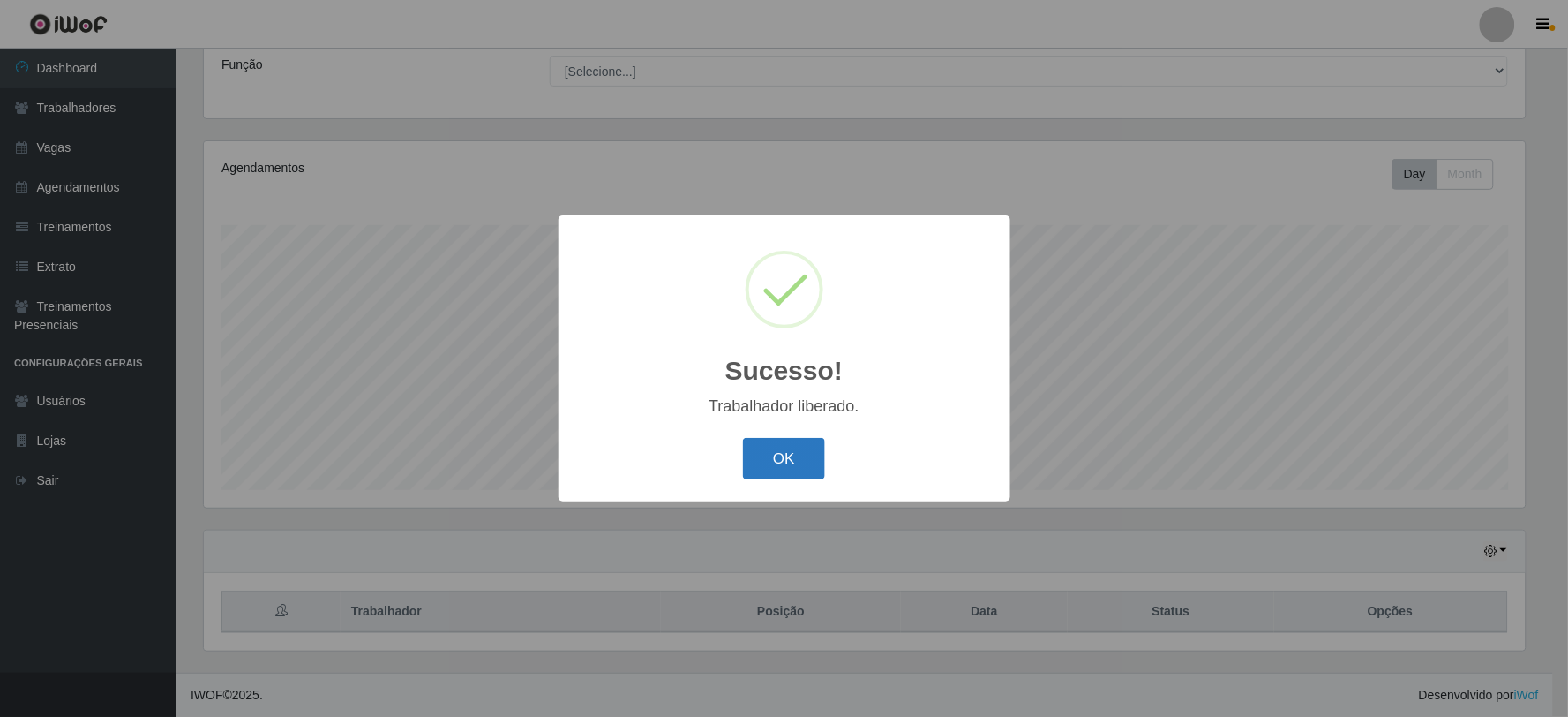
click at [788, 452] on button "OK" at bounding box center [784, 459] width 82 height 42
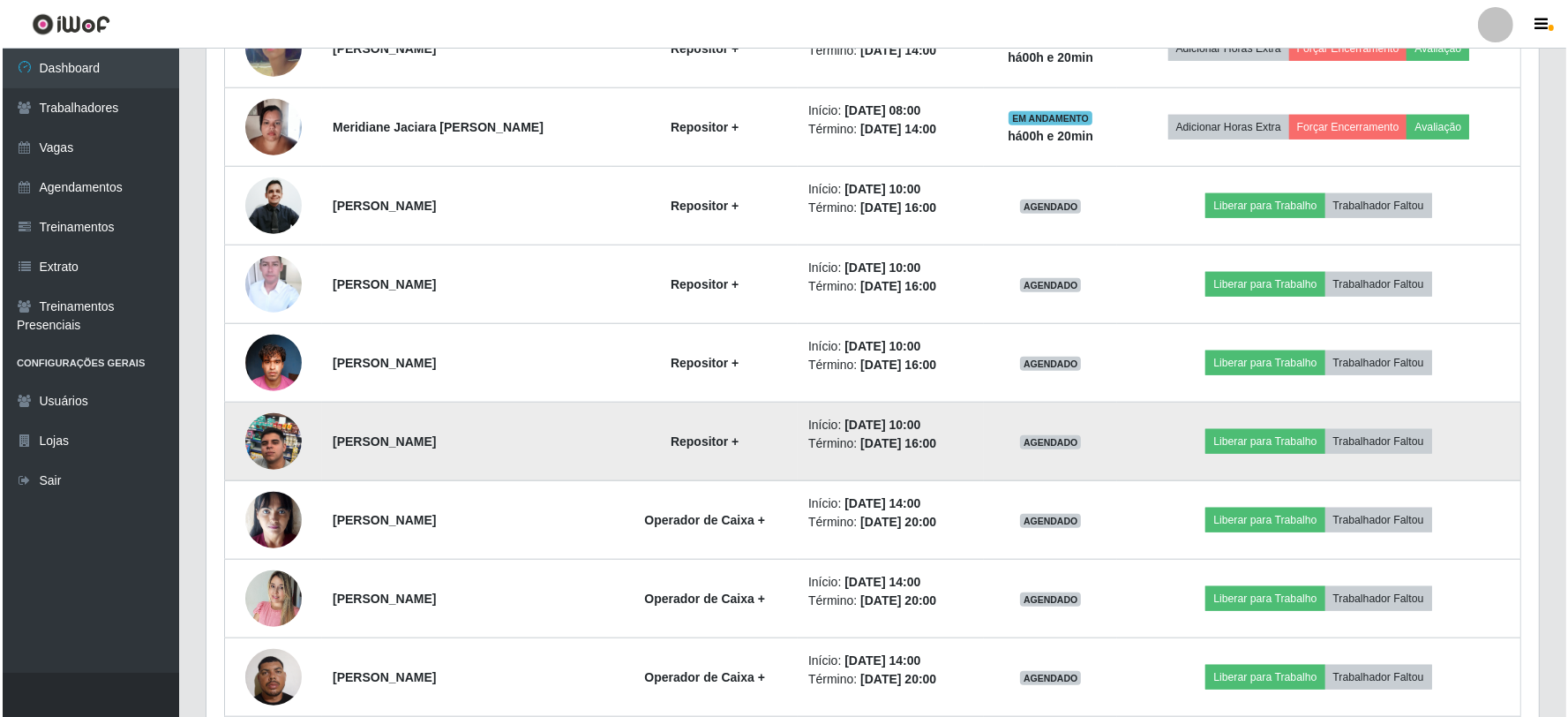
scroll to position [1717, 0]
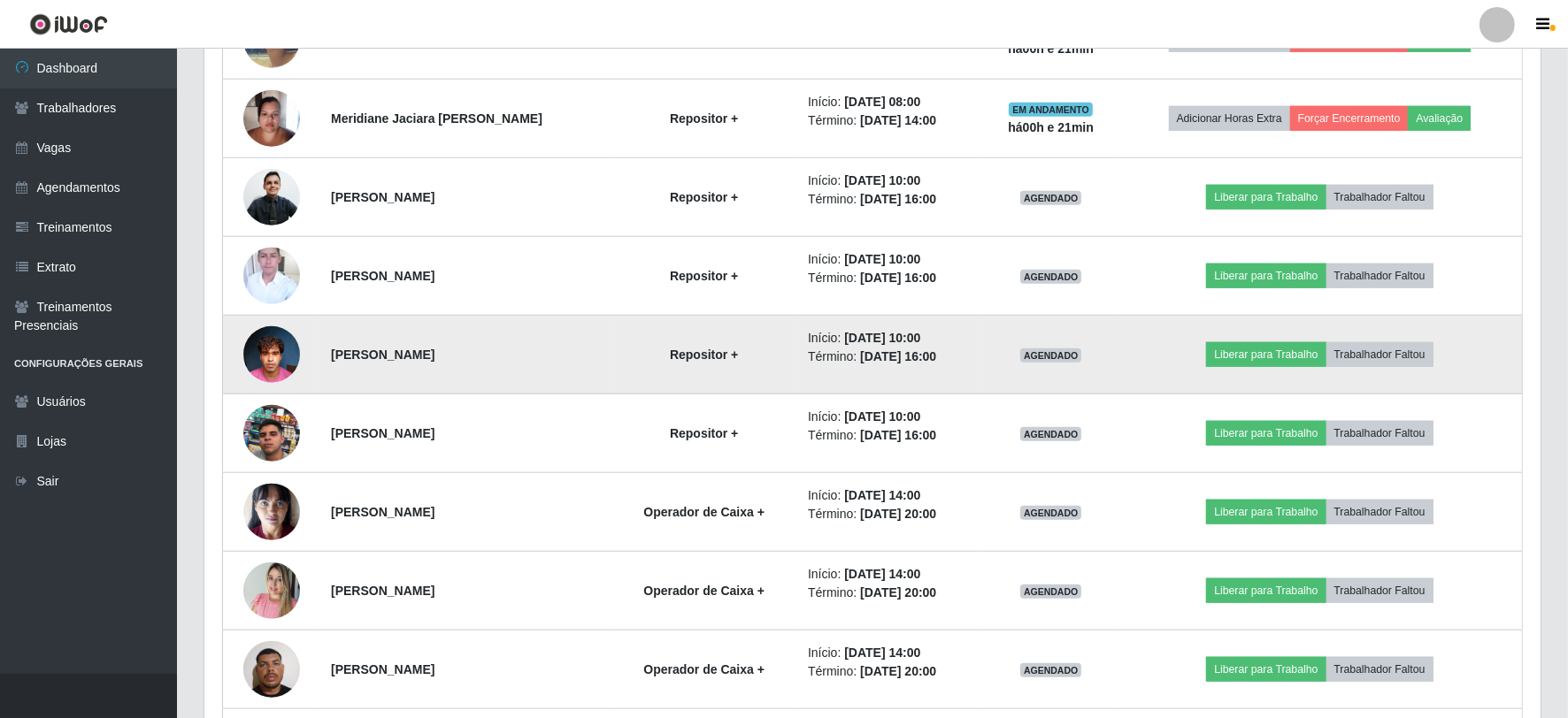
click at [251, 354] on img at bounding box center [271, 354] width 57 height 75
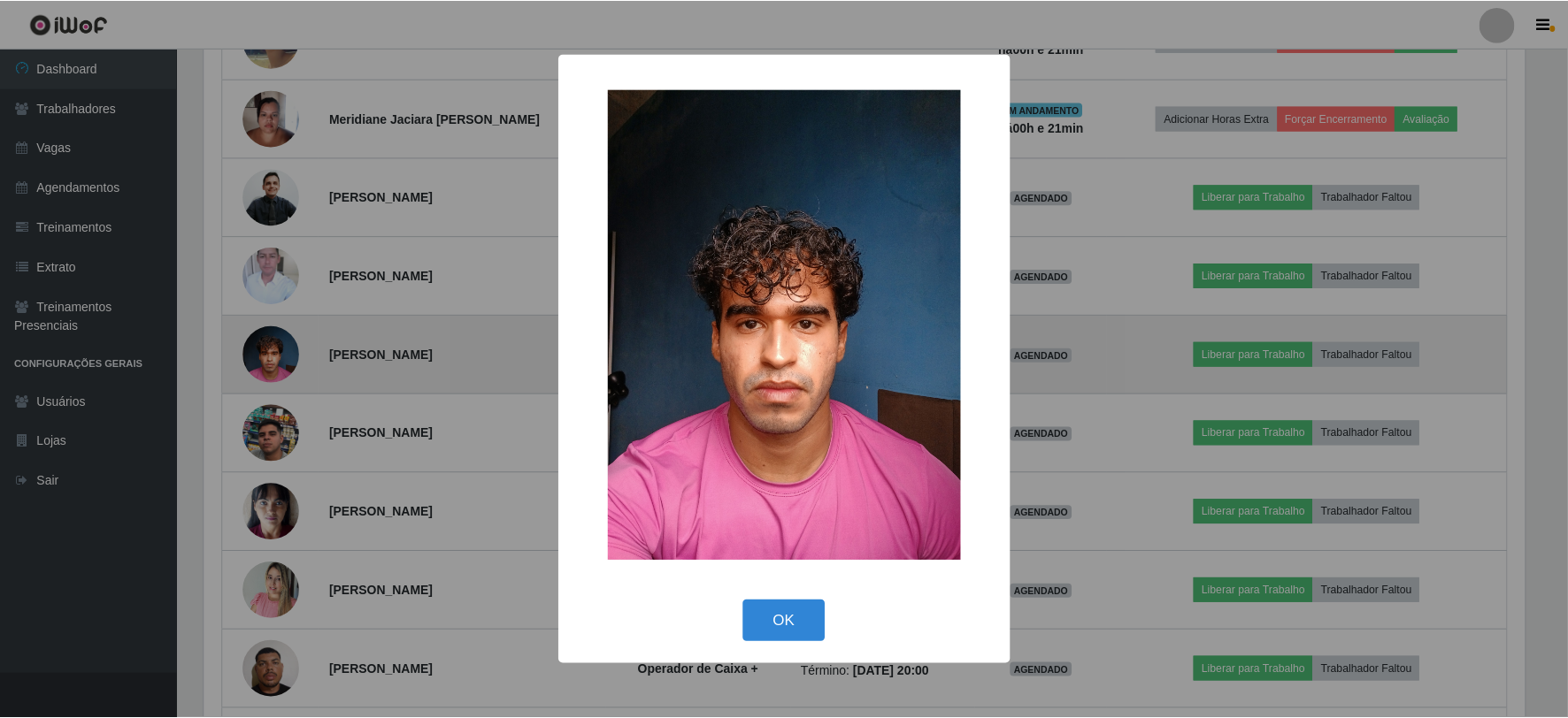
scroll to position [366, 1325]
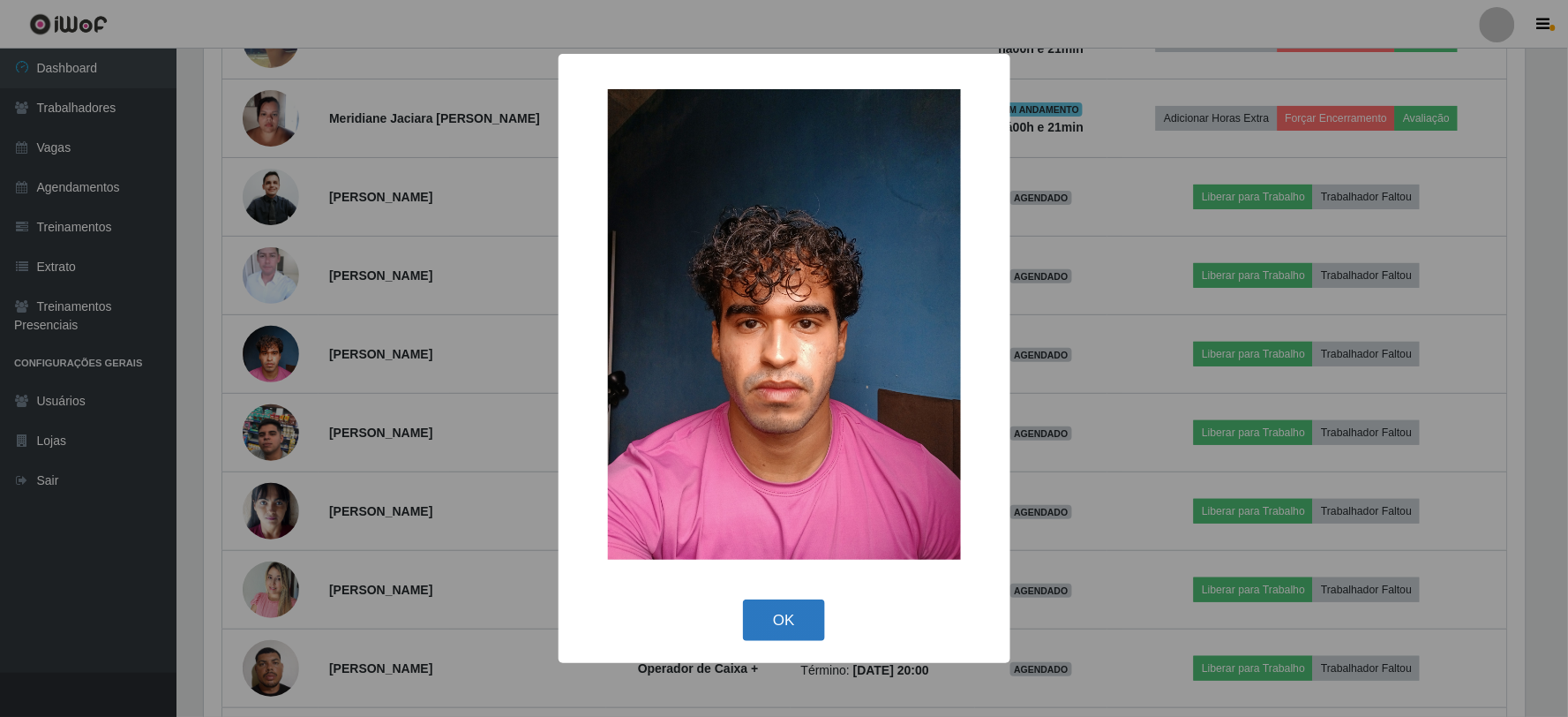
click at [788, 615] on button "OK" at bounding box center [784, 620] width 82 height 42
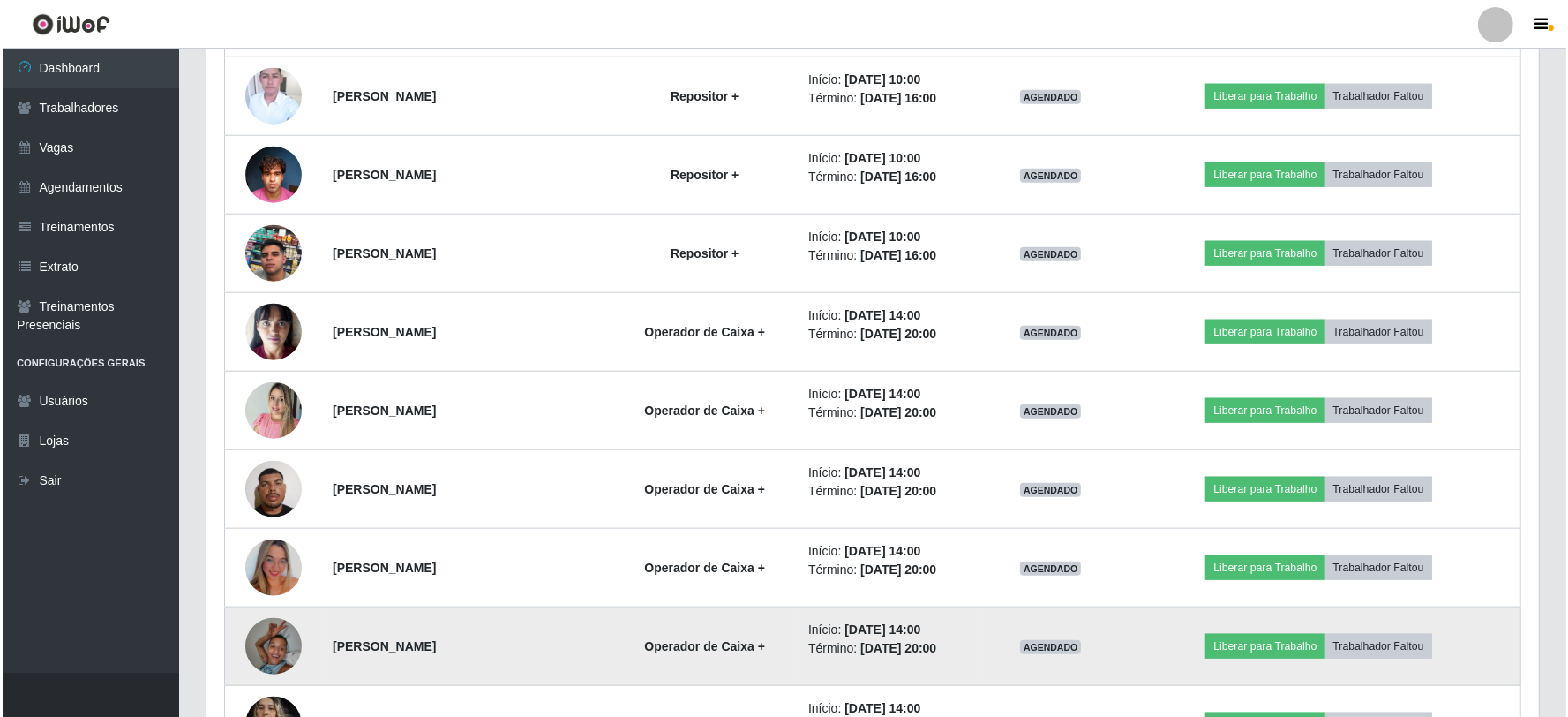
scroll to position [1913, 0]
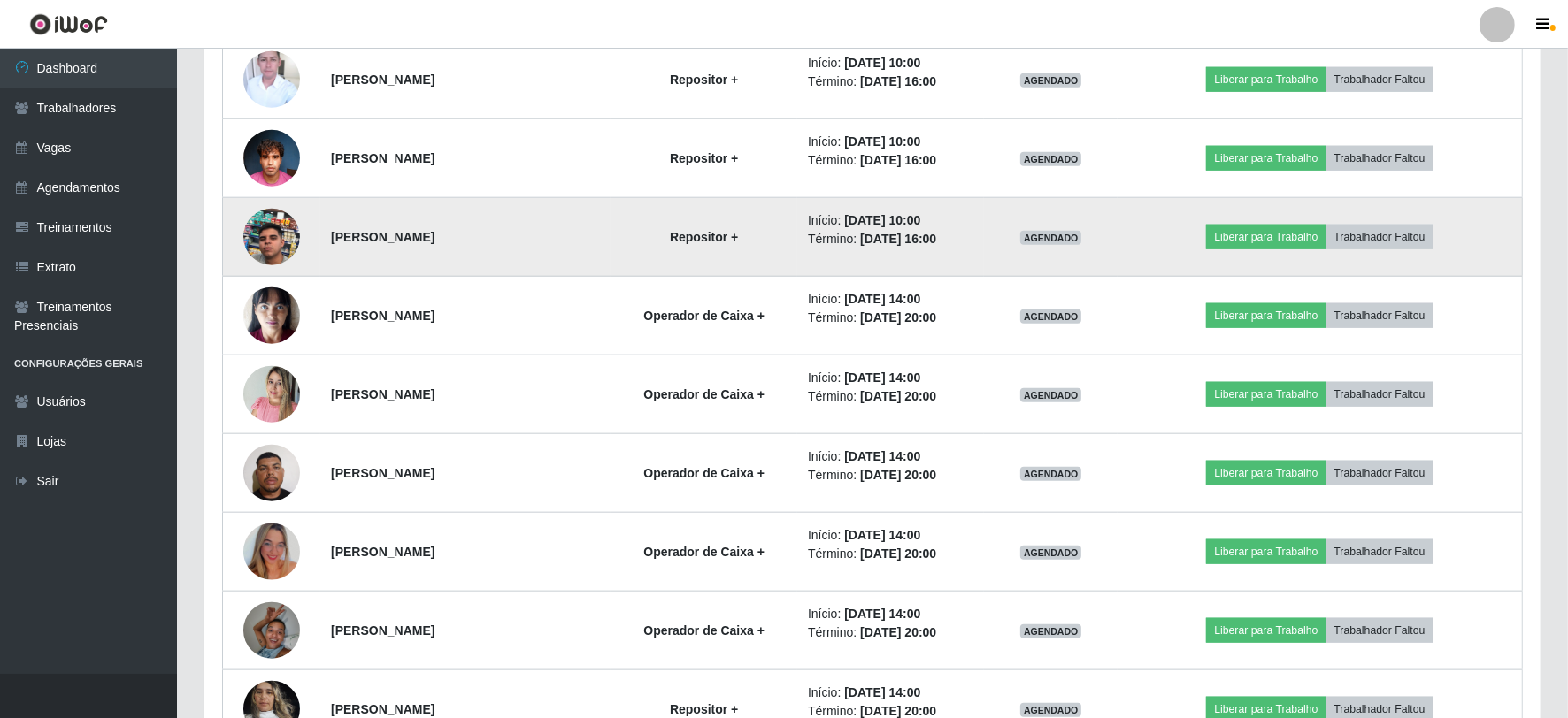
click at [254, 241] on img at bounding box center [271, 236] width 57 height 100
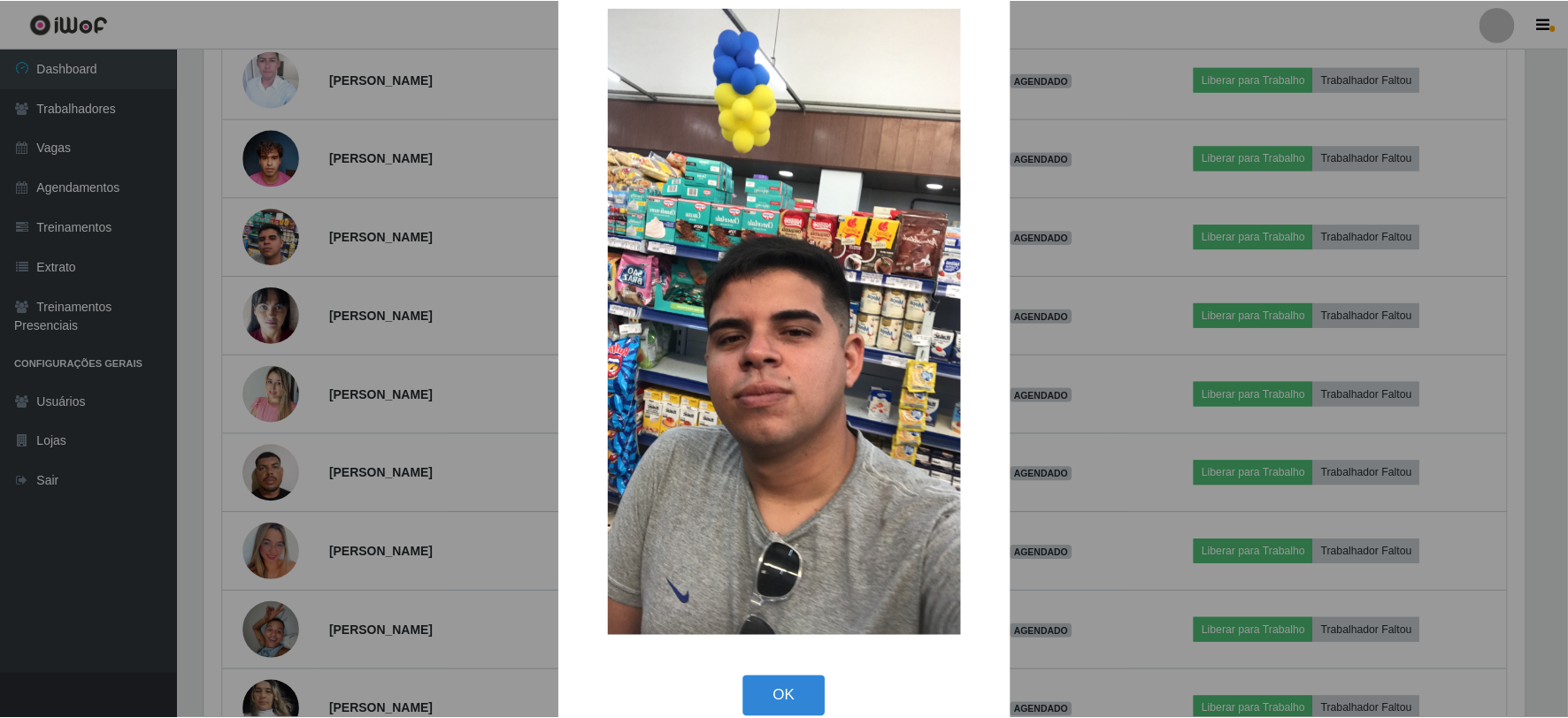
scroll to position [64, 0]
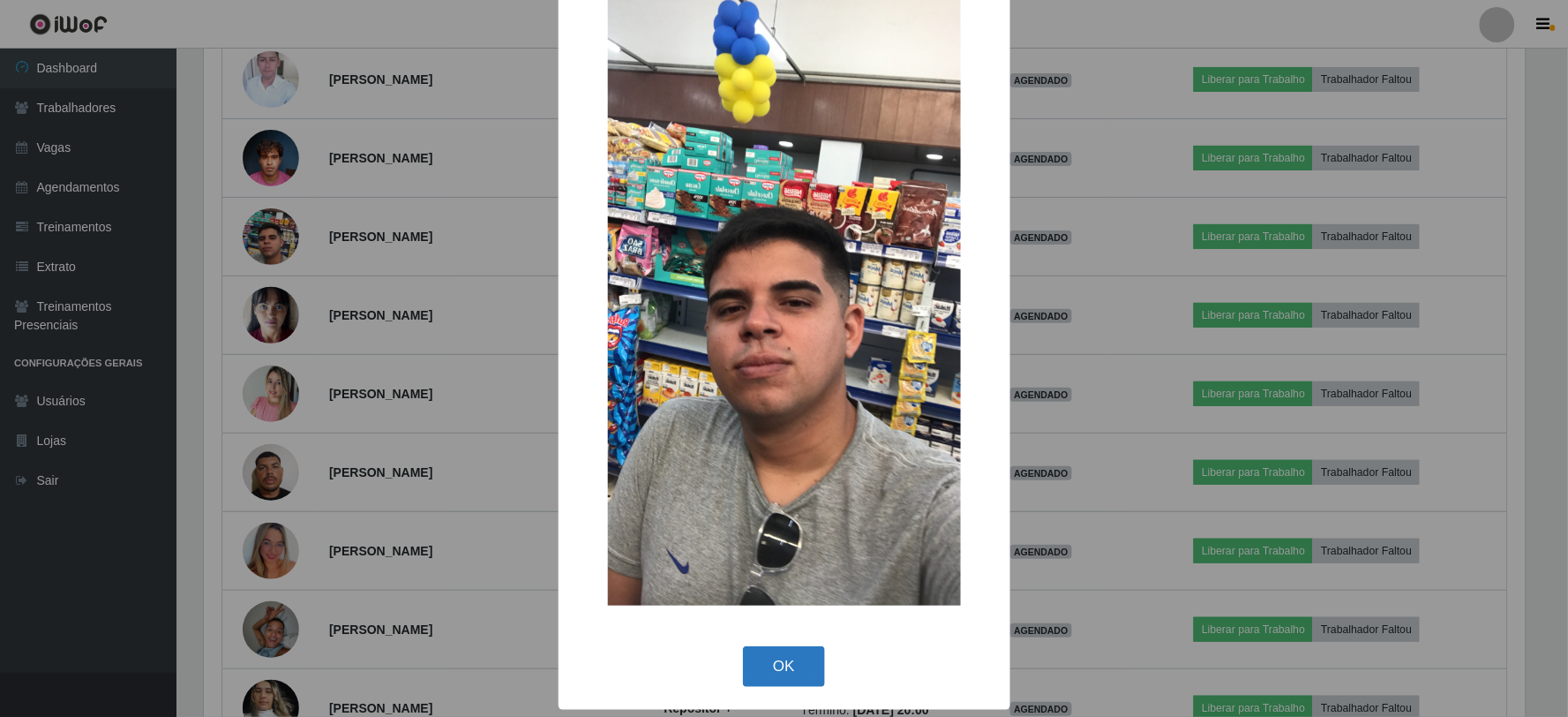
click at [765, 658] on button "OK" at bounding box center [784, 667] width 82 height 42
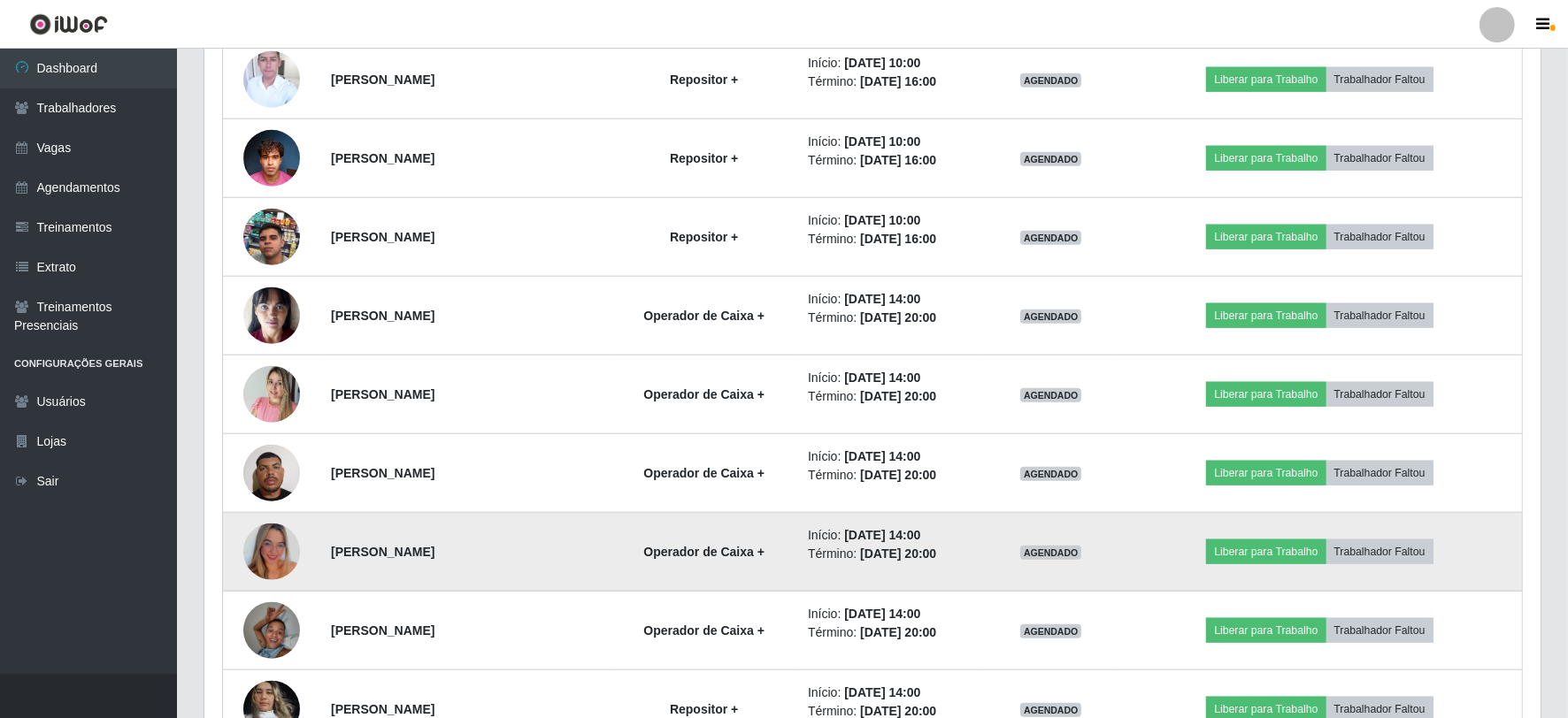
scroll to position [366, 1335]
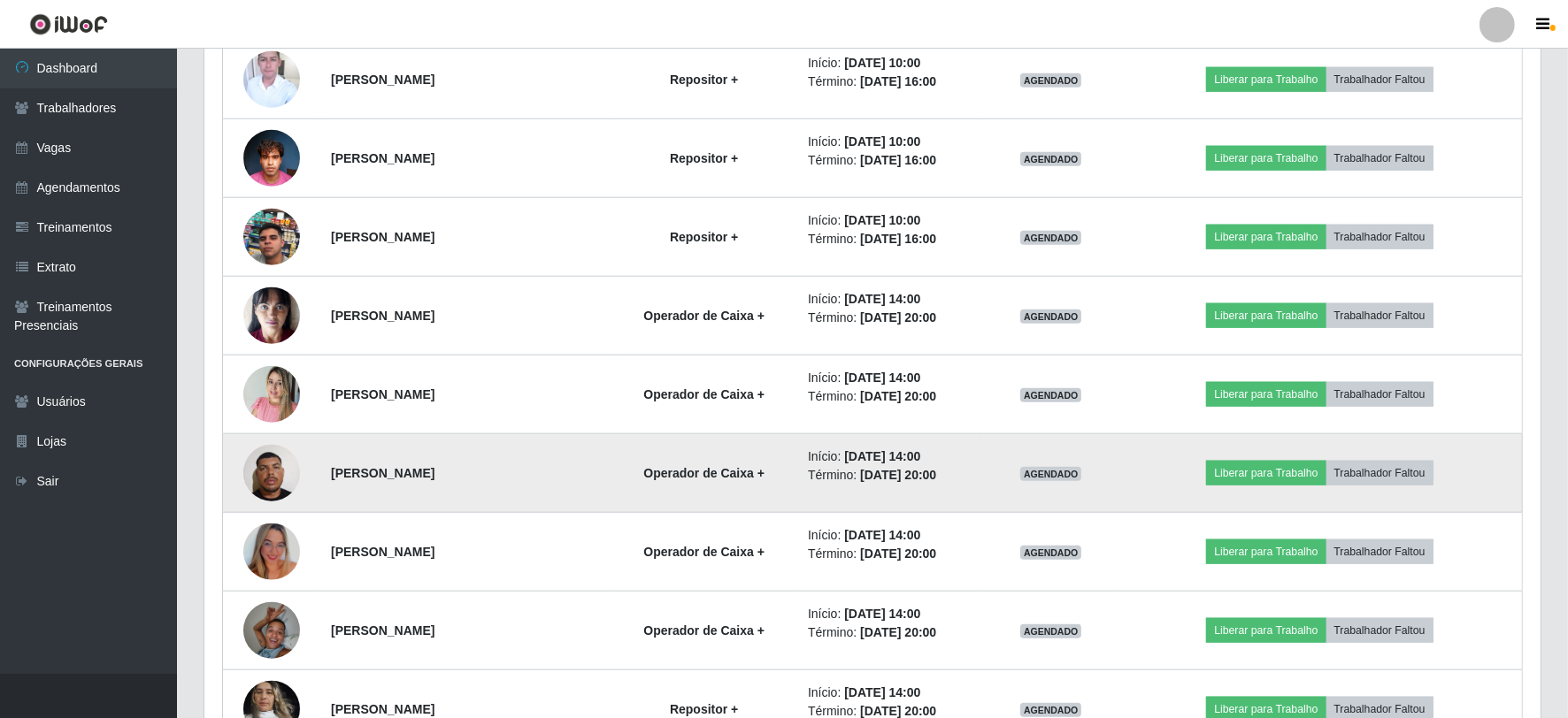
click at [261, 466] on img at bounding box center [271, 472] width 57 height 75
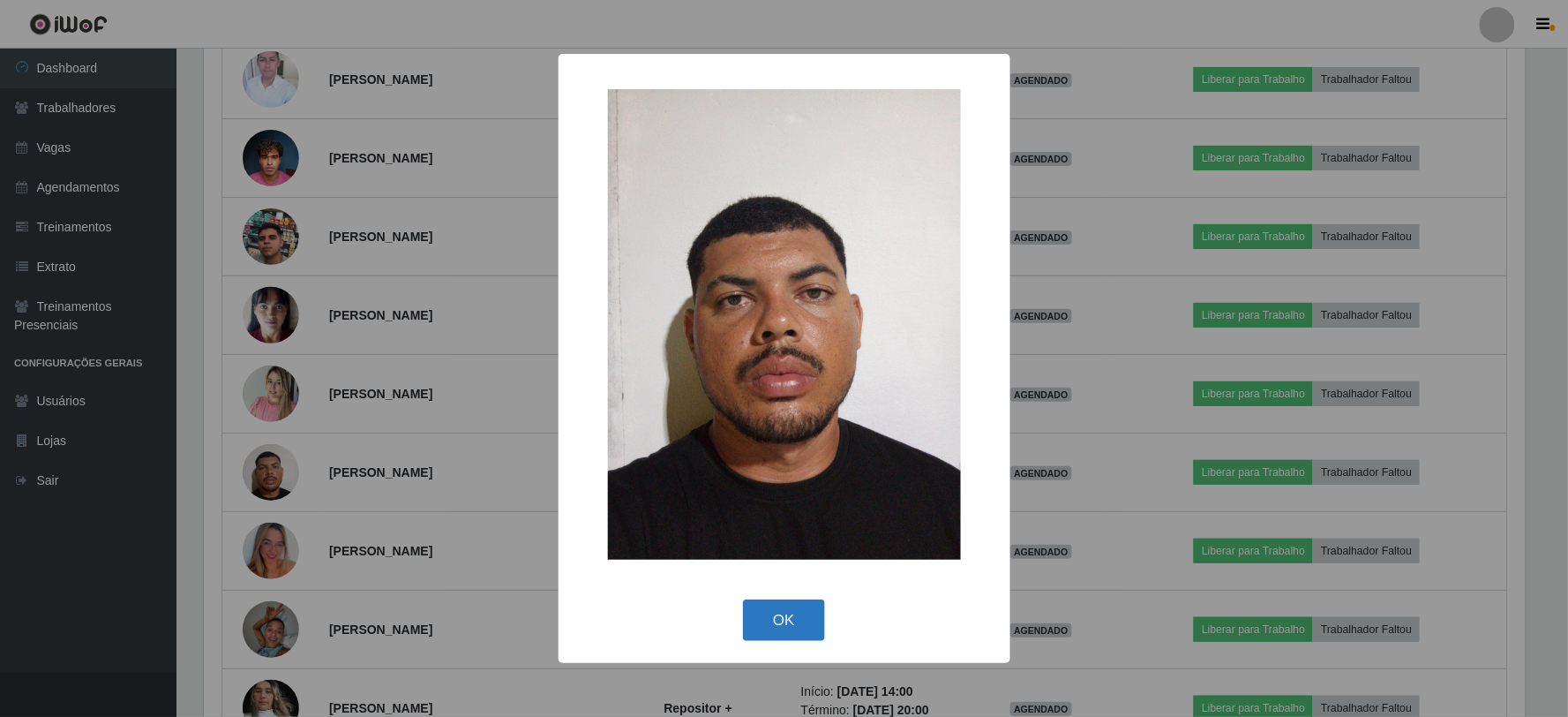
click at [783, 634] on button "OK" at bounding box center [784, 620] width 82 height 42
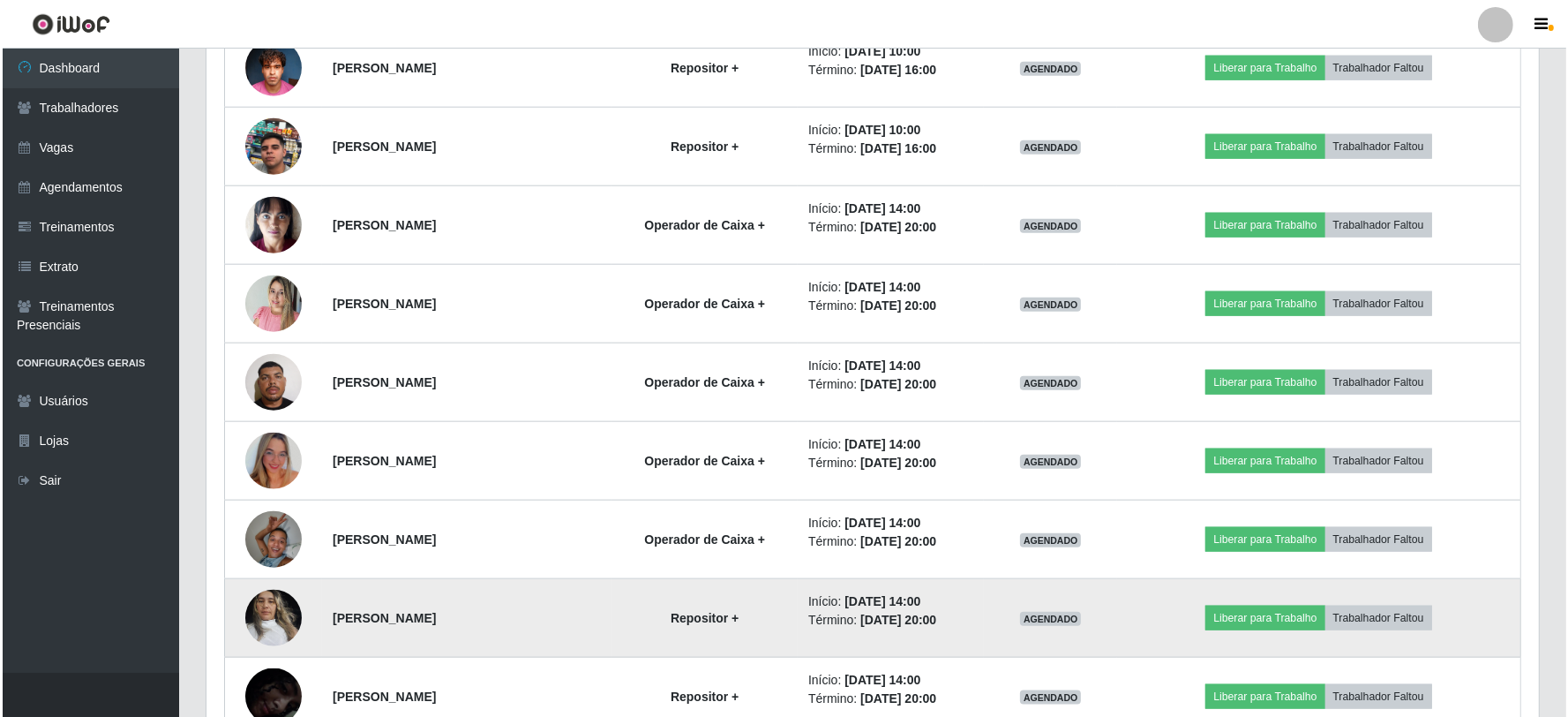
scroll to position [2109, 0]
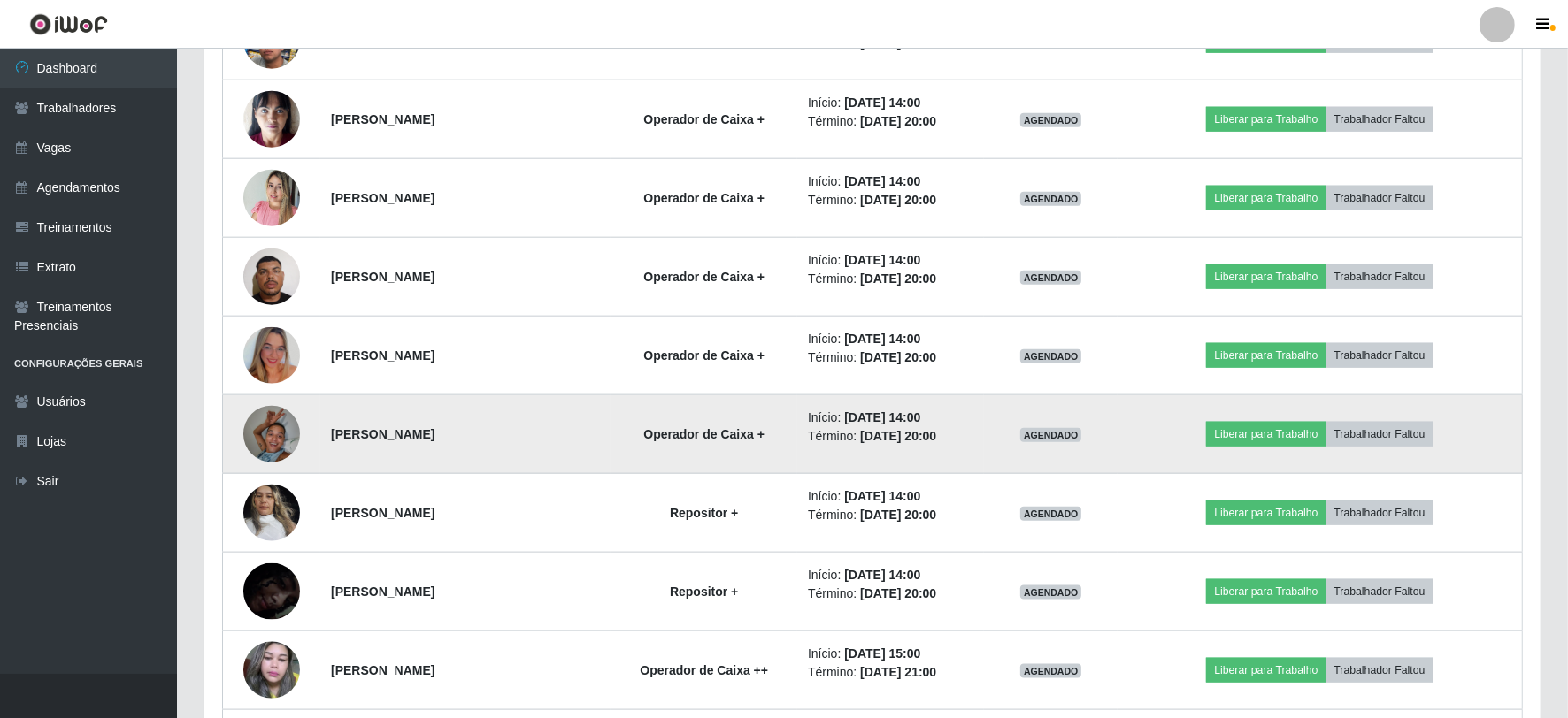
click at [281, 439] on img at bounding box center [271, 433] width 57 height 75
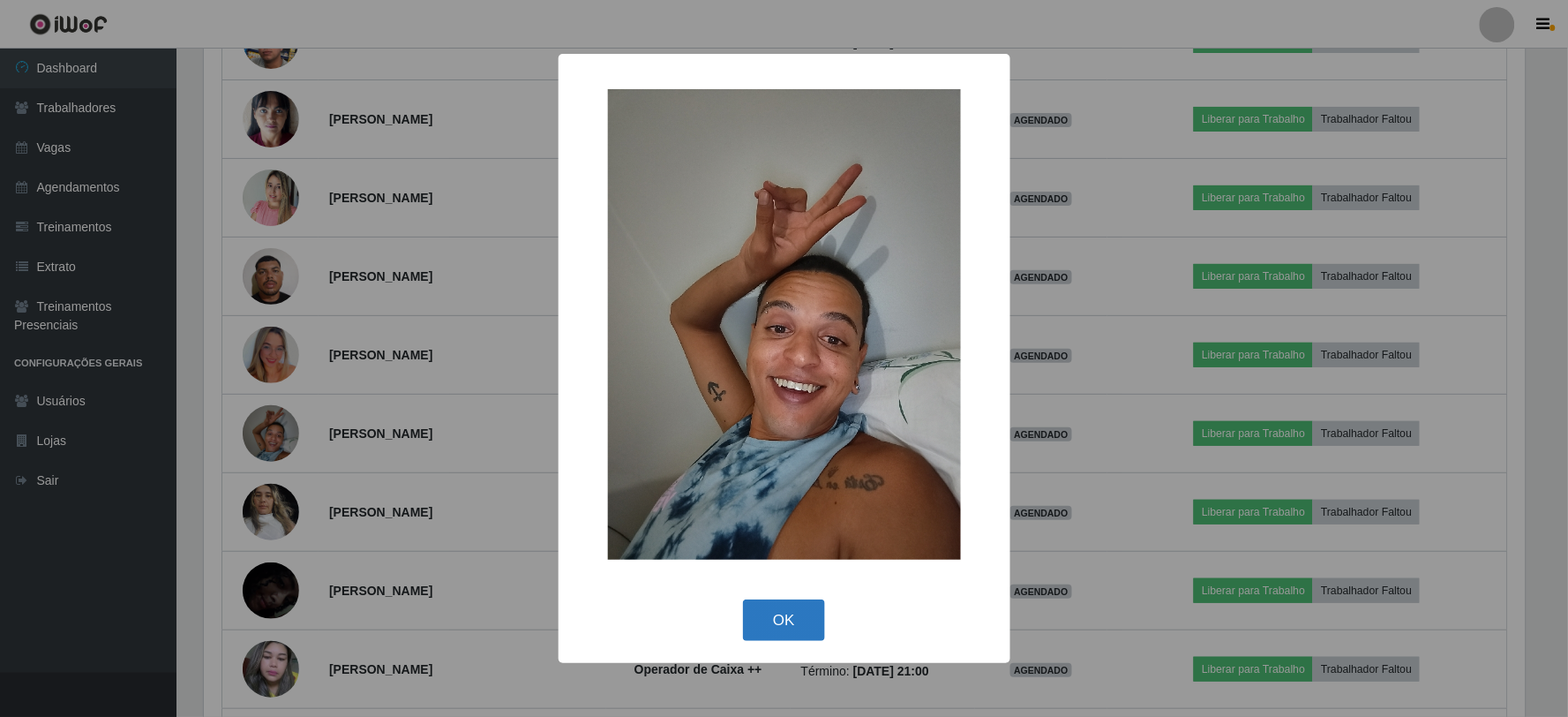
click at [787, 608] on button "OK" at bounding box center [784, 620] width 82 height 42
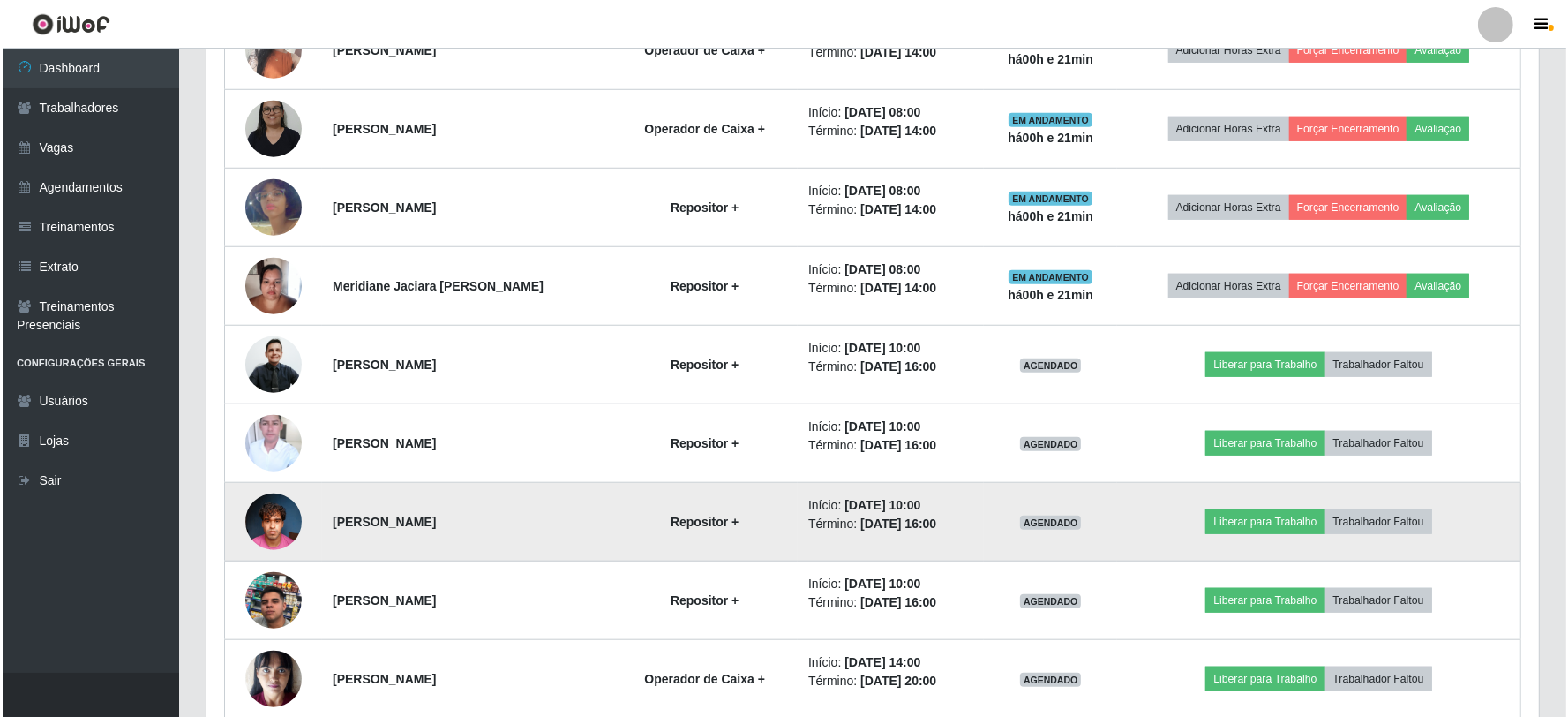
scroll to position [1521, 0]
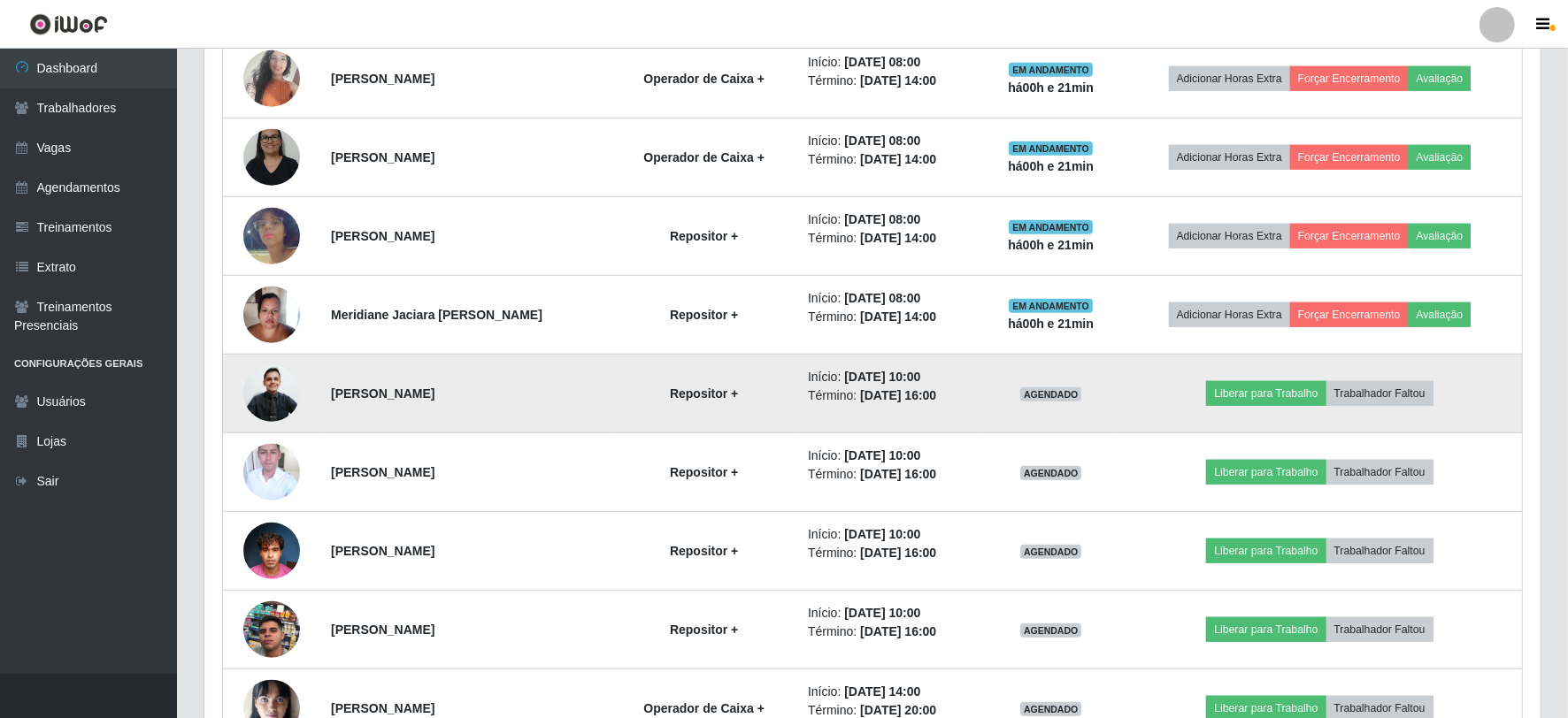
click at [275, 389] on img at bounding box center [271, 393] width 57 height 61
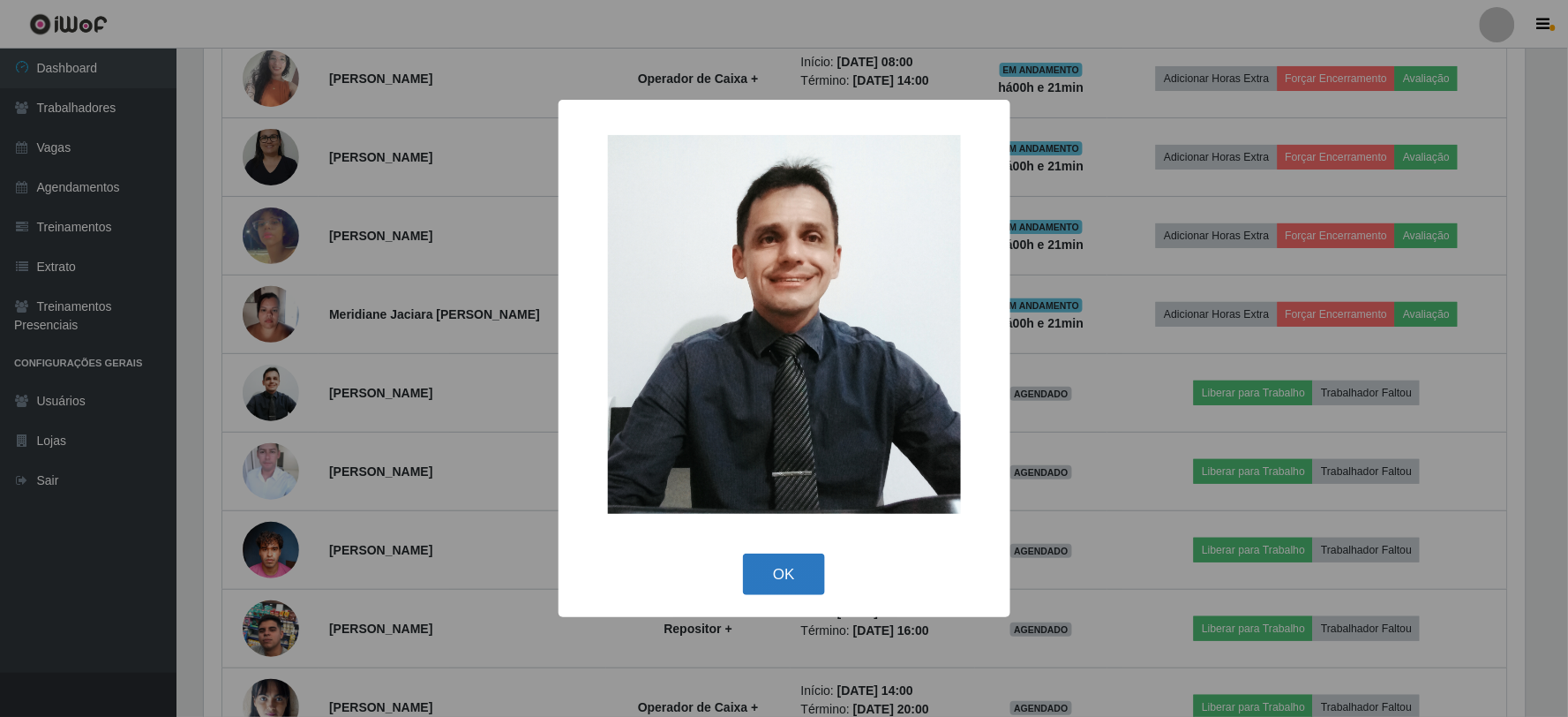
click at [784, 570] on button "OK" at bounding box center [784, 574] width 82 height 42
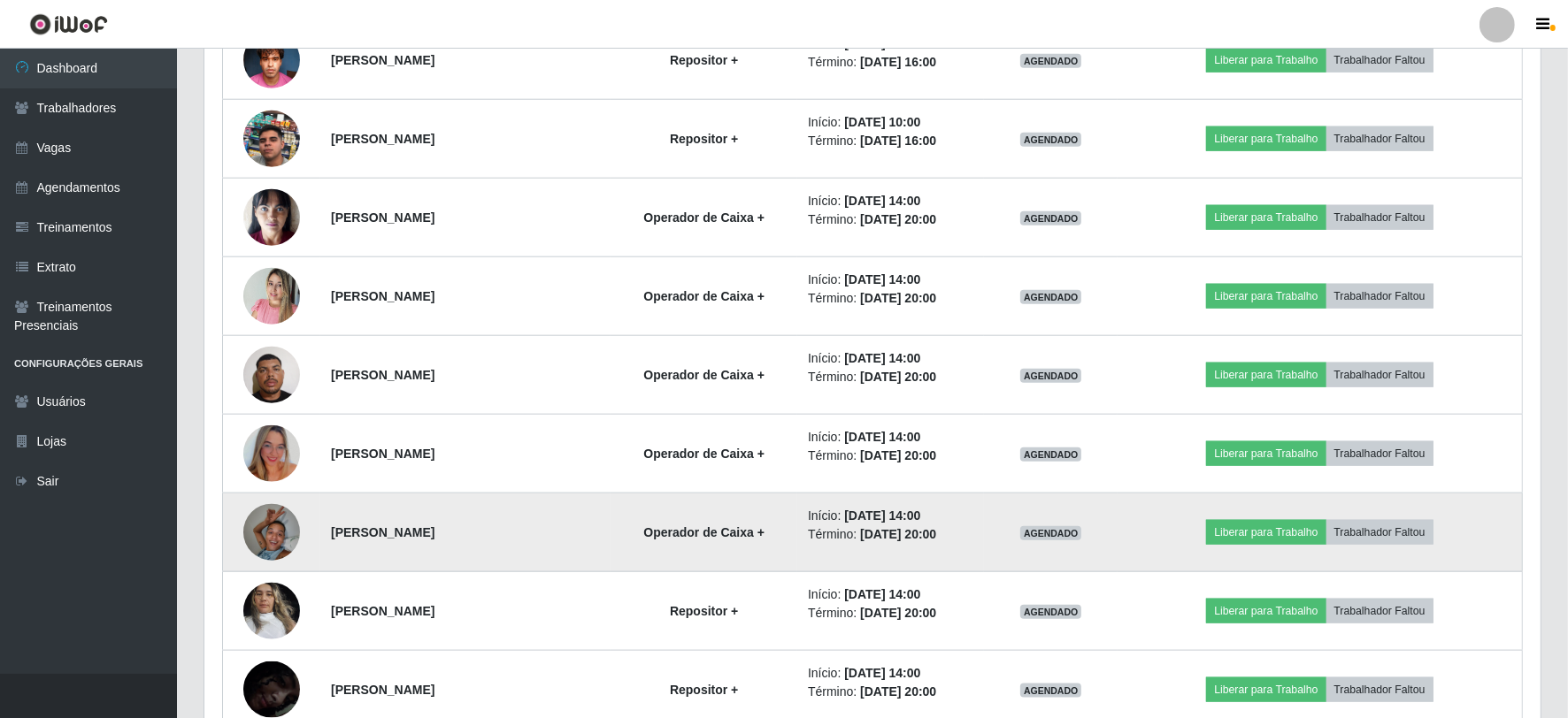
scroll to position [2111, 0]
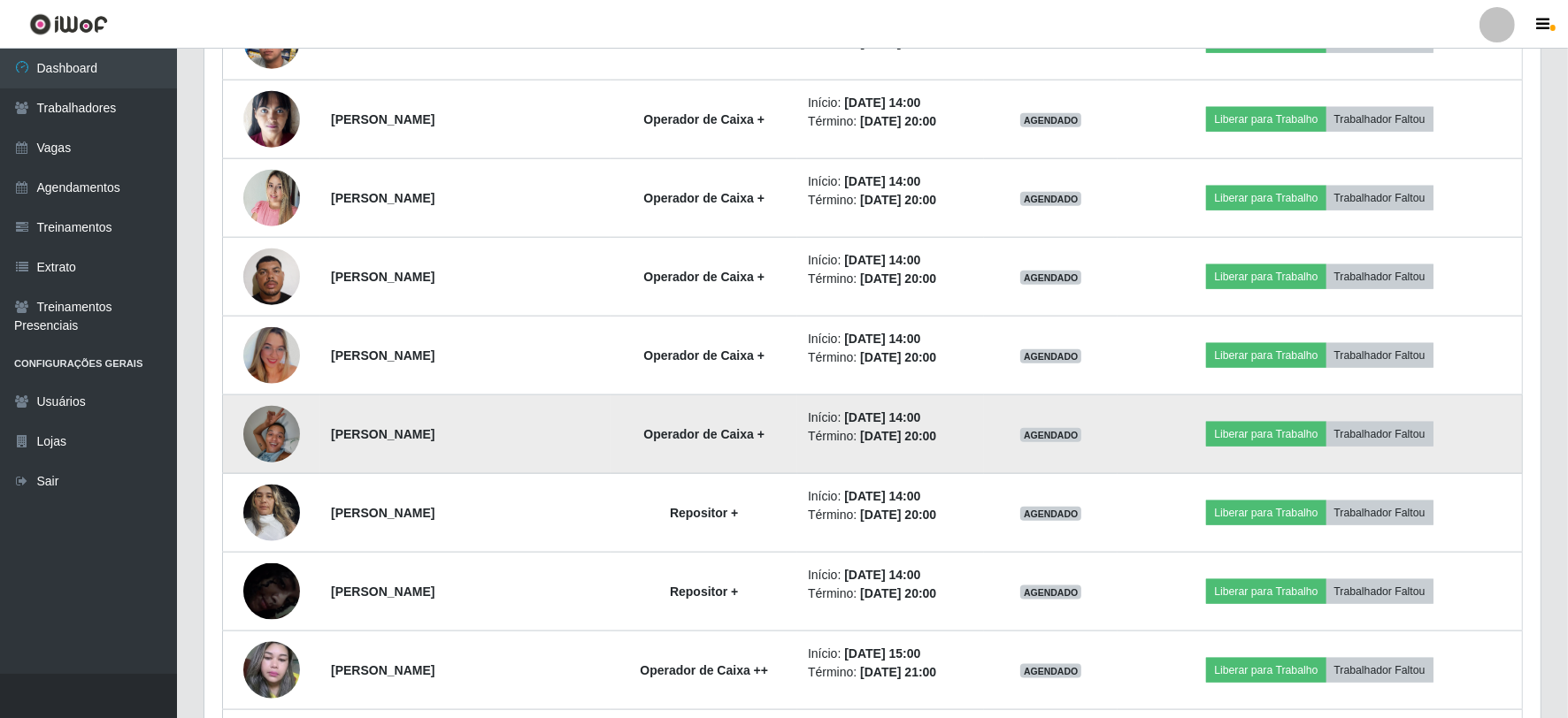
click at [270, 434] on img at bounding box center [271, 433] width 57 height 75
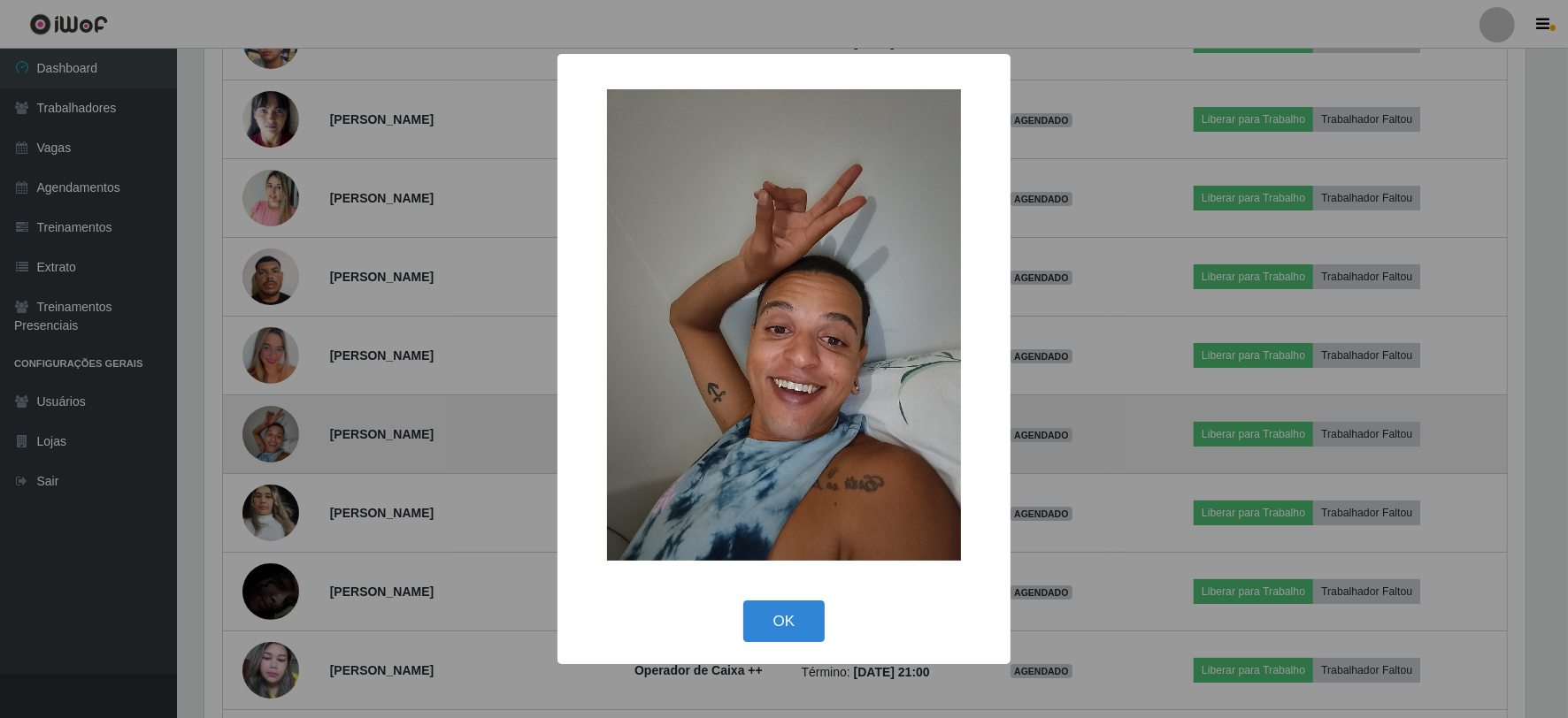
scroll to position [366, 1325]
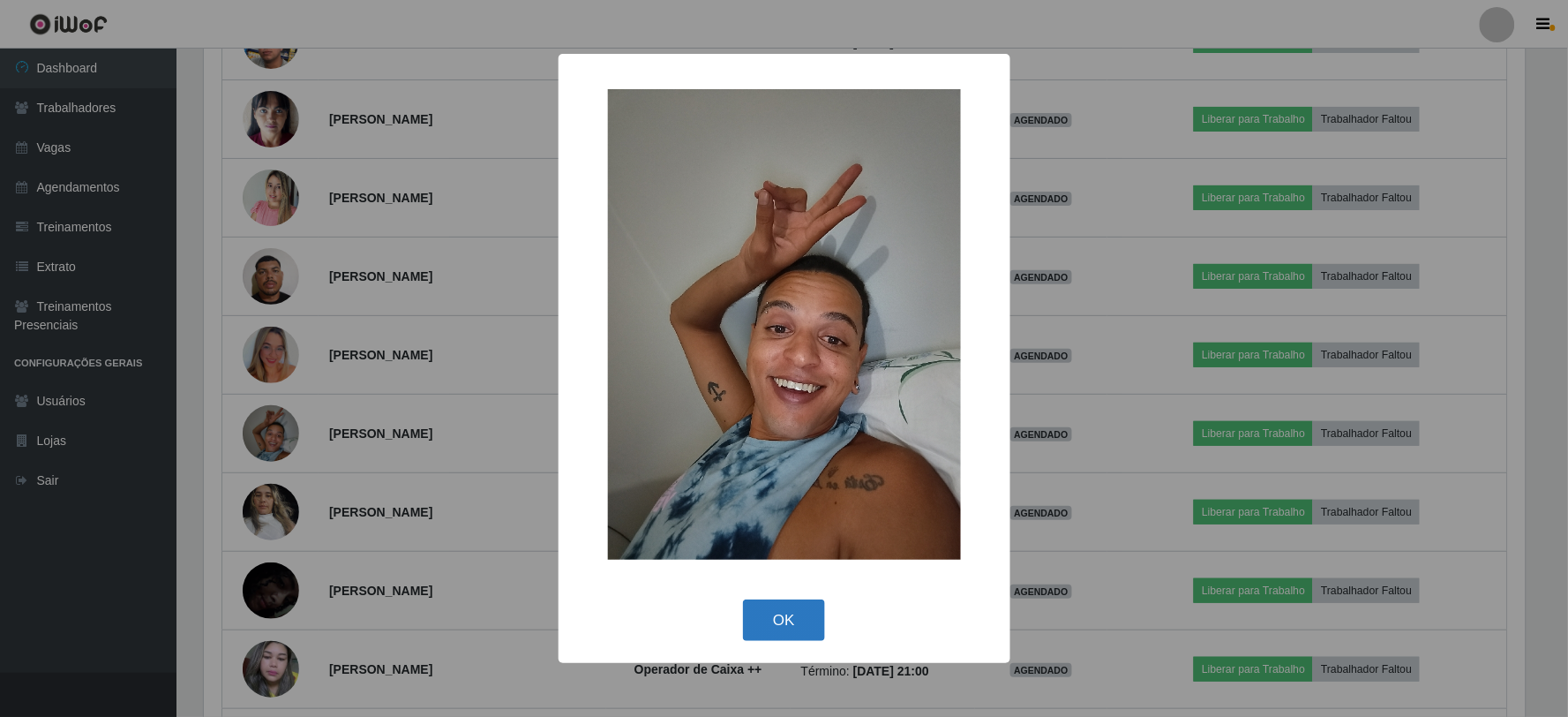
click at [776, 622] on button "OK" at bounding box center [784, 620] width 82 height 42
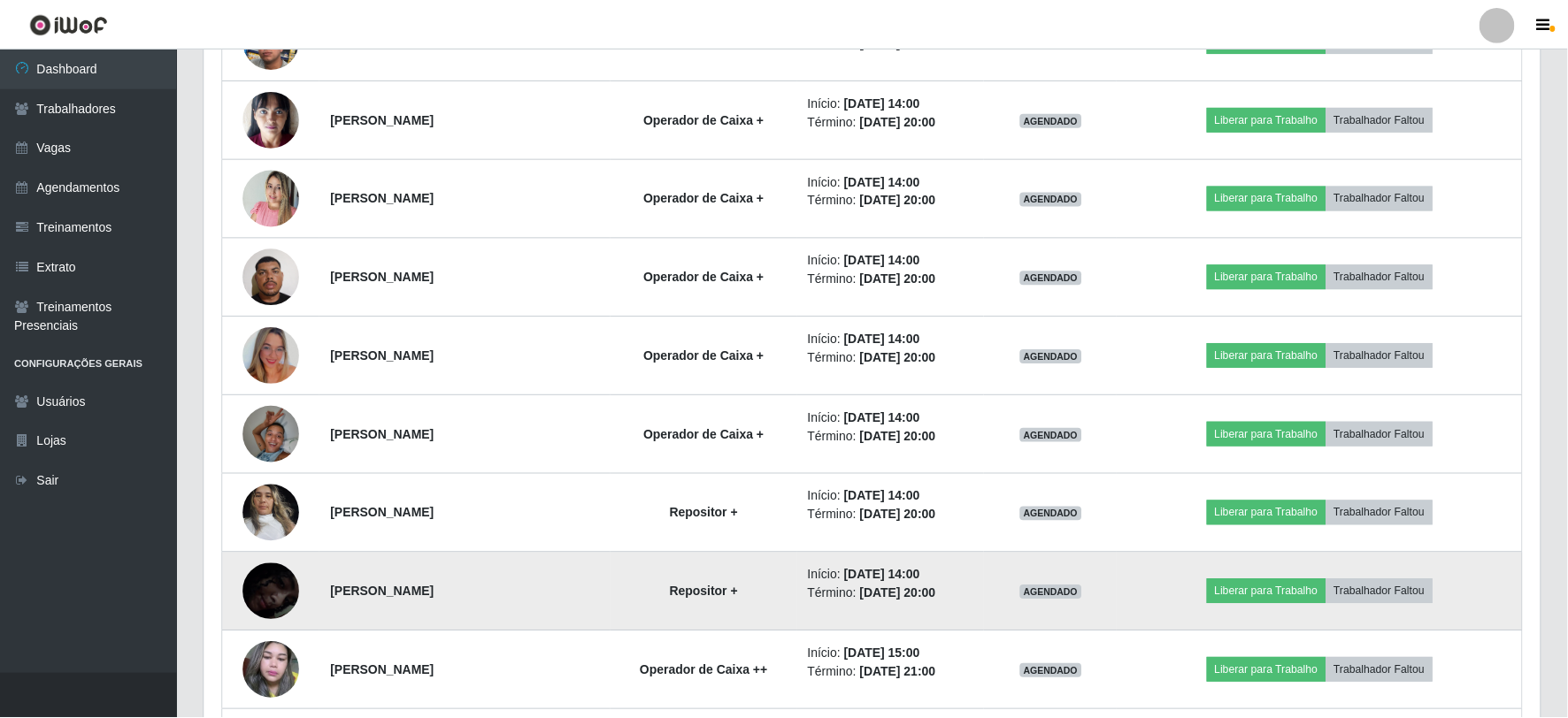
scroll to position [366, 1335]
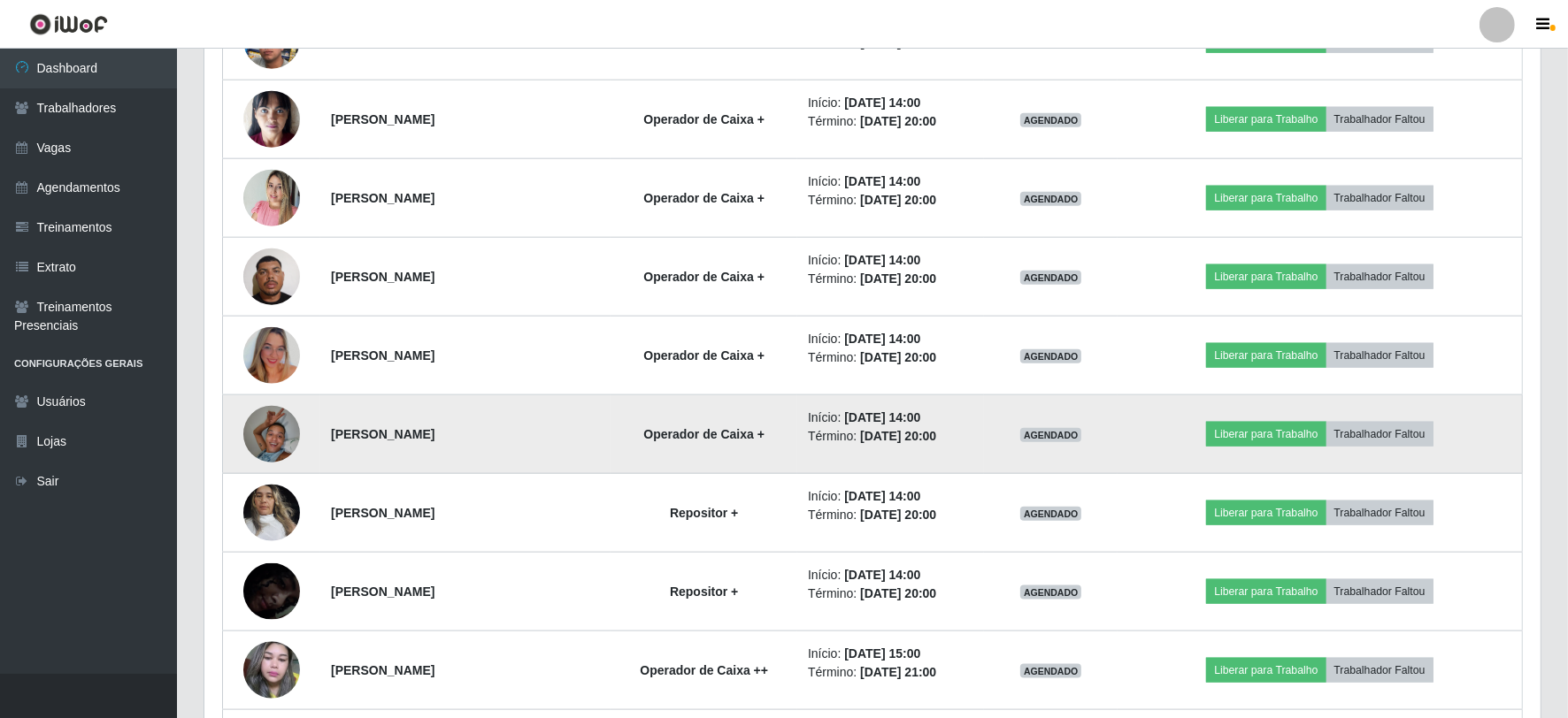
click at [263, 430] on img at bounding box center [271, 433] width 57 height 75
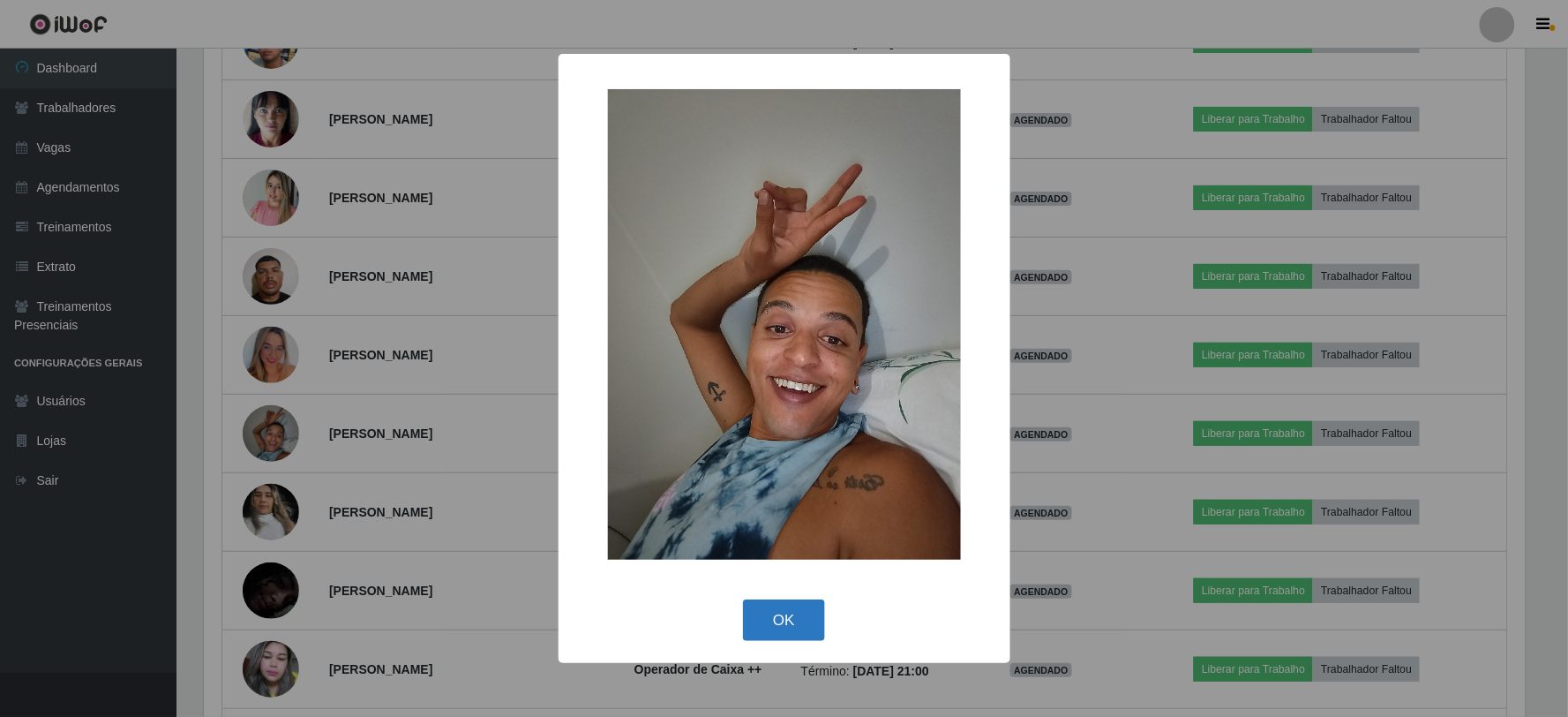
click at [801, 611] on button "OK" at bounding box center [784, 620] width 82 height 42
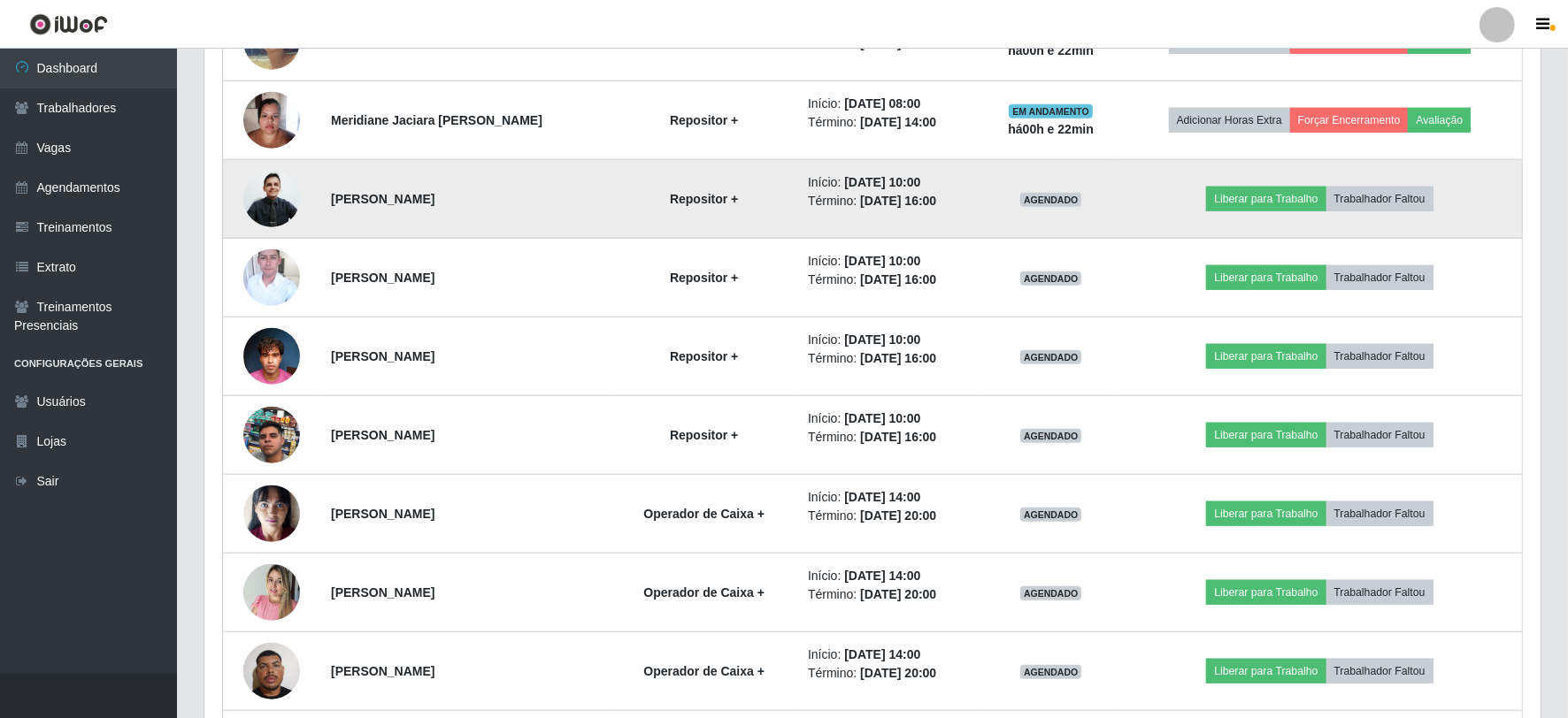
scroll to position [1719, 0]
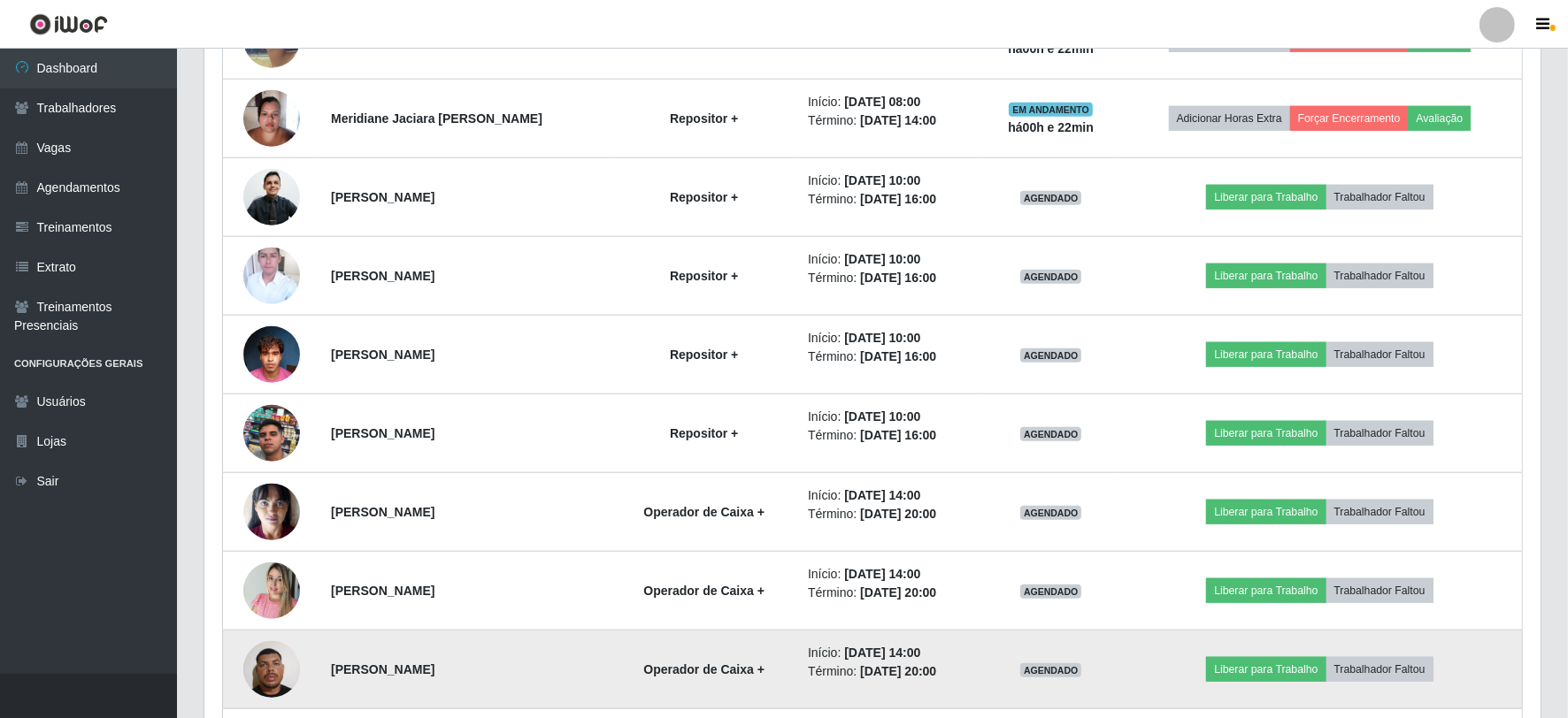
click at [272, 668] on img at bounding box center [271, 668] width 57 height 75
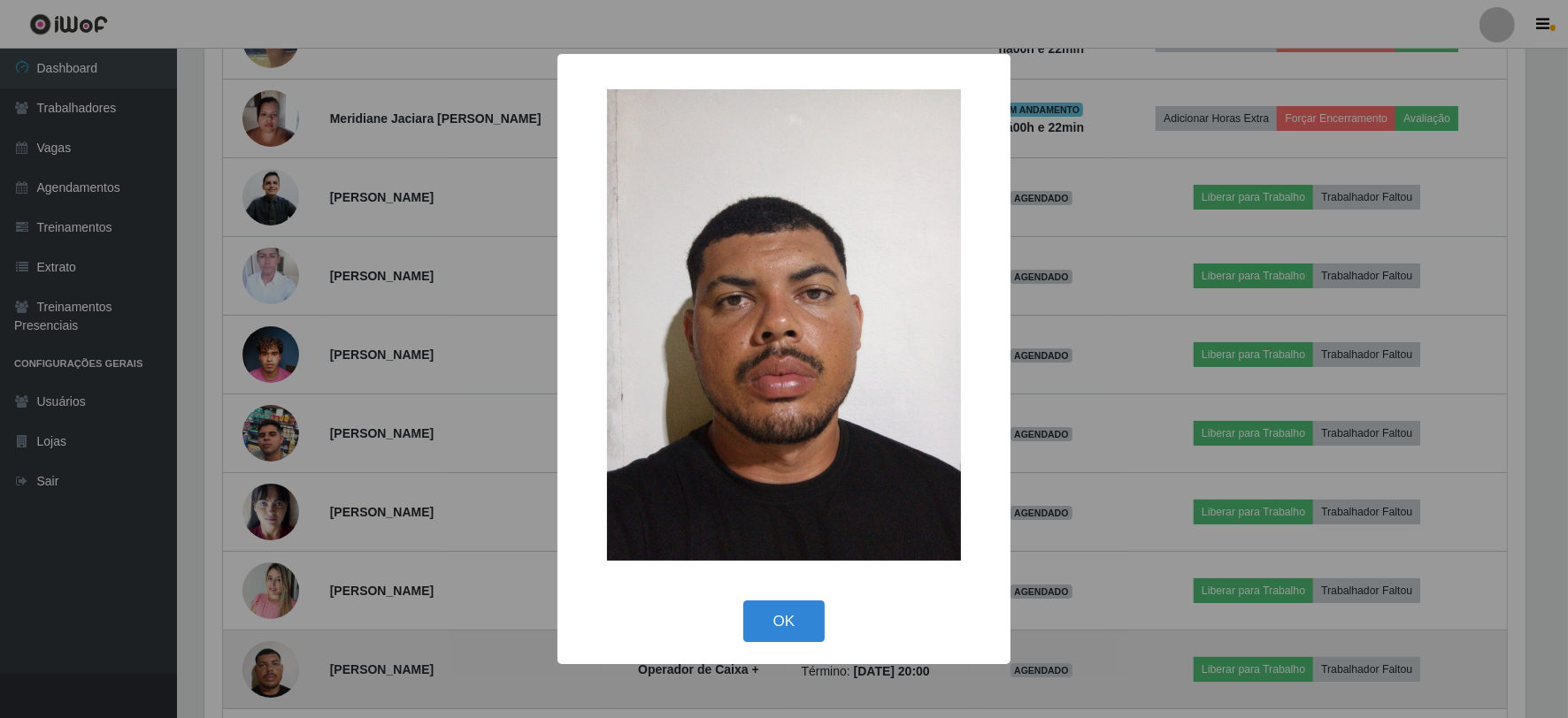
scroll to position [366, 1325]
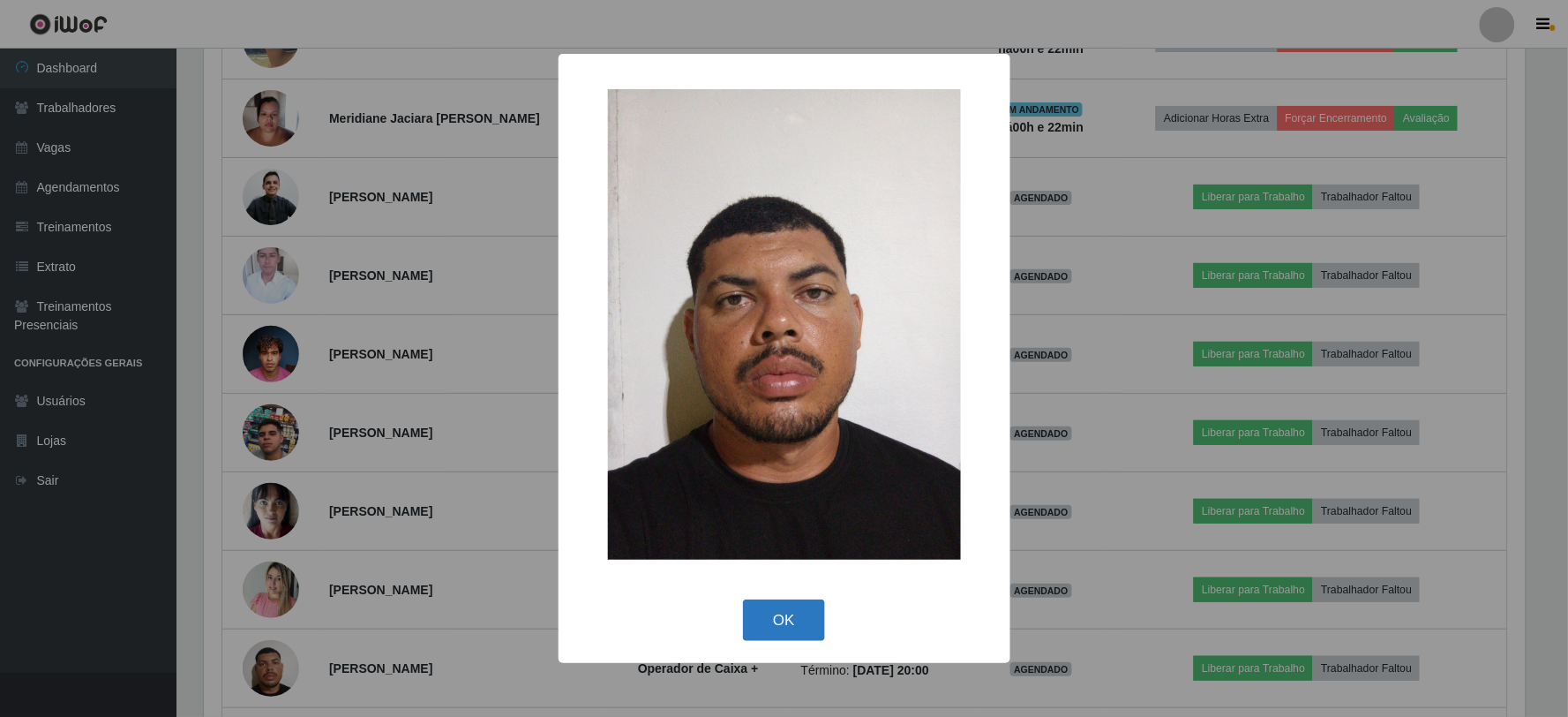
click at [776, 610] on button "OK" at bounding box center [784, 620] width 82 height 42
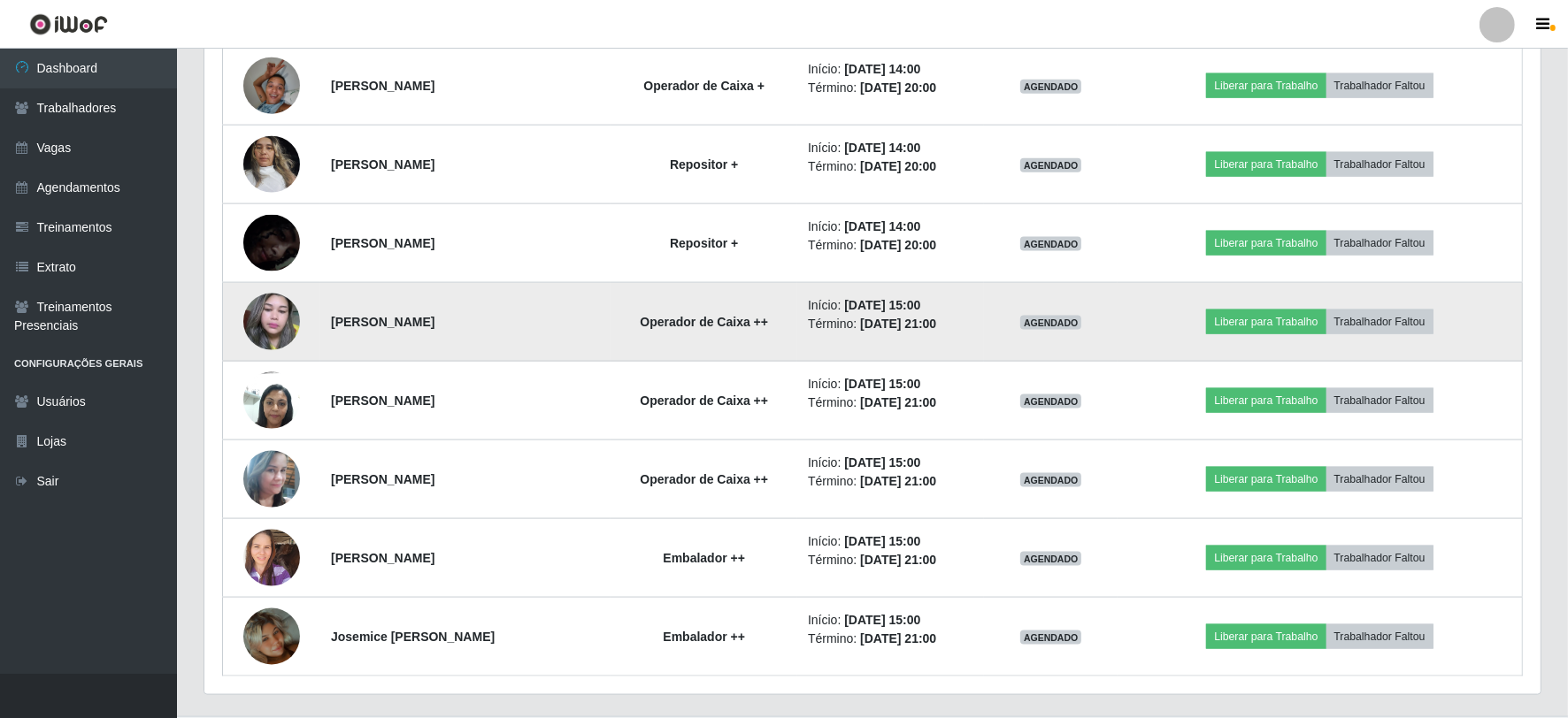
scroll to position [2505, 0]
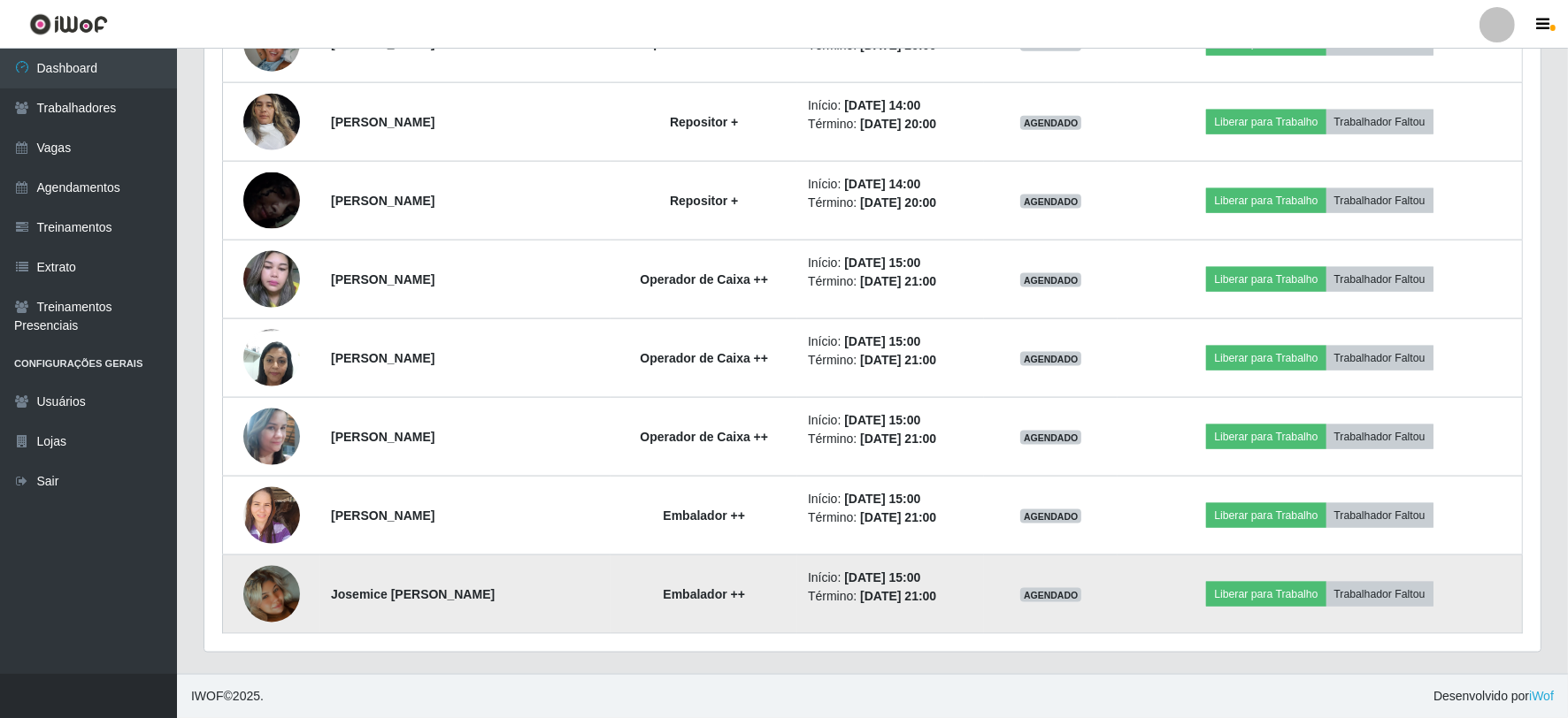
click at [253, 593] on img at bounding box center [271, 593] width 57 height 100
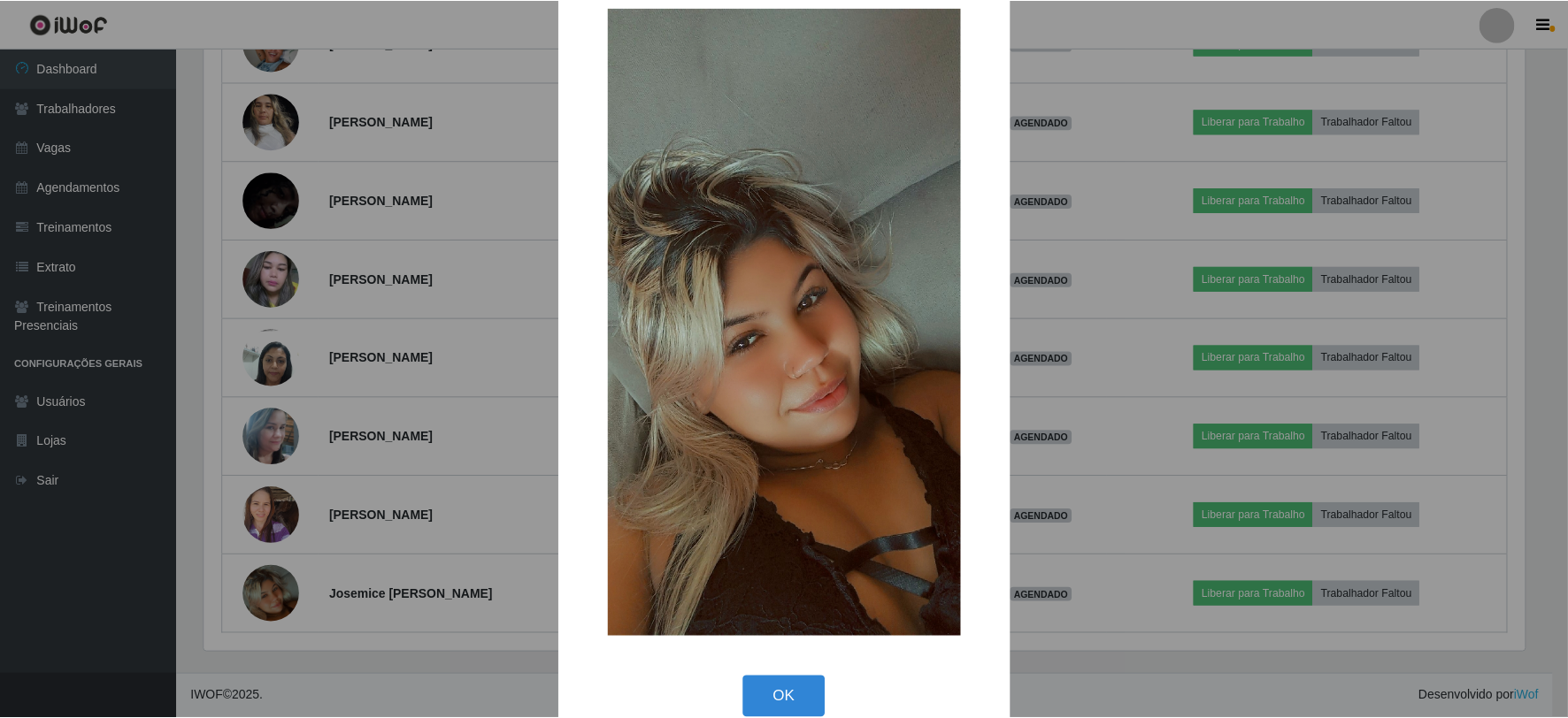
scroll to position [64, 0]
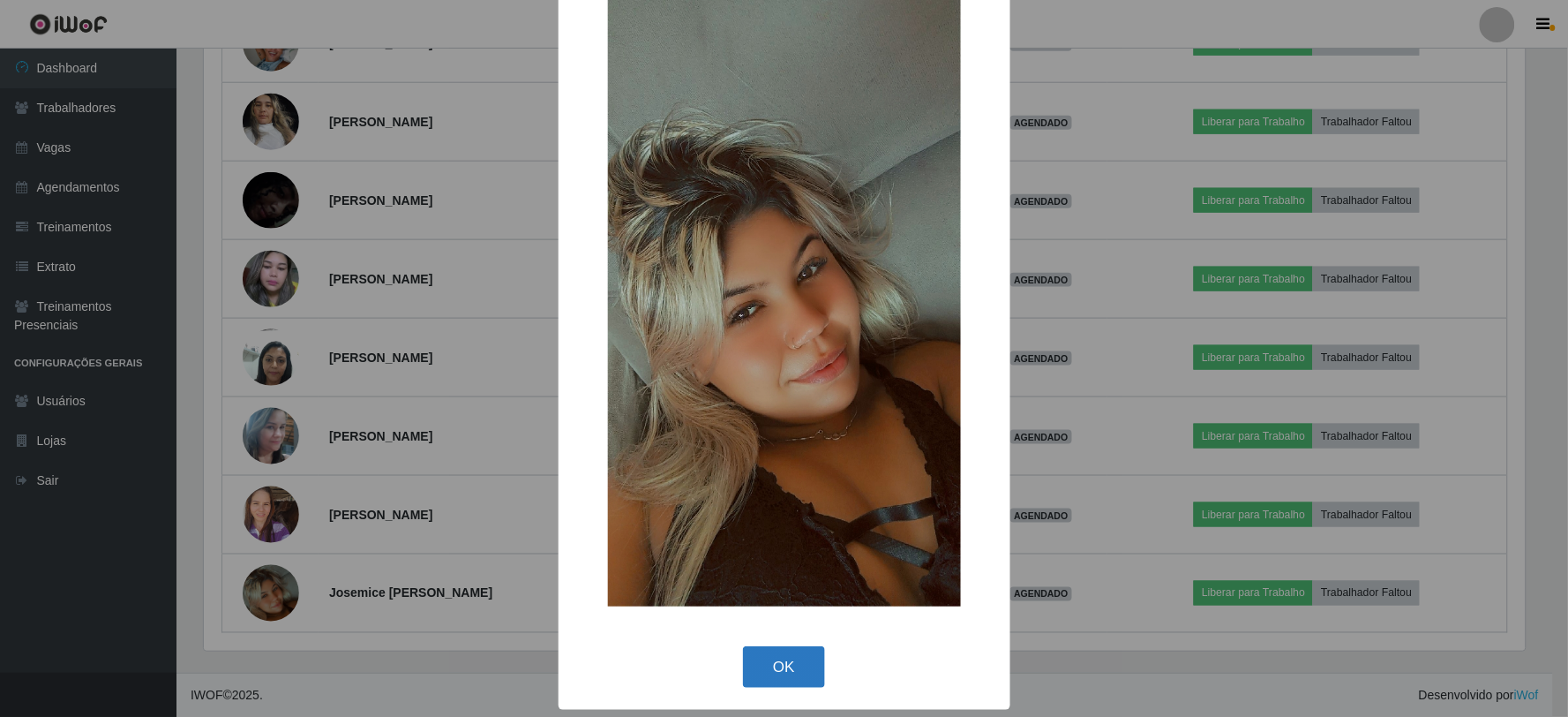
click at [784, 673] on button "OK" at bounding box center [784, 667] width 82 height 42
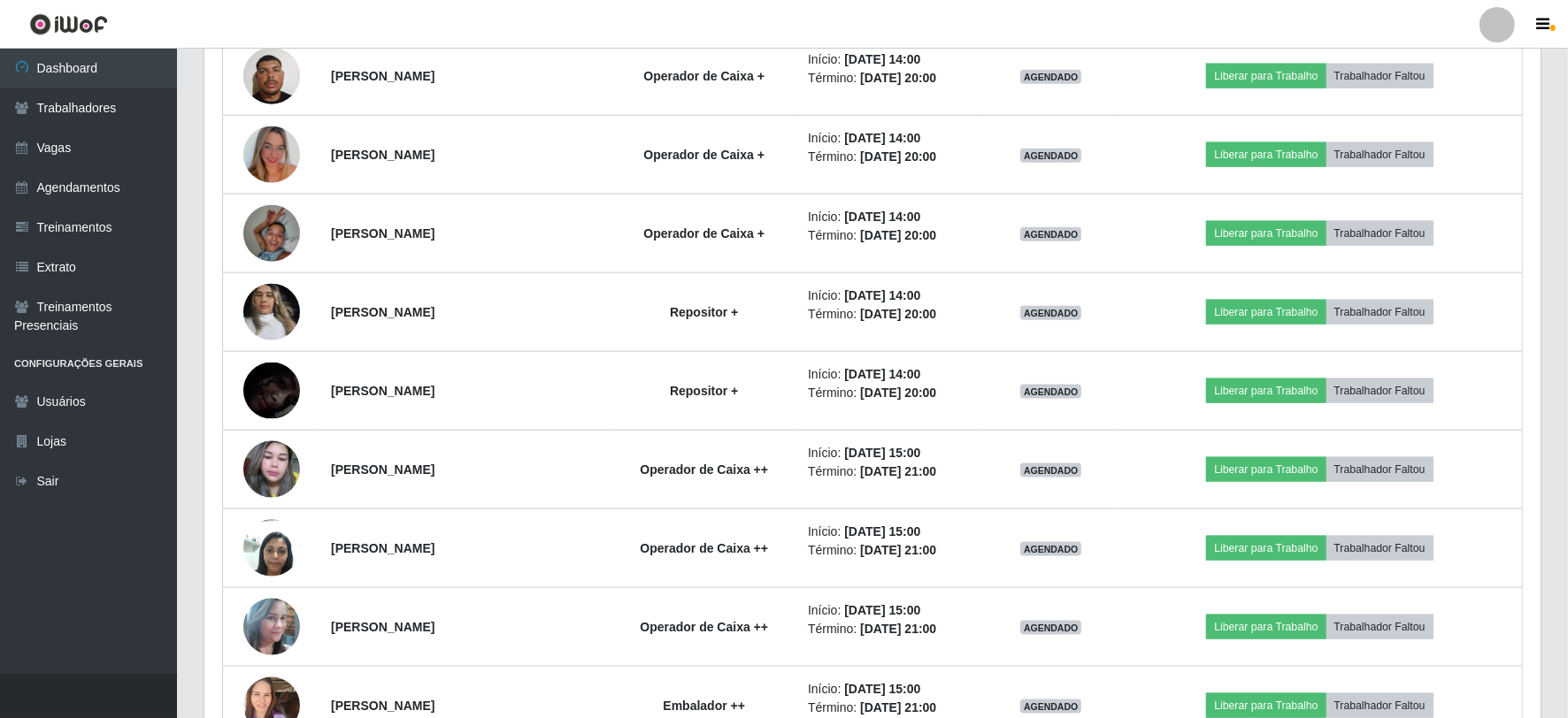
scroll to position [2309, 0]
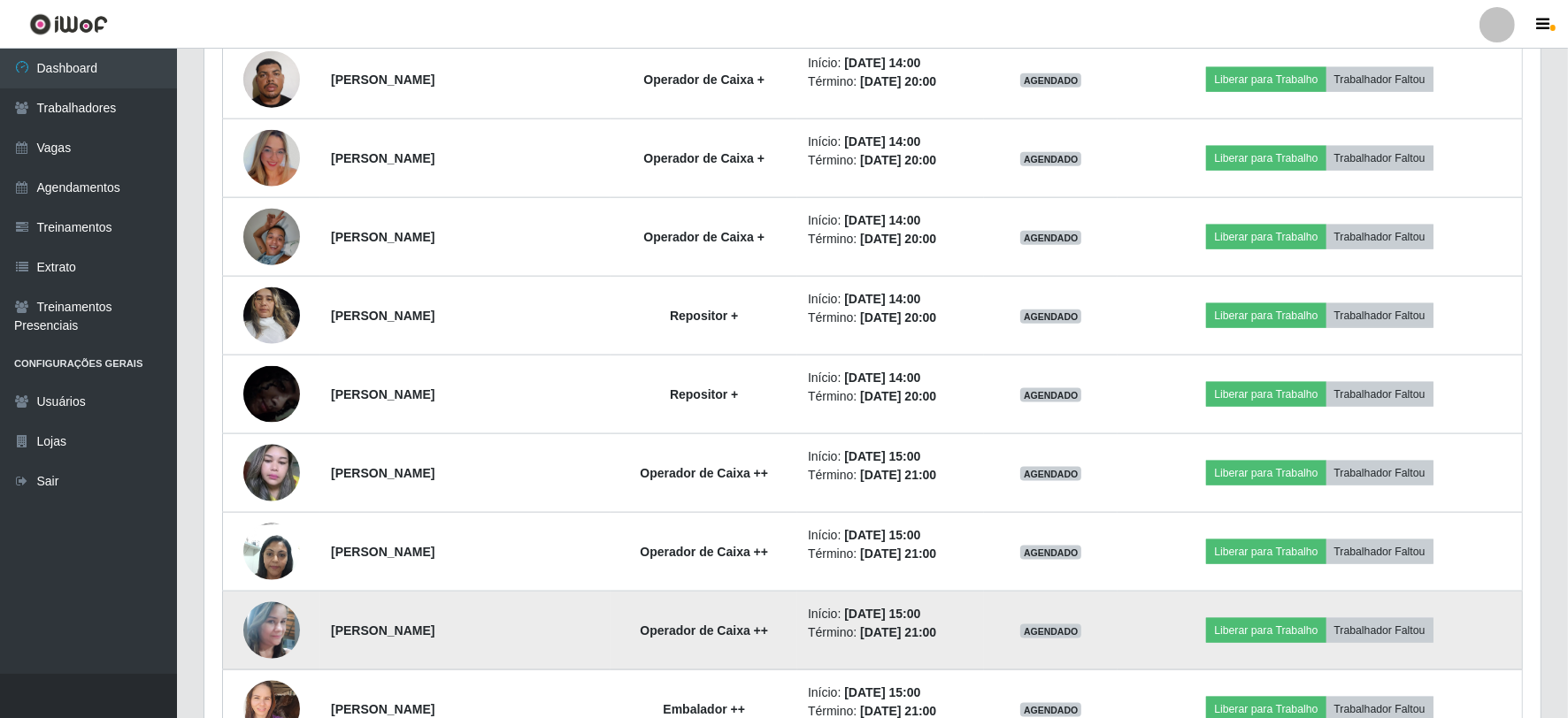
click at [261, 617] on img at bounding box center [271, 629] width 57 height 100
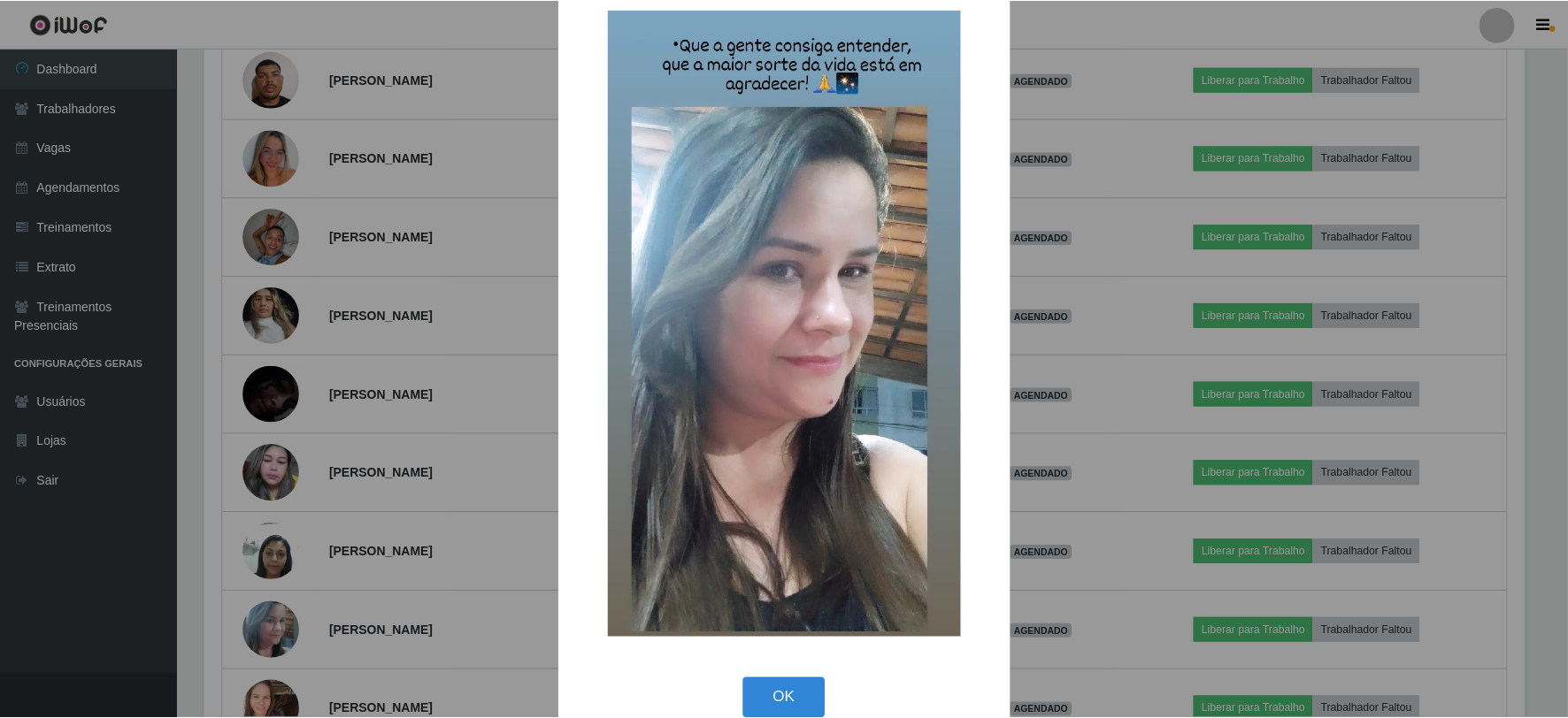
scroll to position [64, 0]
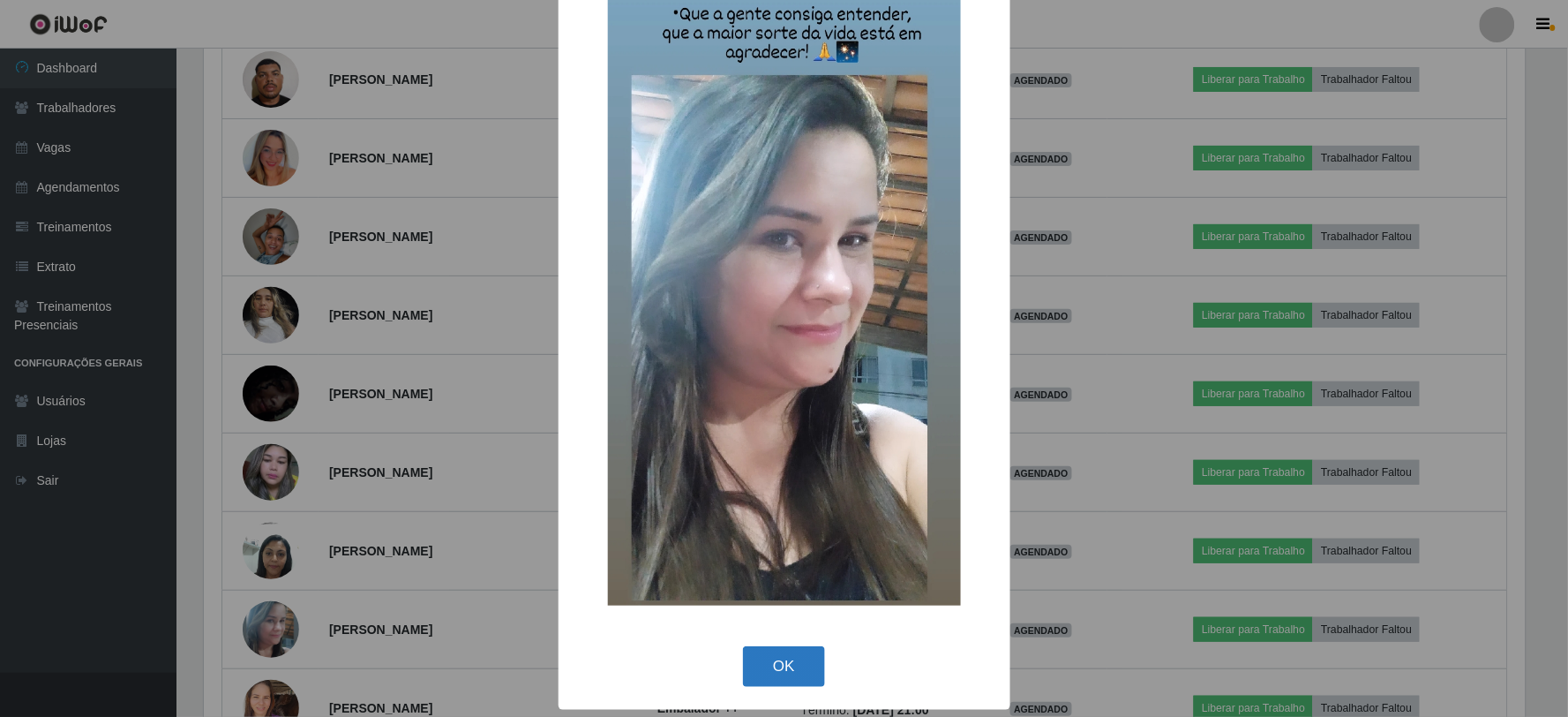
click at [791, 674] on button "OK" at bounding box center [784, 667] width 82 height 42
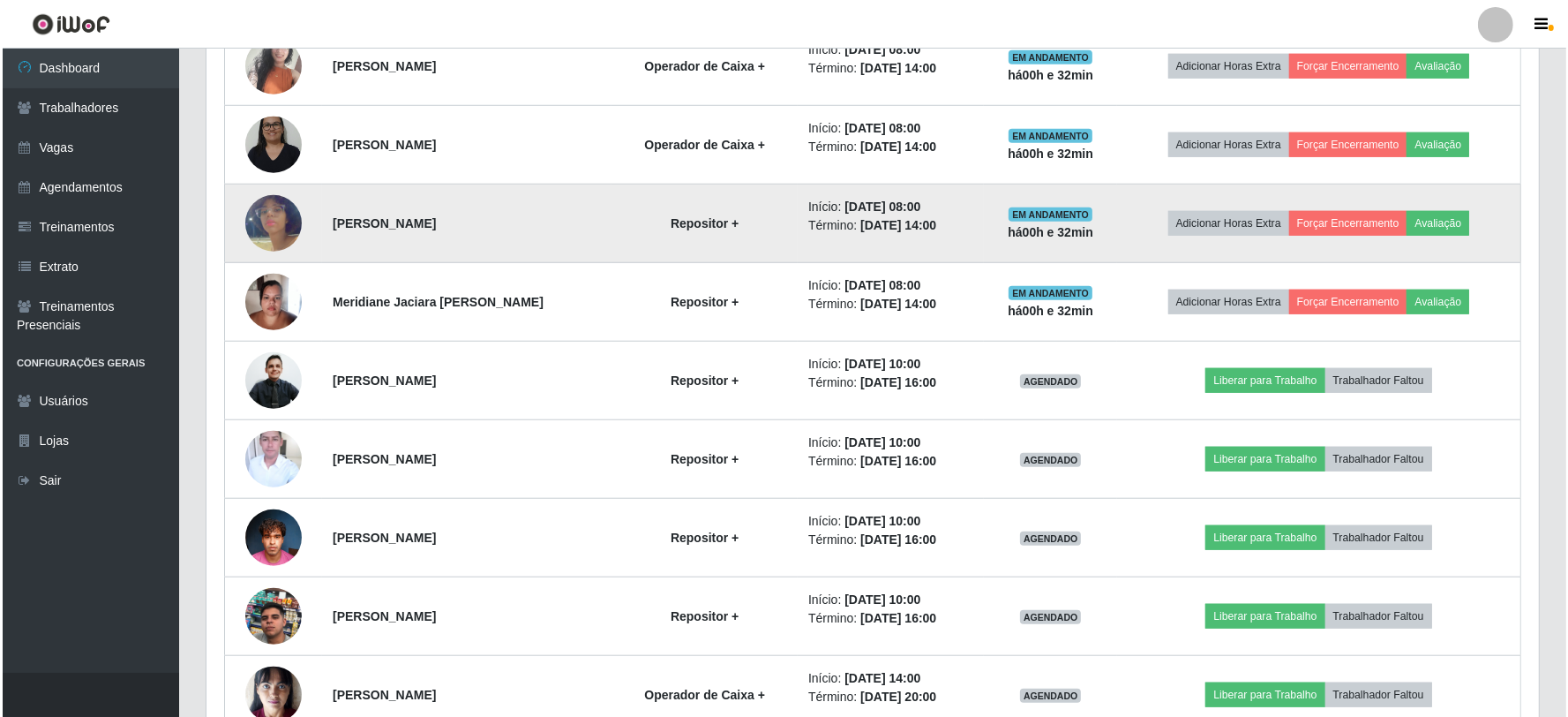
scroll to position [1521, 0]
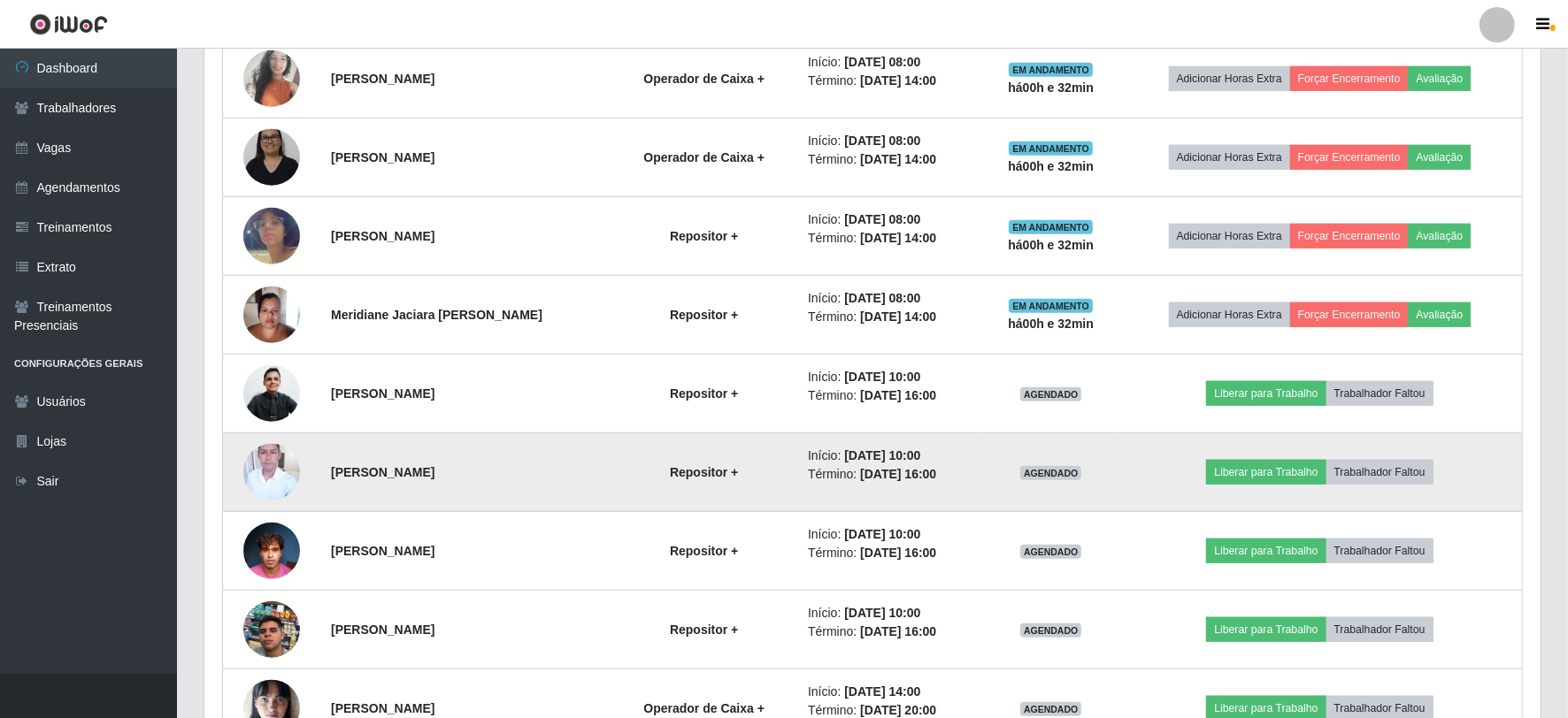
click at [265, 469] on img at bounding box center [271, 472] width 57 height 71
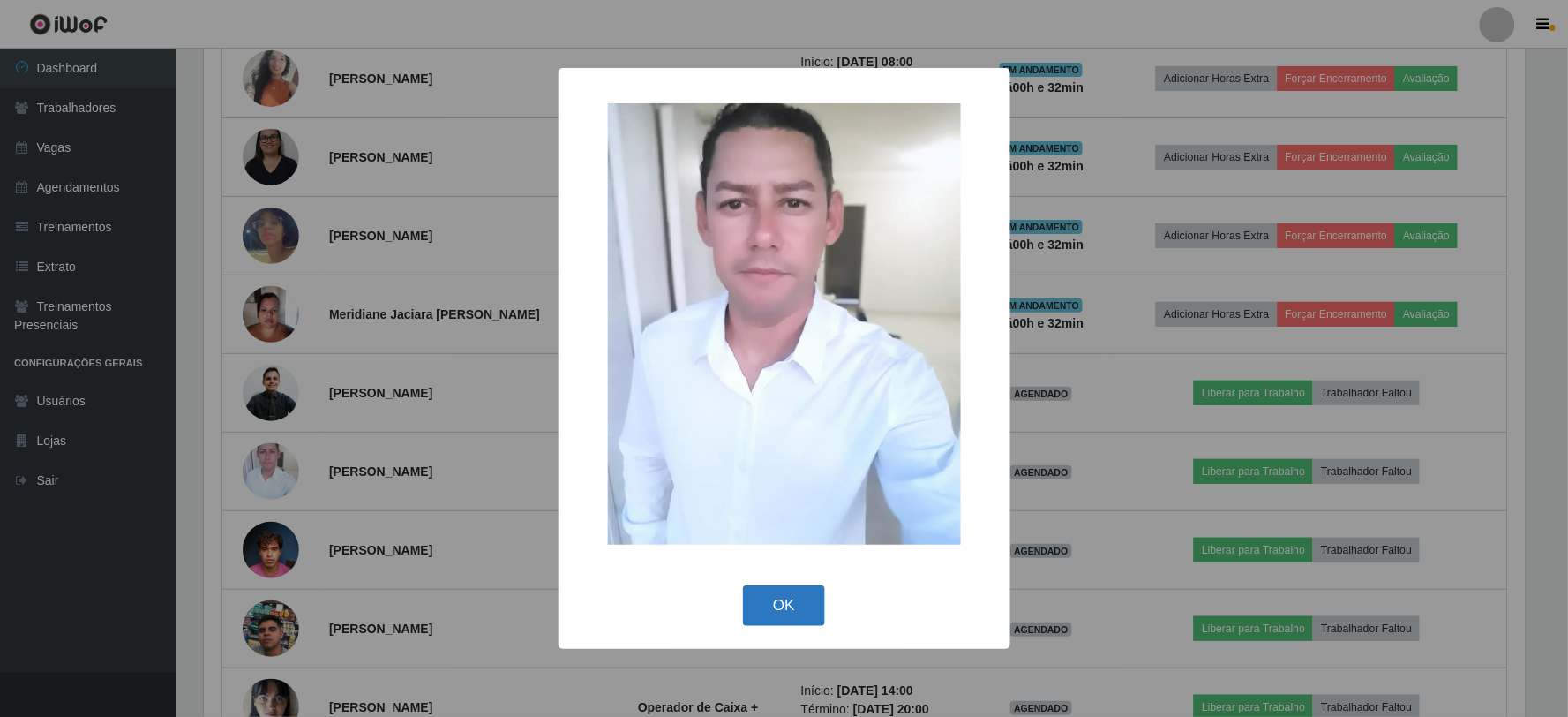
click at [787, 599] on button "OK" at bounding box center [784, 606] width 82 height 42
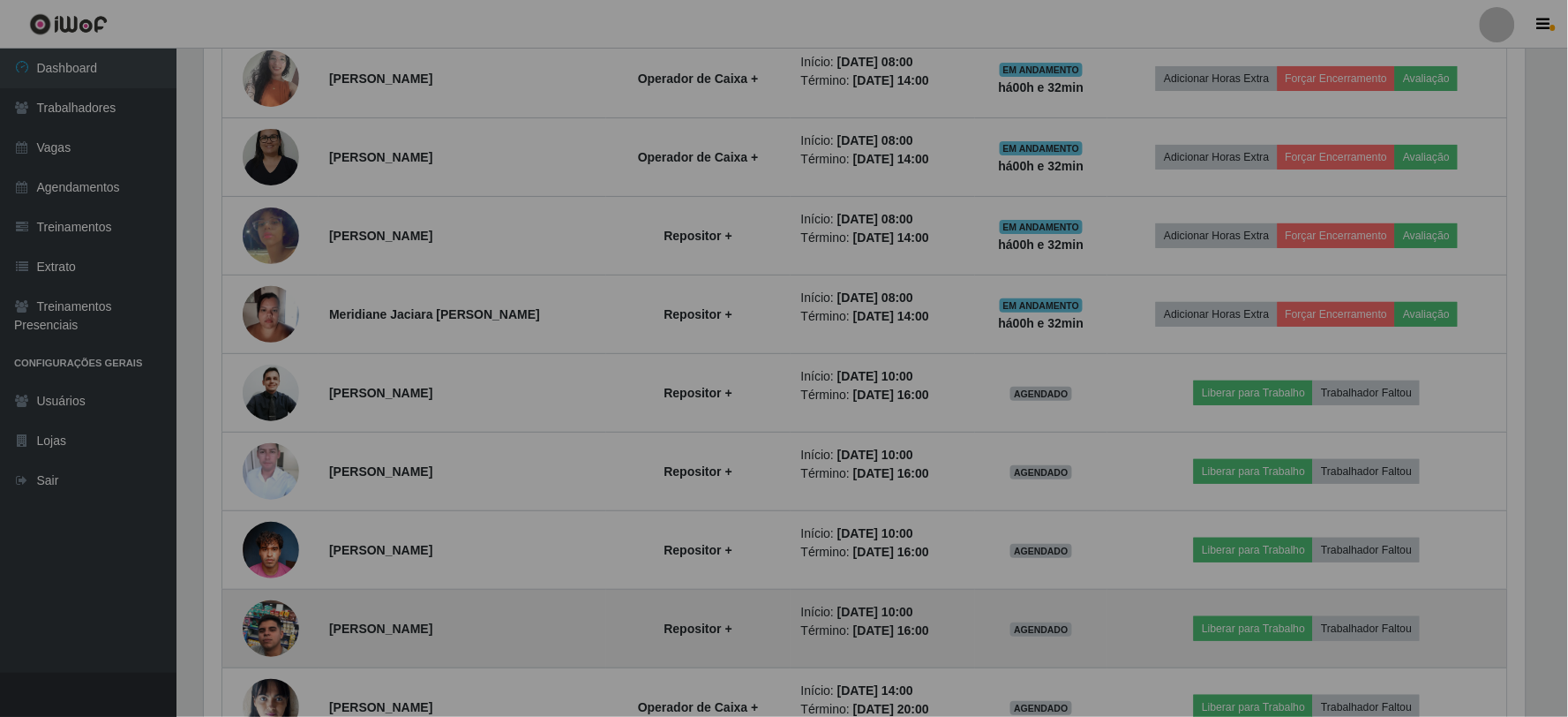
scroll to position [366, 1332]
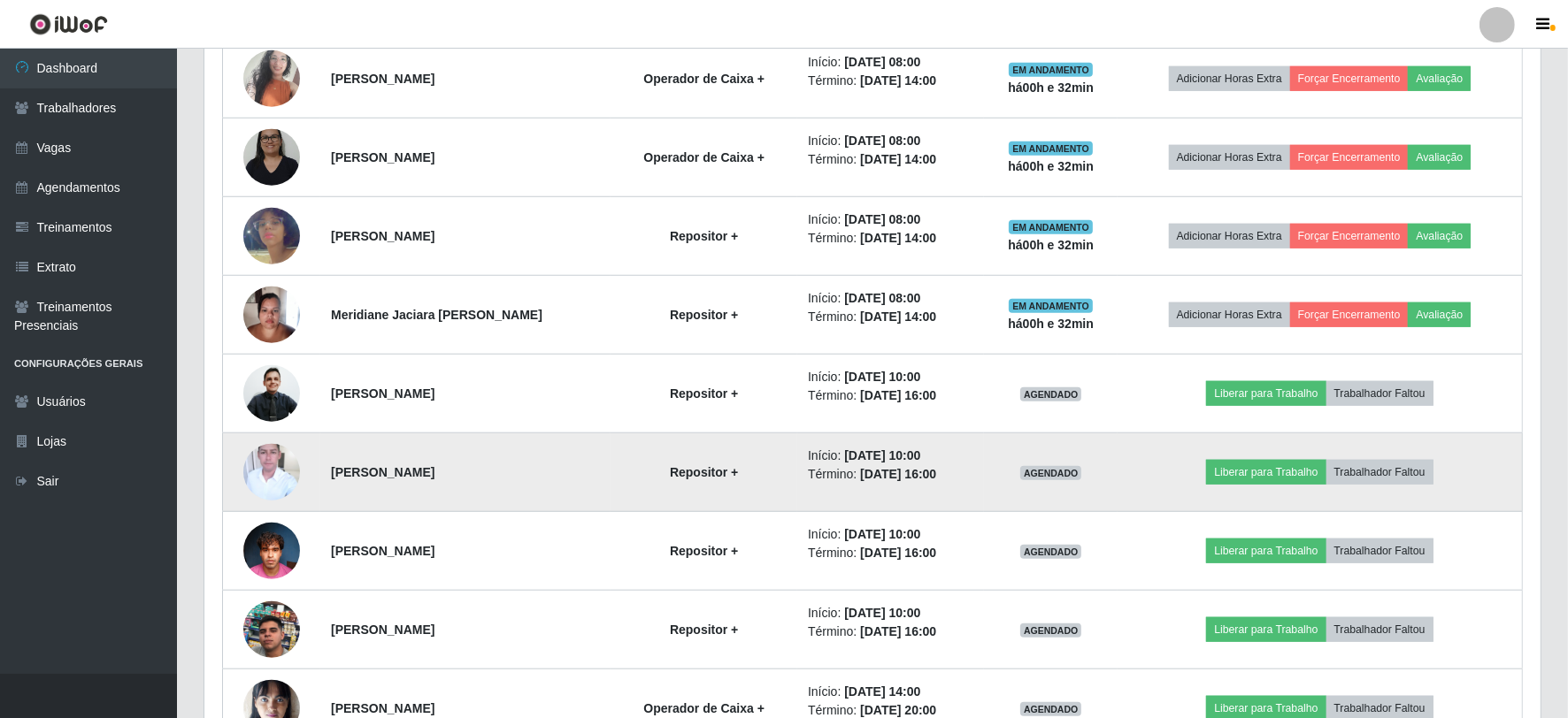
click at [263, 483] on img at bounding box center [271, 472] width 57 height 71
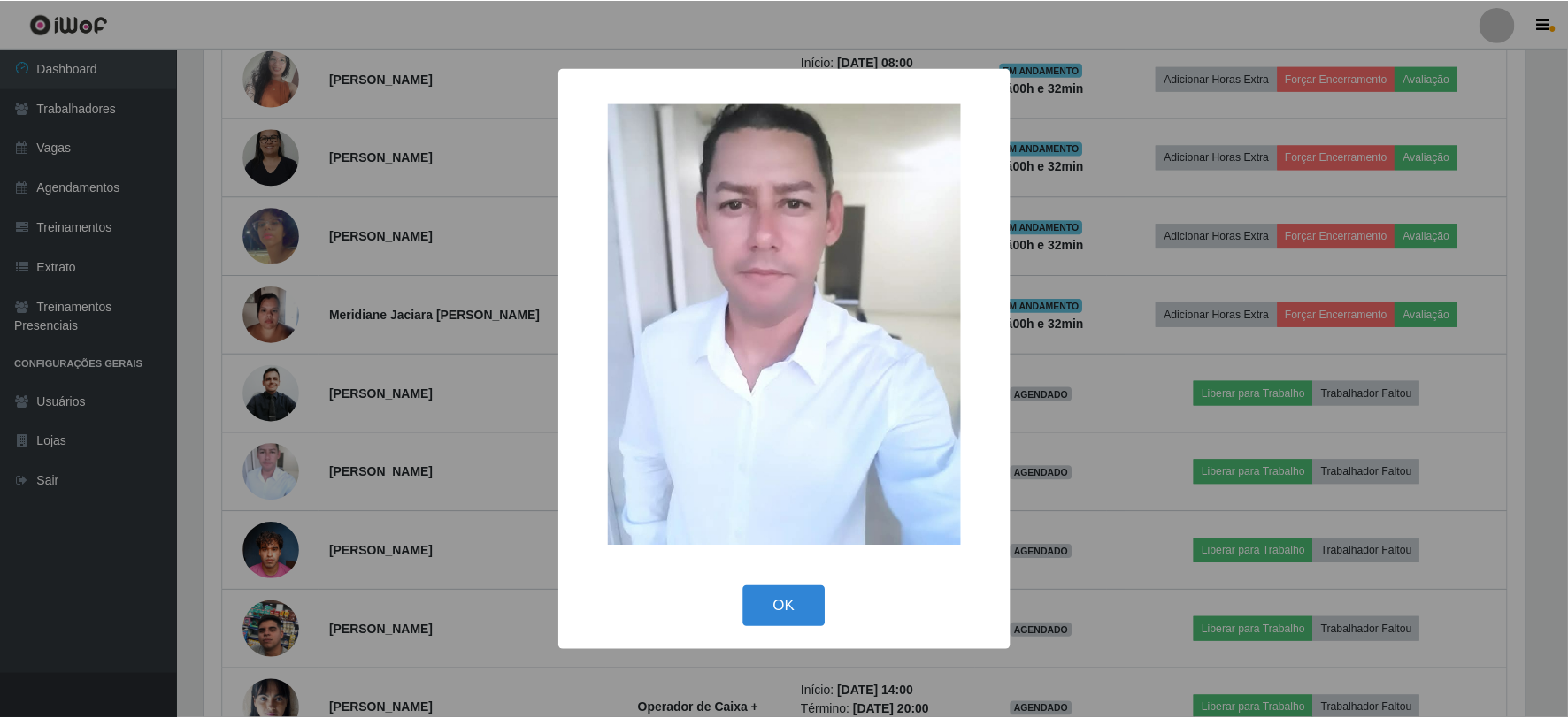
scroll to position [366, 1325]
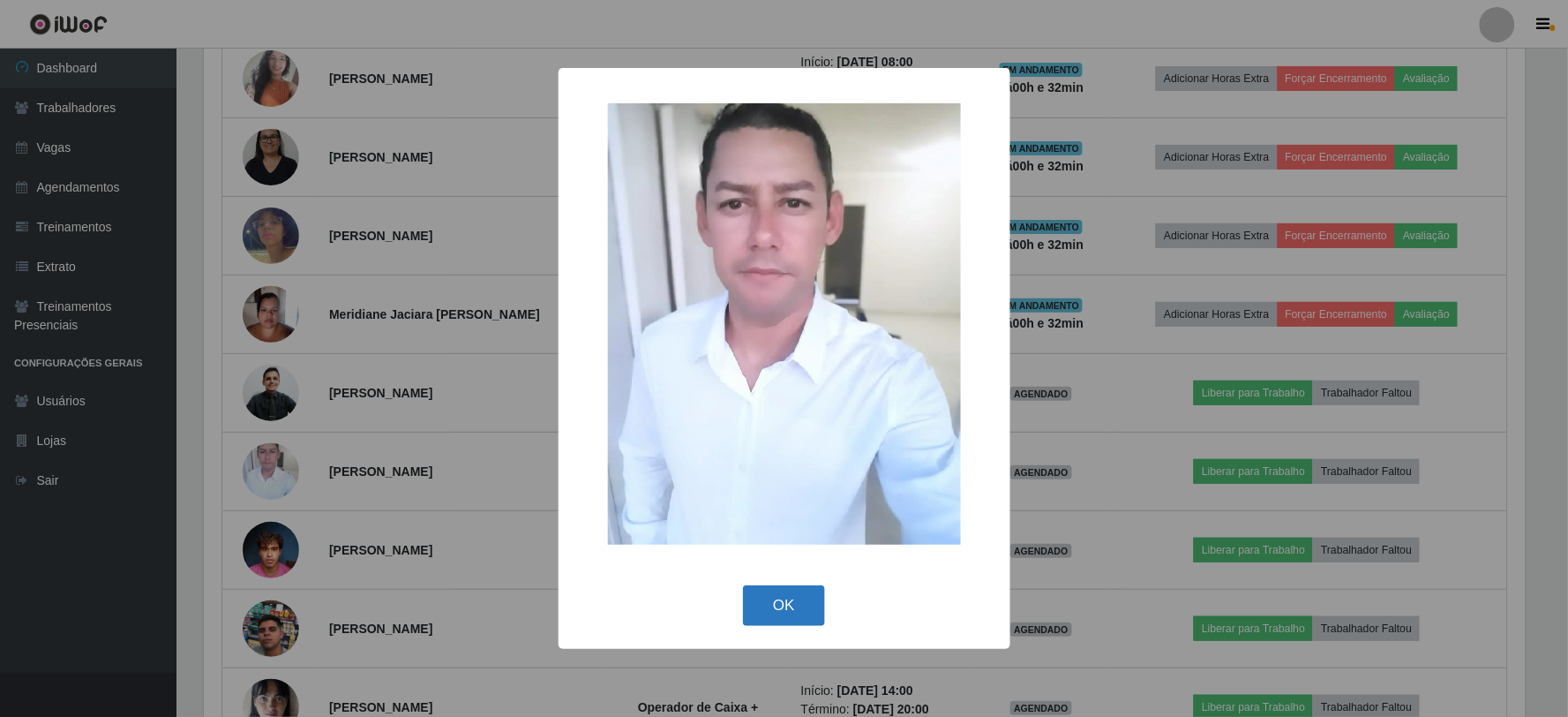
click at [771, 595] on button "OK" at bounding box center [784, 606] width 82 height 42
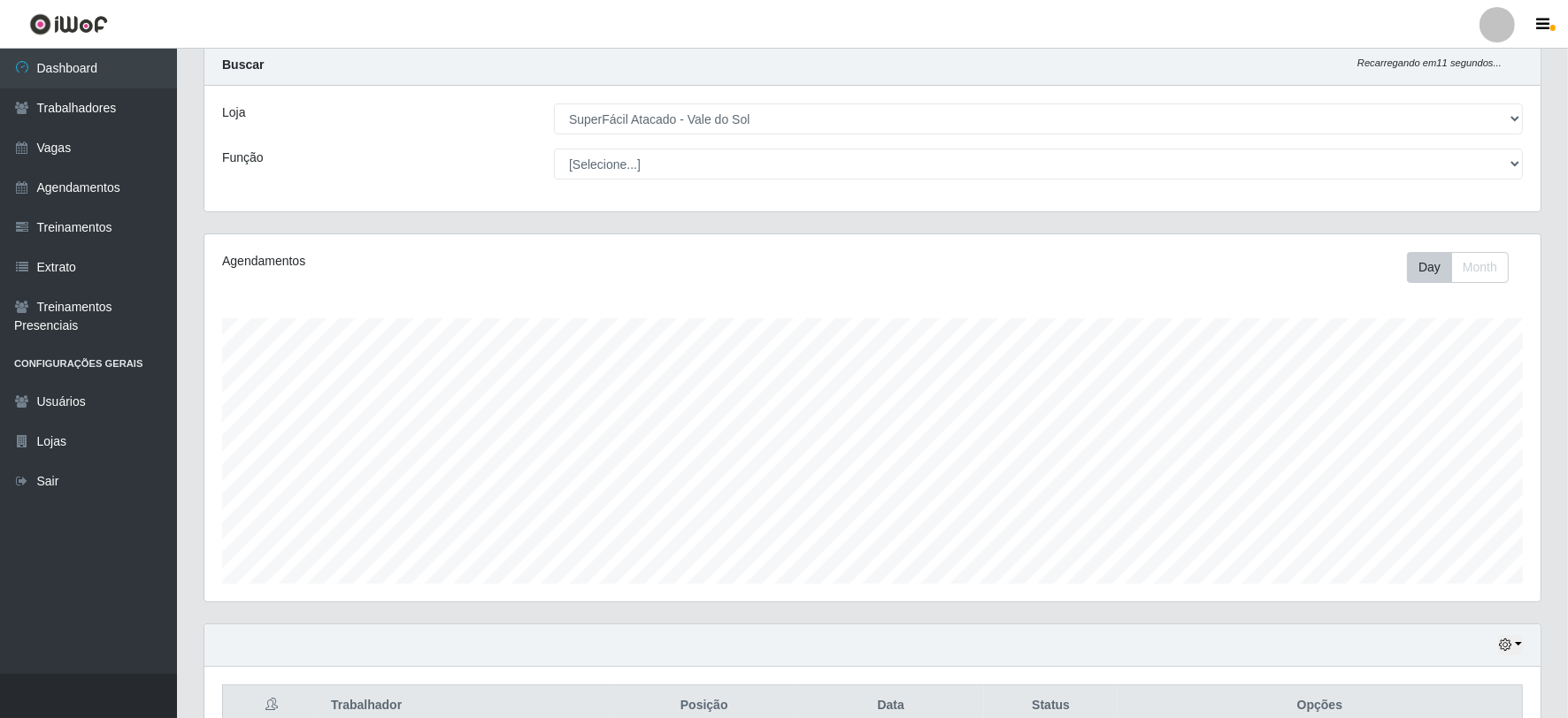
scroll to position [0, 0]
